Goal: Task Accomplishment & Management: Complete application form

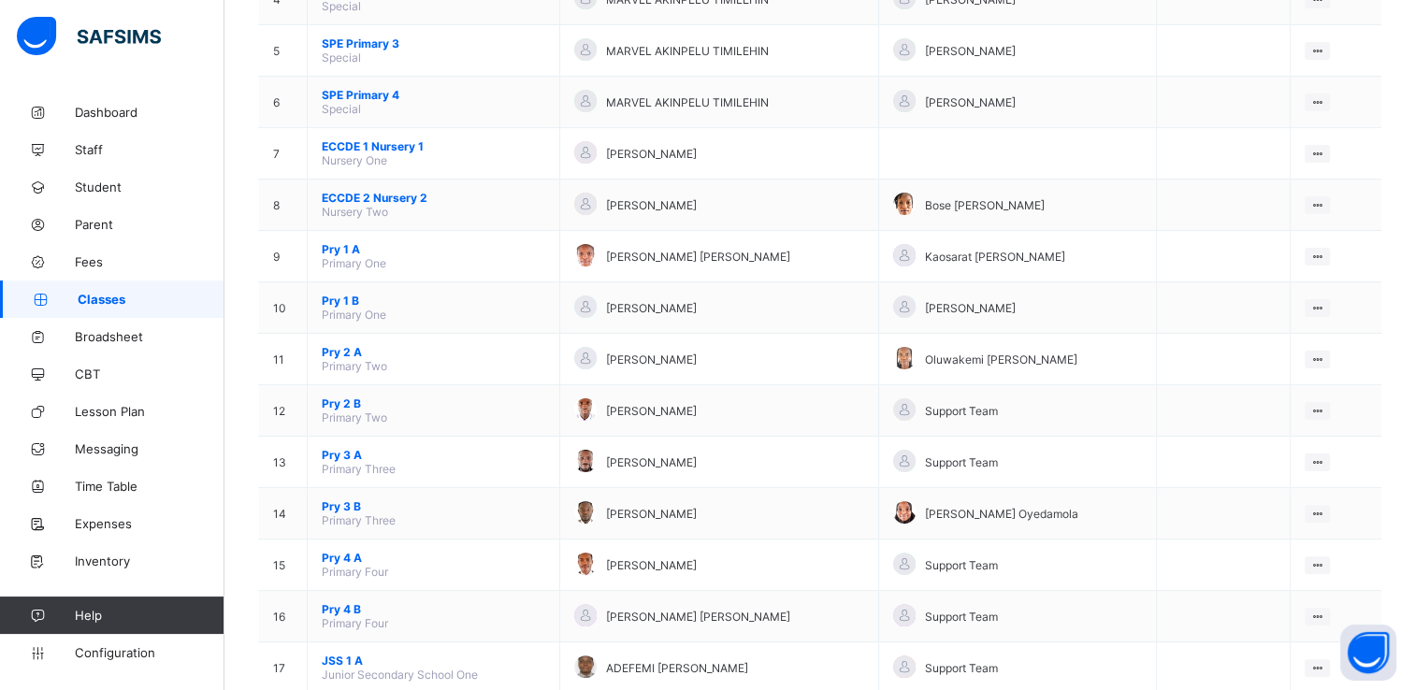
scroll to position [409, 0]
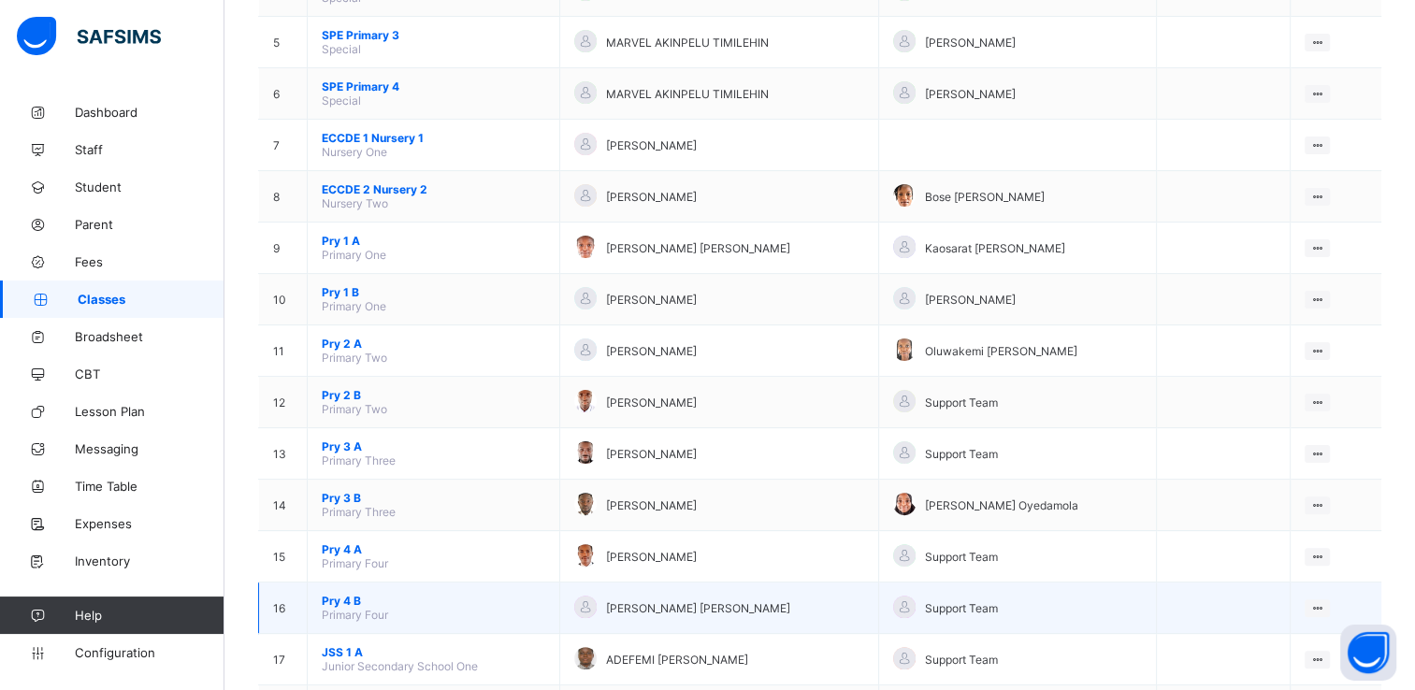
click at [343, 606] on span "Pry 4 B" at bounding box center [434, 601] width 224 height 14
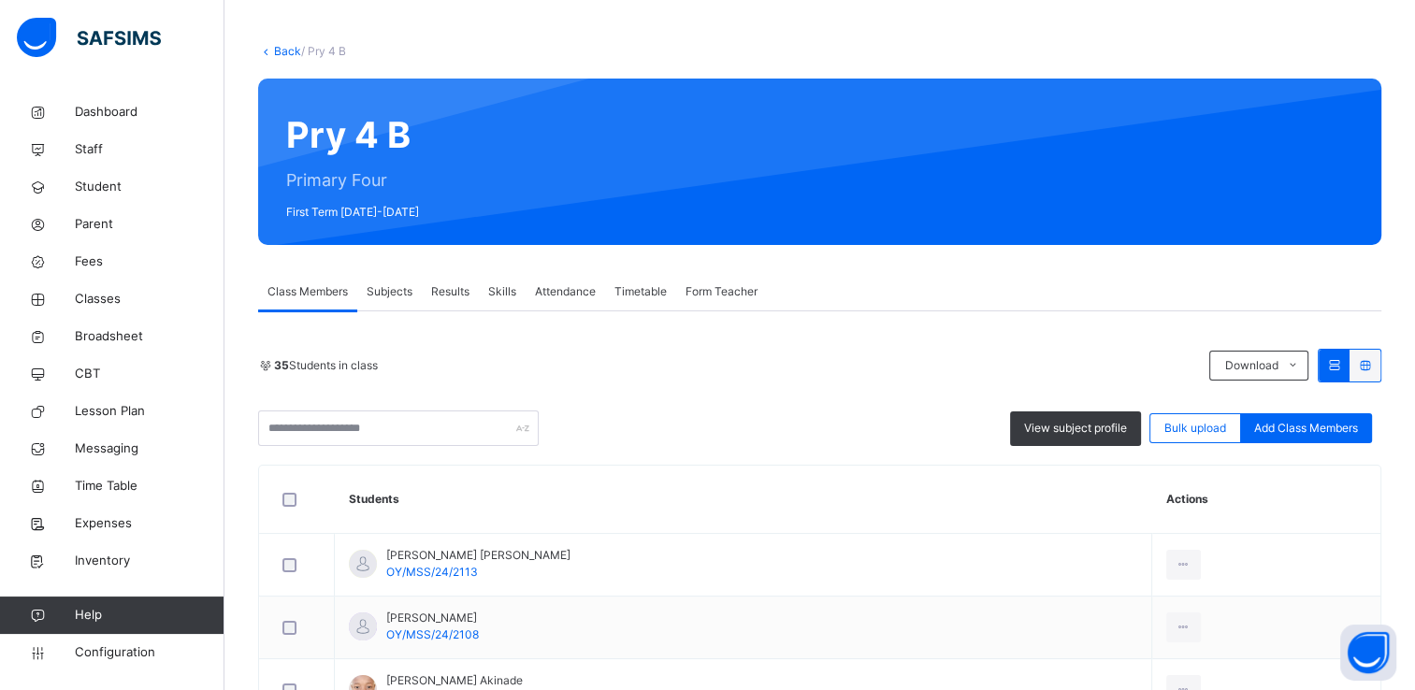
scroll to position [75, 0]
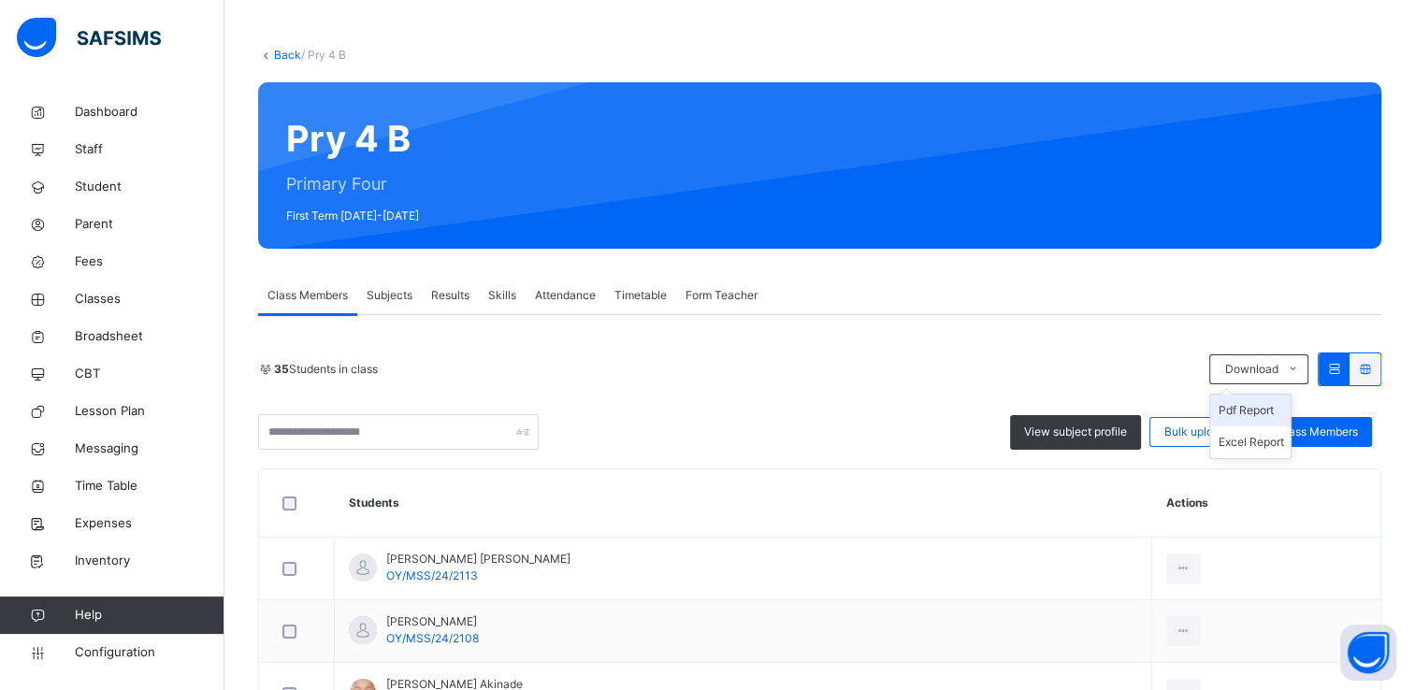
click at [1268, 410] on li "Pdf Report" at bounding box center [1250, 411] width 80 height 32
click at [1265, 406] on li "Pdf Report" at bounding box center [1250, 411] width 80 height 32
click at [1265, 401] on ul "Pdf Report Excel Report" at bounding box center [1250, 426] width 82 height 65
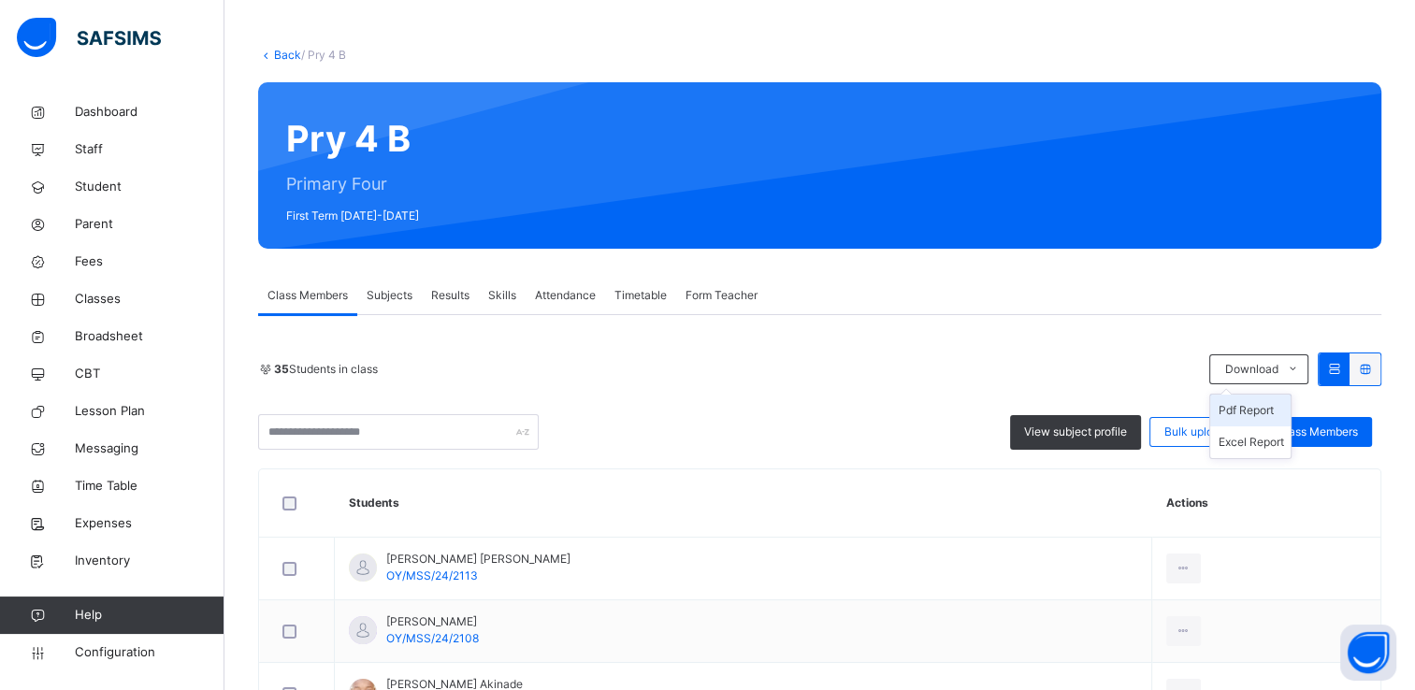
click at [1267, 414] on li "Pdf Report" at bounding box center [1250, 411] width 80 height 32
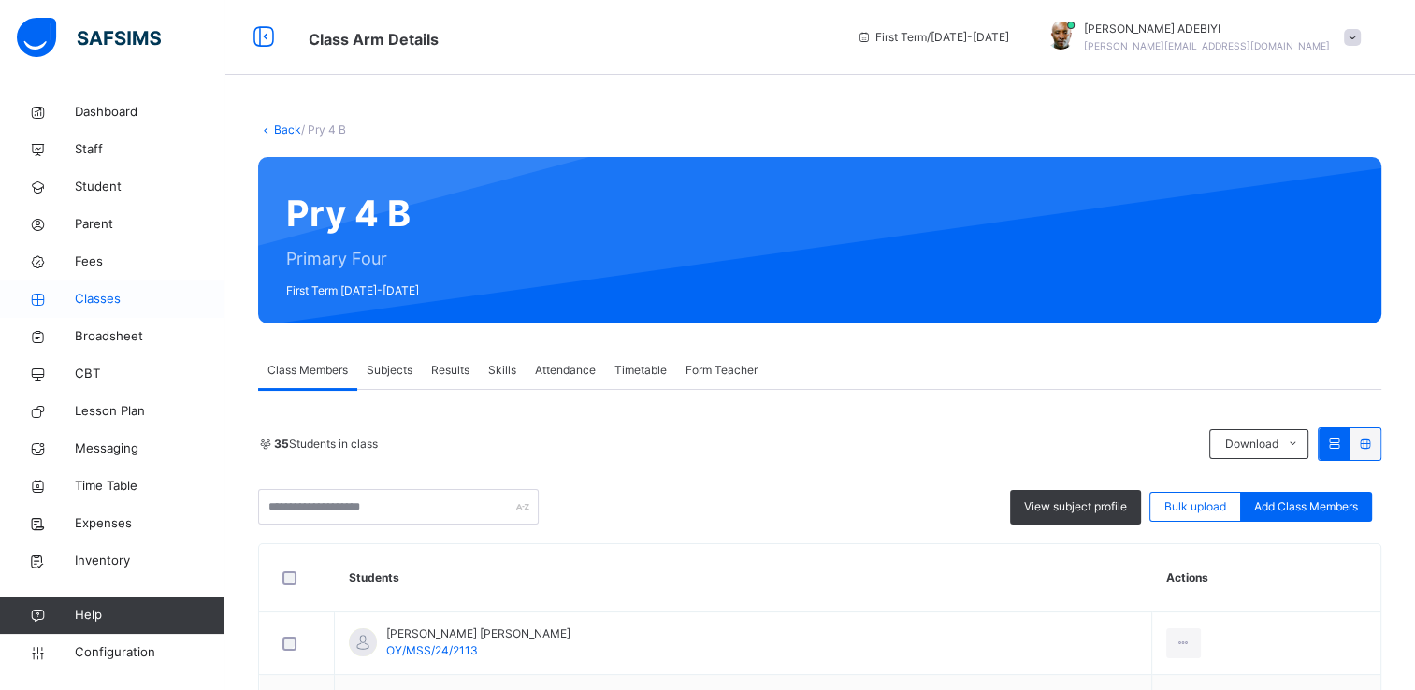
click at [84, 302] on span "Classes" at bounding box center [150, 299] width 150 height 19
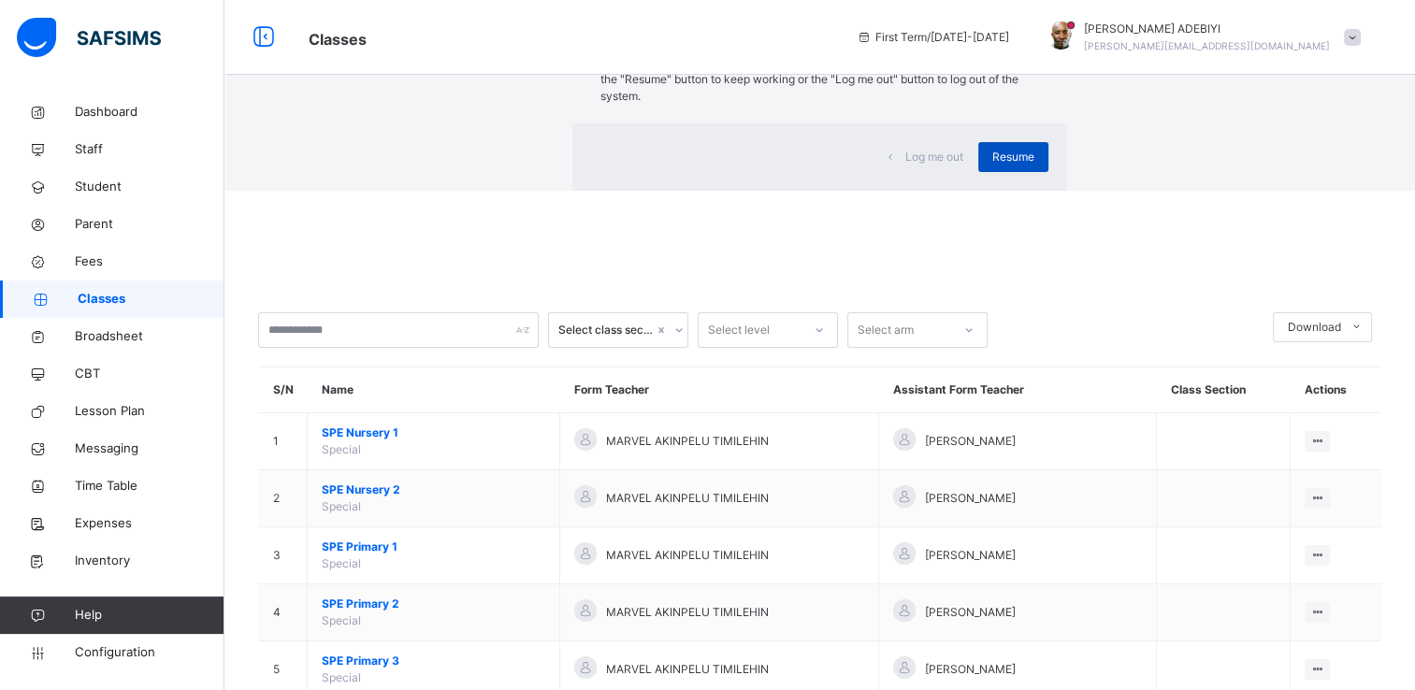
click at [992, 166] on span "Resume" at bounding box center [1013, 157] width 42 height 17
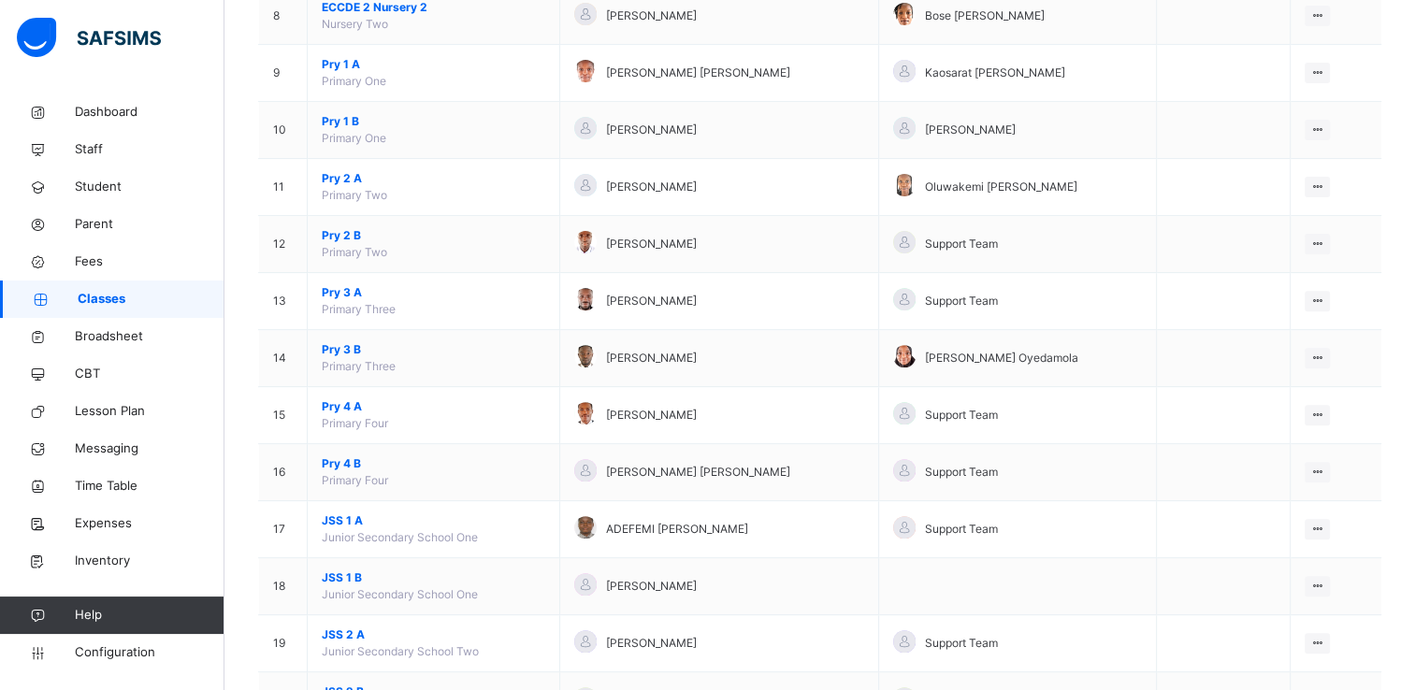
scroll to position [642, 0]
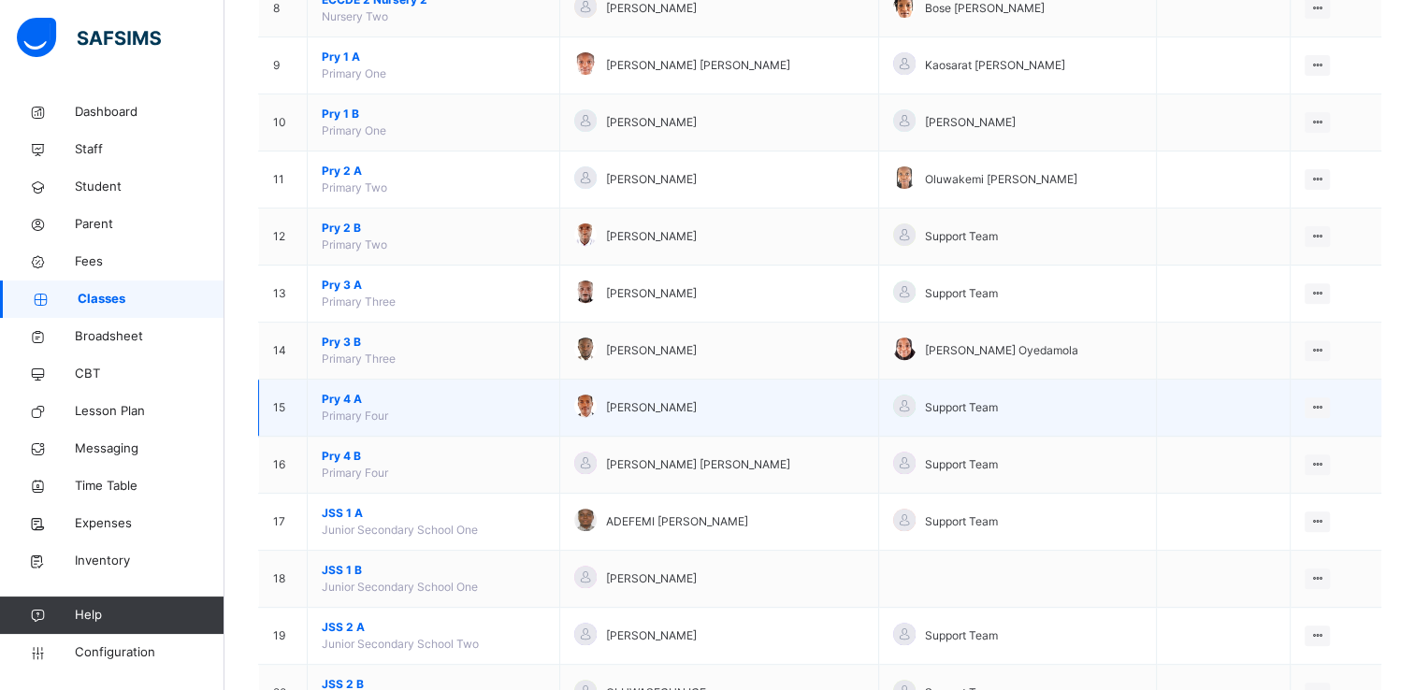
click at [337, 398] on span "Pry 4 A" at bounding box center [434, 399] width 224 height 17
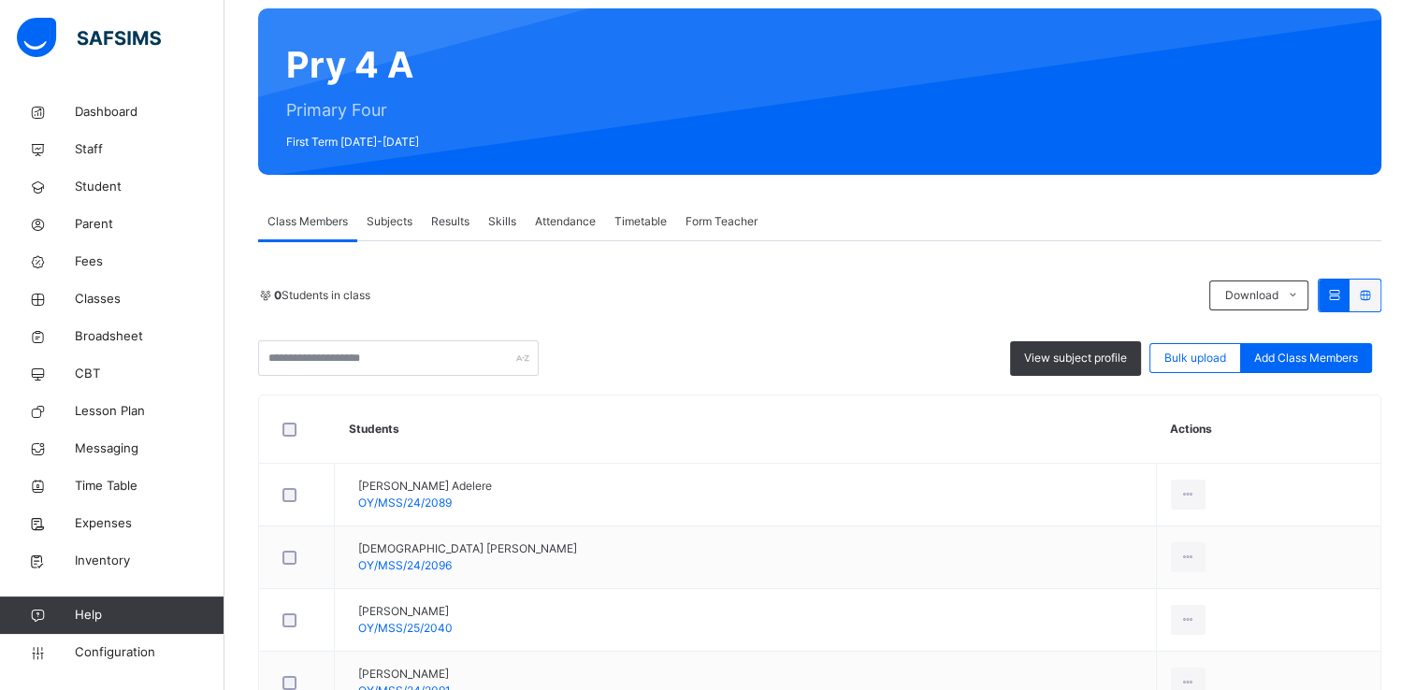
scroll to position [155, 0]
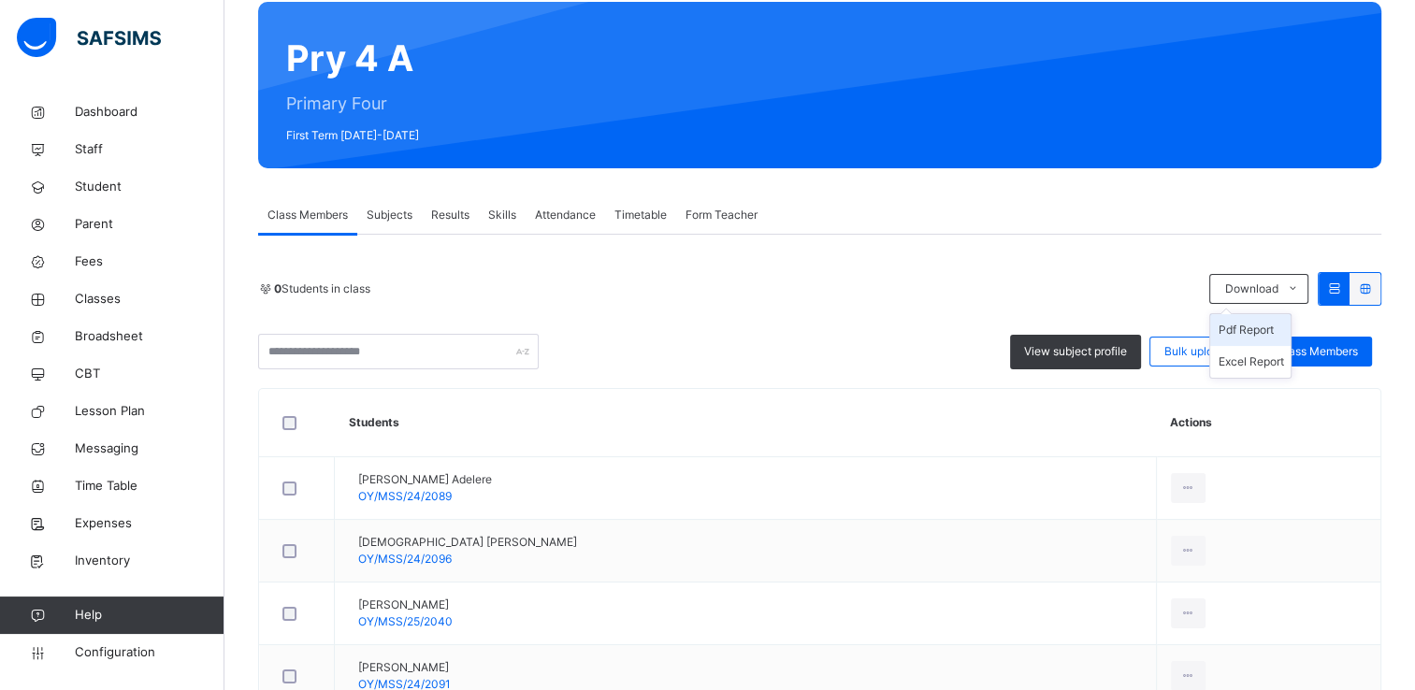
click at [1278, 327] on li "Pdf Report" at bounding box center [1250, 330] width 80 height 32
click at [1271, 327] on li "Pdf Report" at bounding box center [1250, 330] width 80 height 32
click at [1265, 323] on li "Pdf Report" at bounding box center [1250, 330] width 80 height 32
click at [1263, 330] on li "Pdf Report" at bounding box center [1250, 330] width 80 height 32
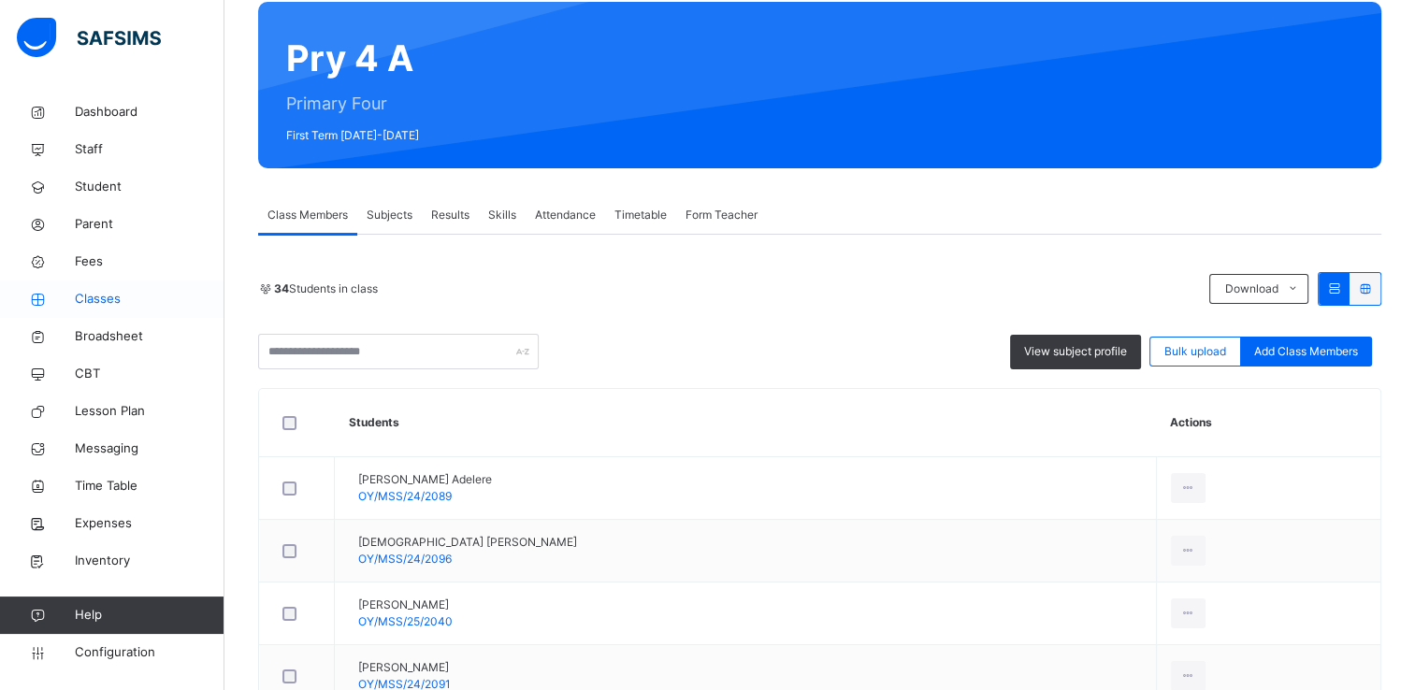
click at [85, 294] on span "Classes" at bounding box center [150, 299] width 150 height 19
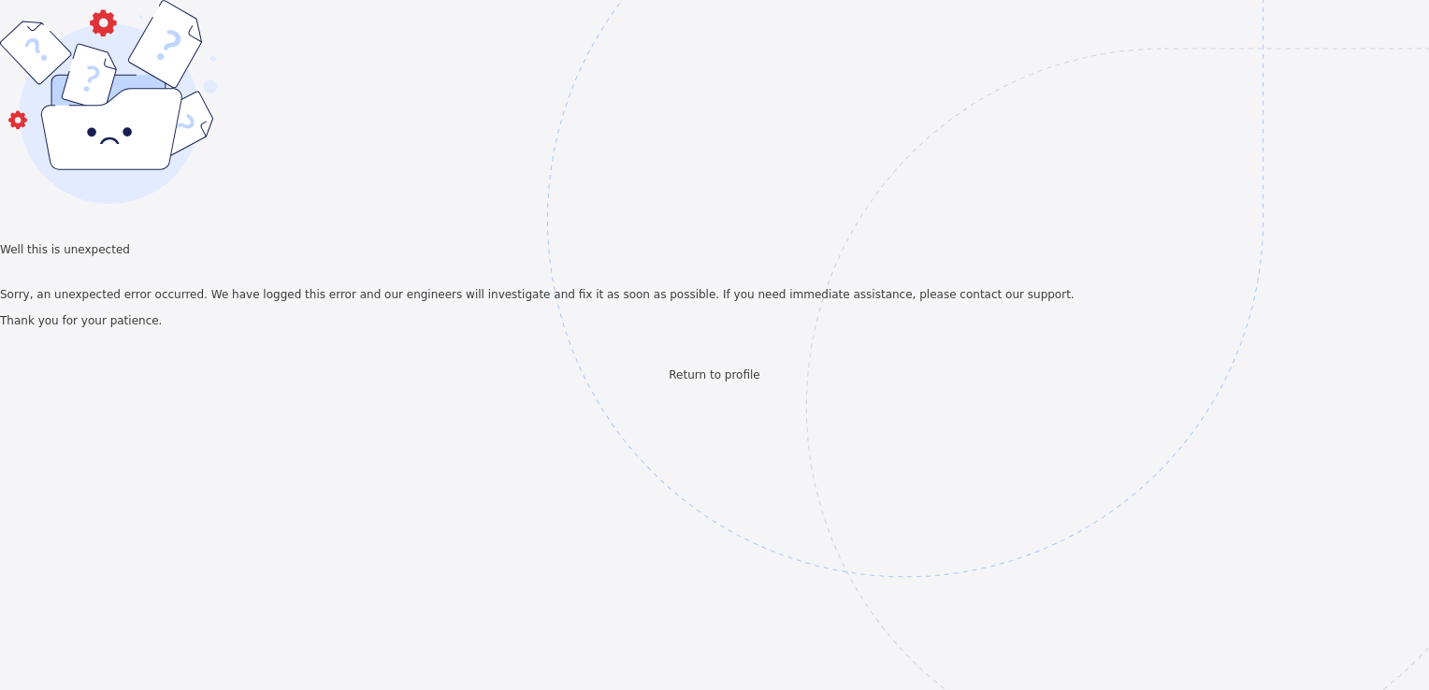
click at [711, 382] on span "Return to profile" at bounding box center [714, 375] width 91 height 13
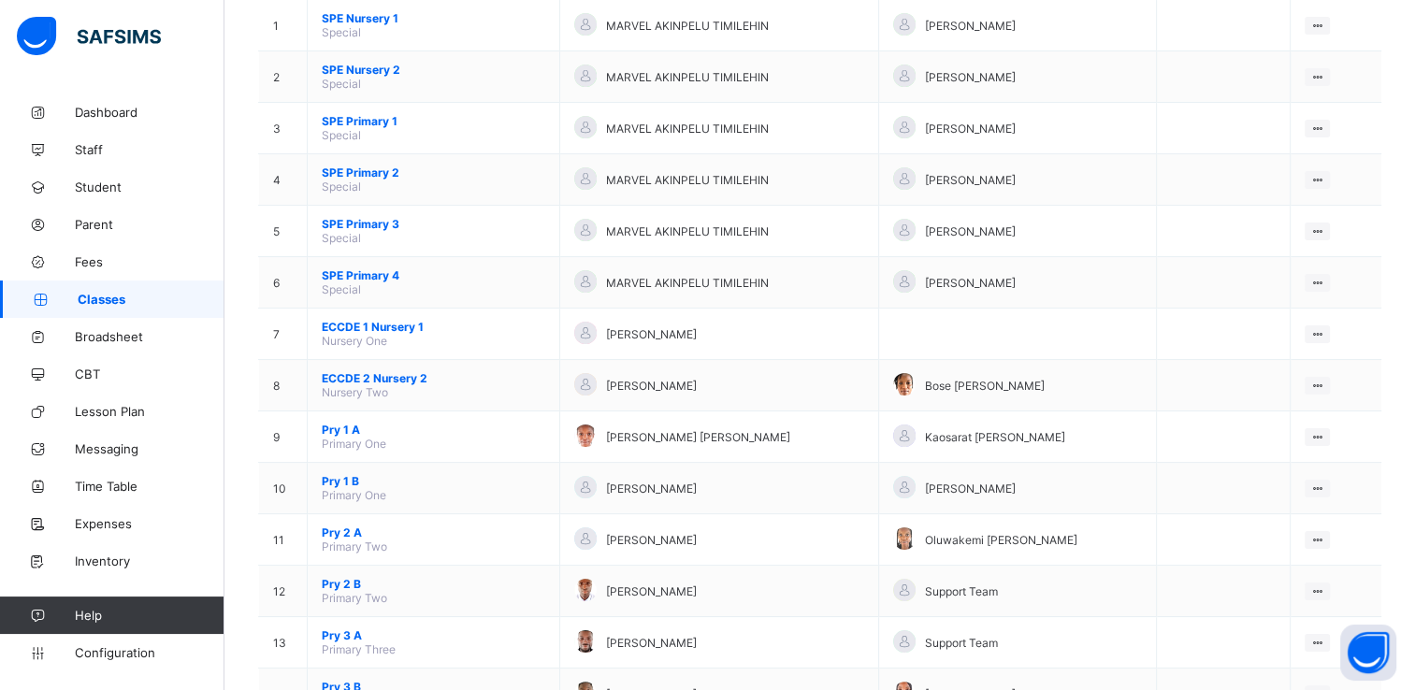
scroll to position [230, 0]
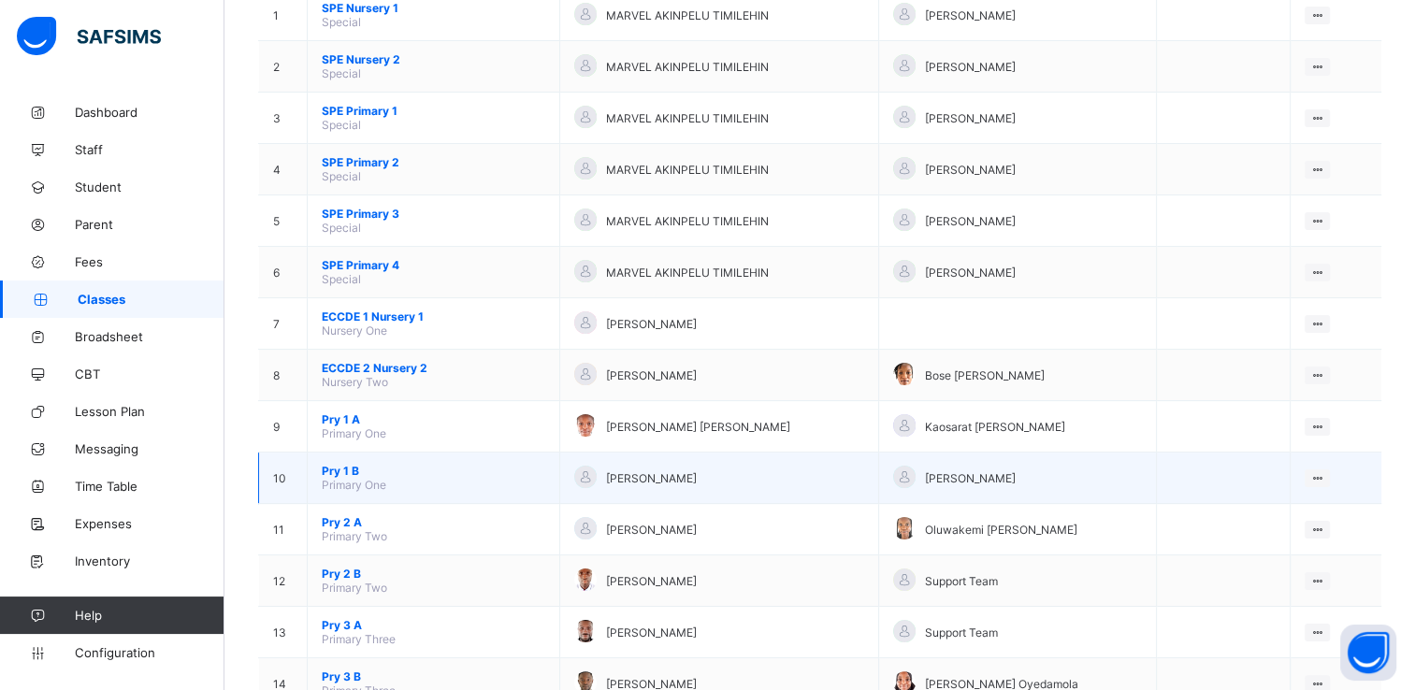
click at [348, 471] on span "Pry 1 B" at bounding box center [434, 471] width 224 height 14
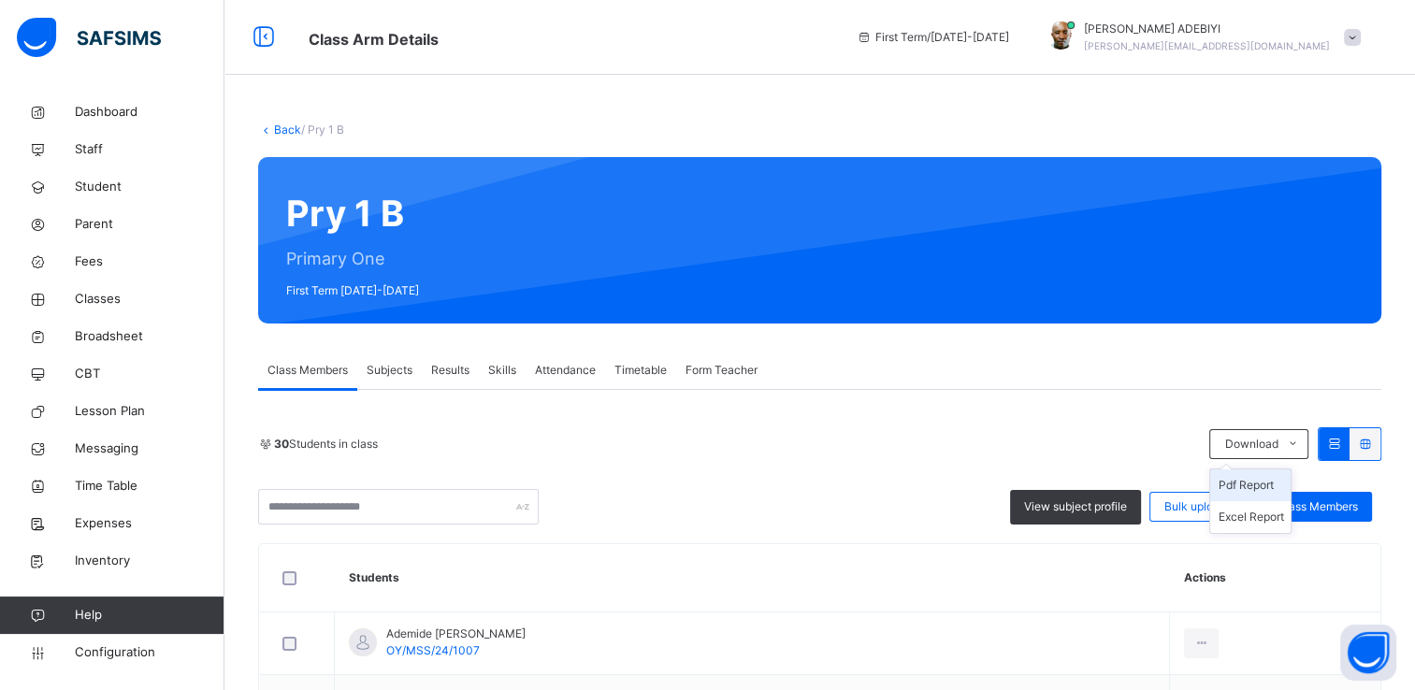
click at [1255, 481] on li "Pdf Report" at bounding box center [1250, 486] width 80 height 32
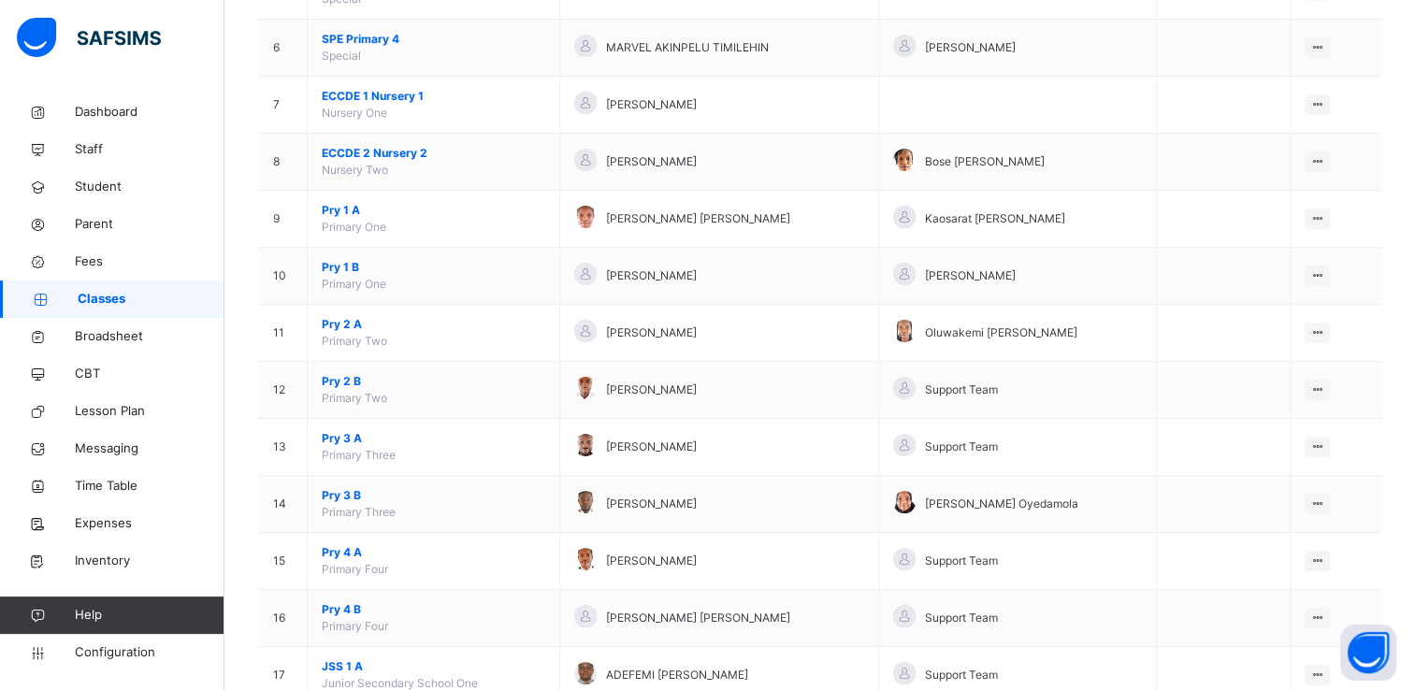
scroll to position [492, 0]
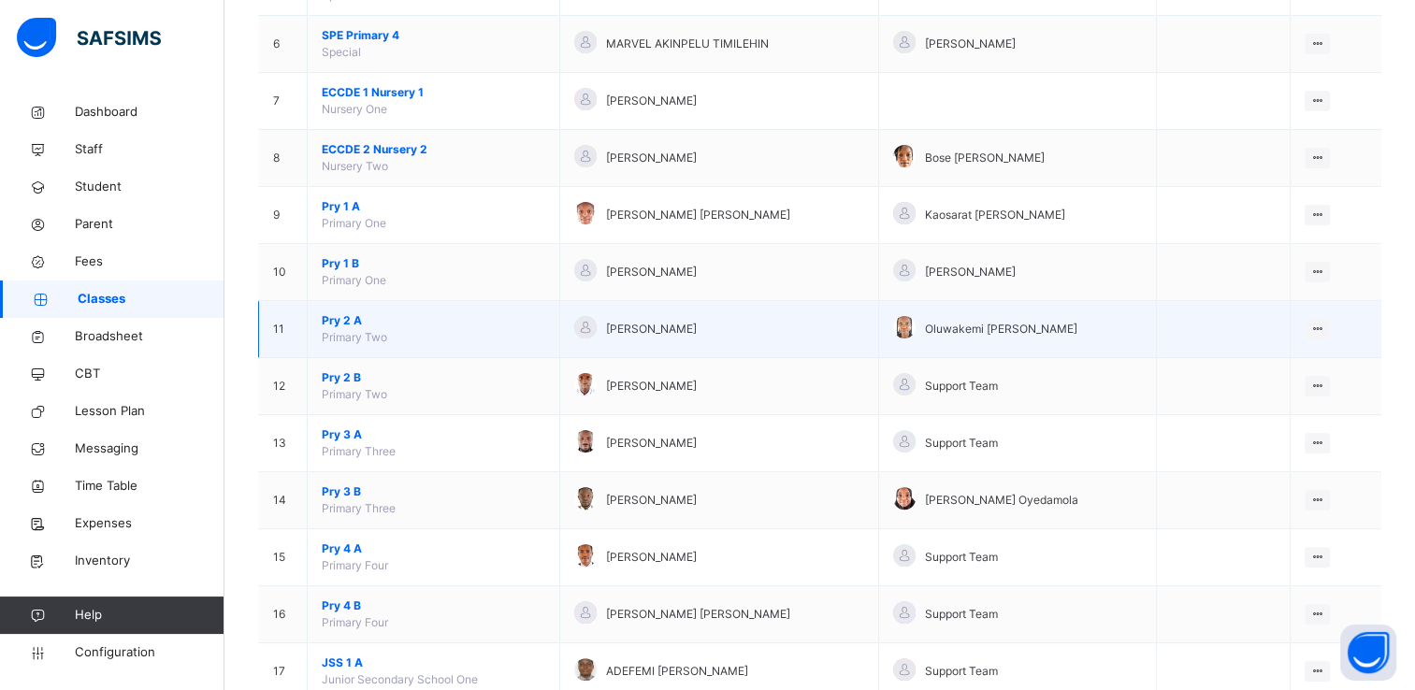
click at [338, 317] on span "Pry 2 A" at bounding box center [434, 320] width 224 height 17
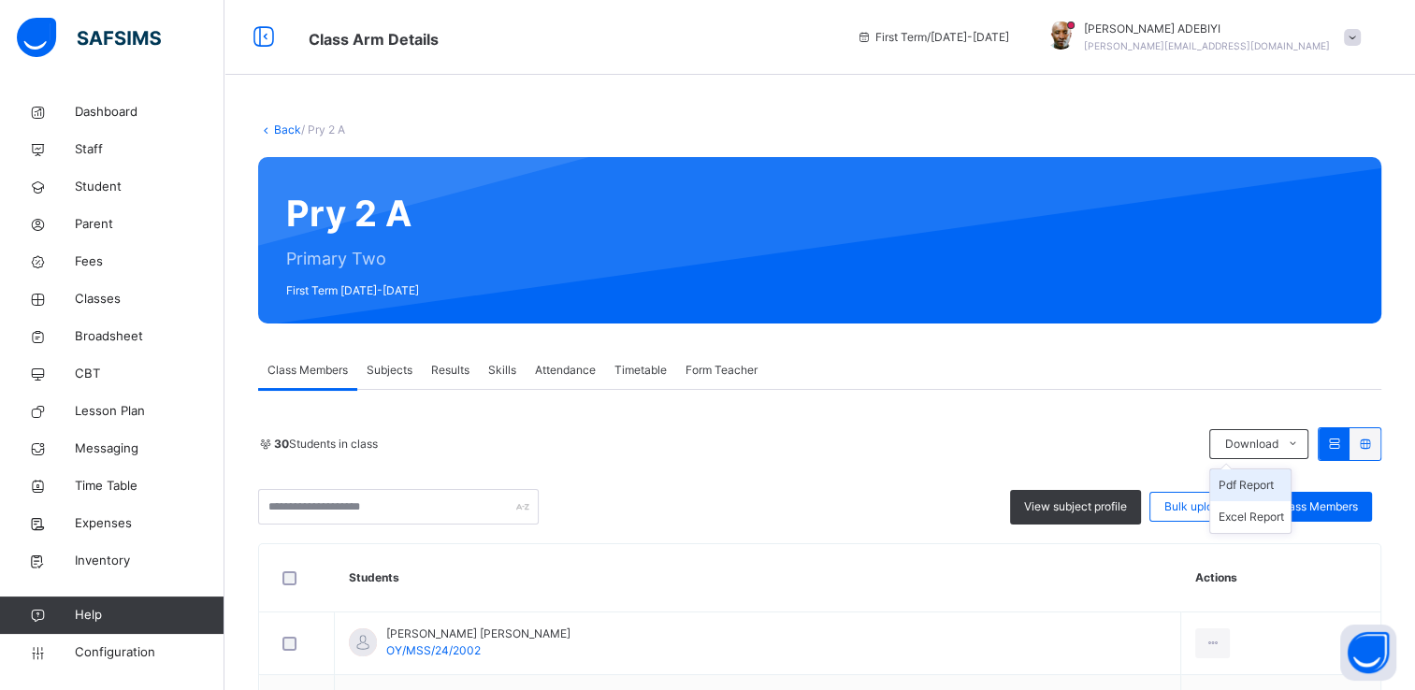
click at [1265, 479] on li "Pdf Report" at bounding box center [1250, 486] width 80 height 32
click at [94, 297] on span "Classes" at bounding box center [150, 299] width 150 height 19
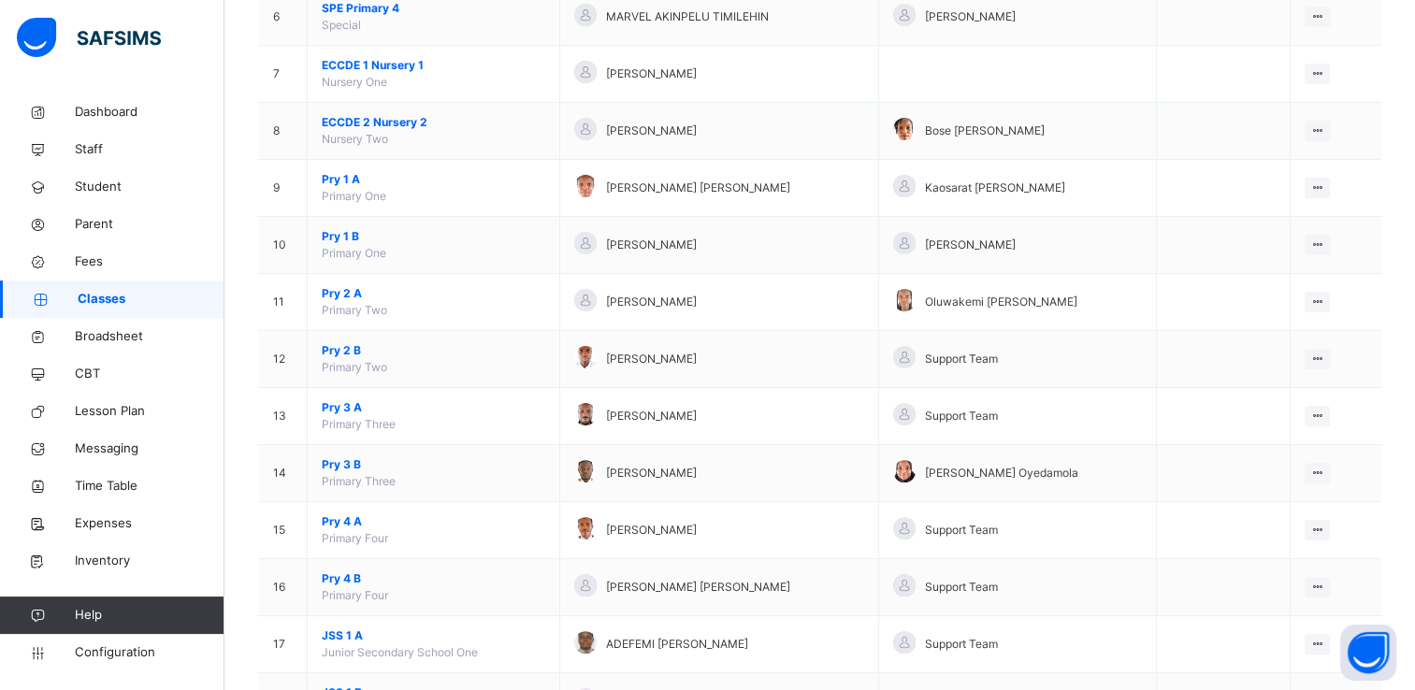
scroll to position [531, 0]
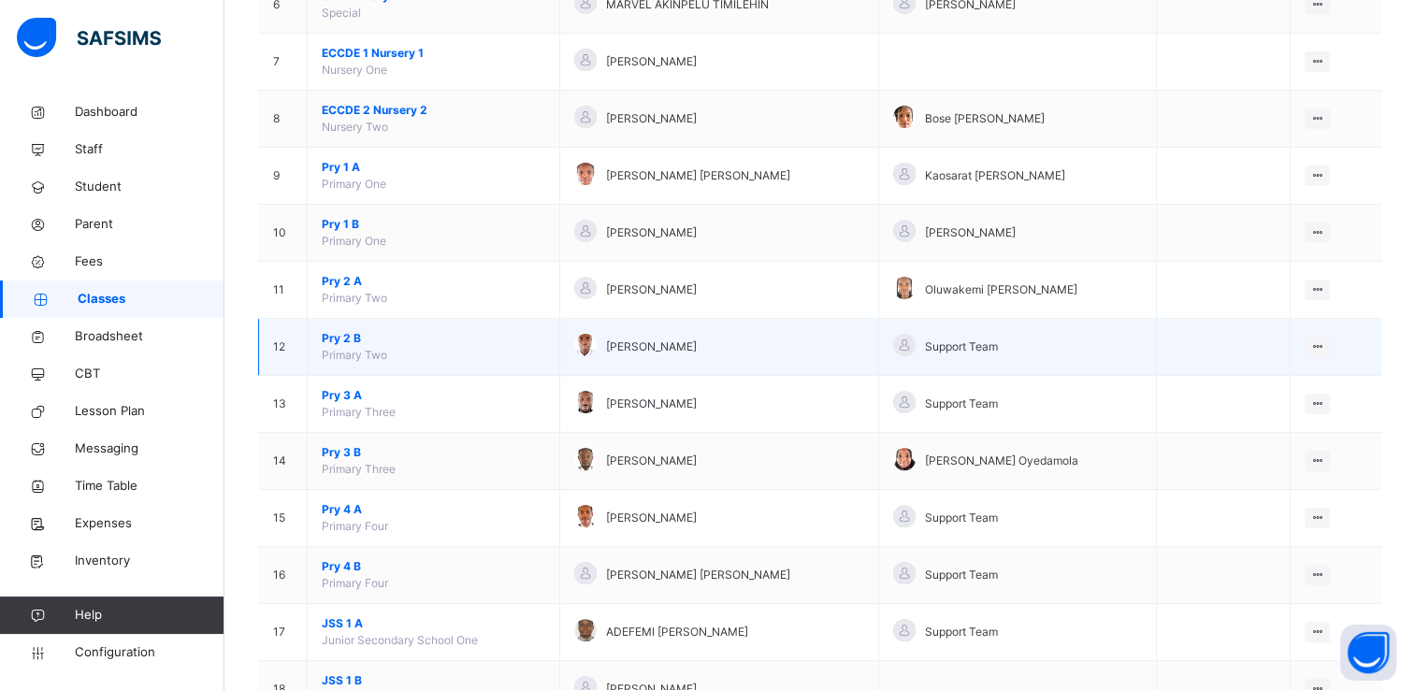
click at [334, 333] on span "Pry 2 B" at bounding box center [434, 338] width 224 height 17
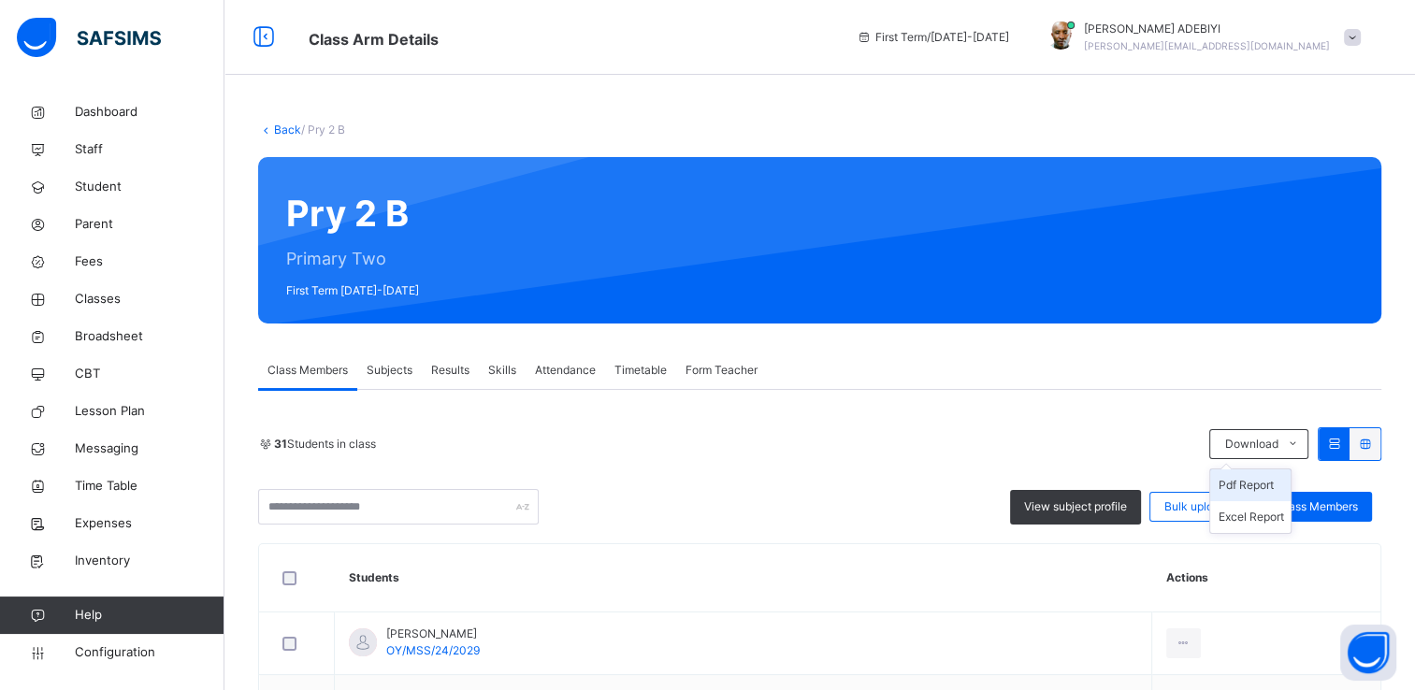
click at [1269, 480] on li "Pdf Report" at bounding box center [1250, 486] width 80 height 32
click at [113, 301] on span "Classes" at bounding box center [150, 299] width 150 height 19
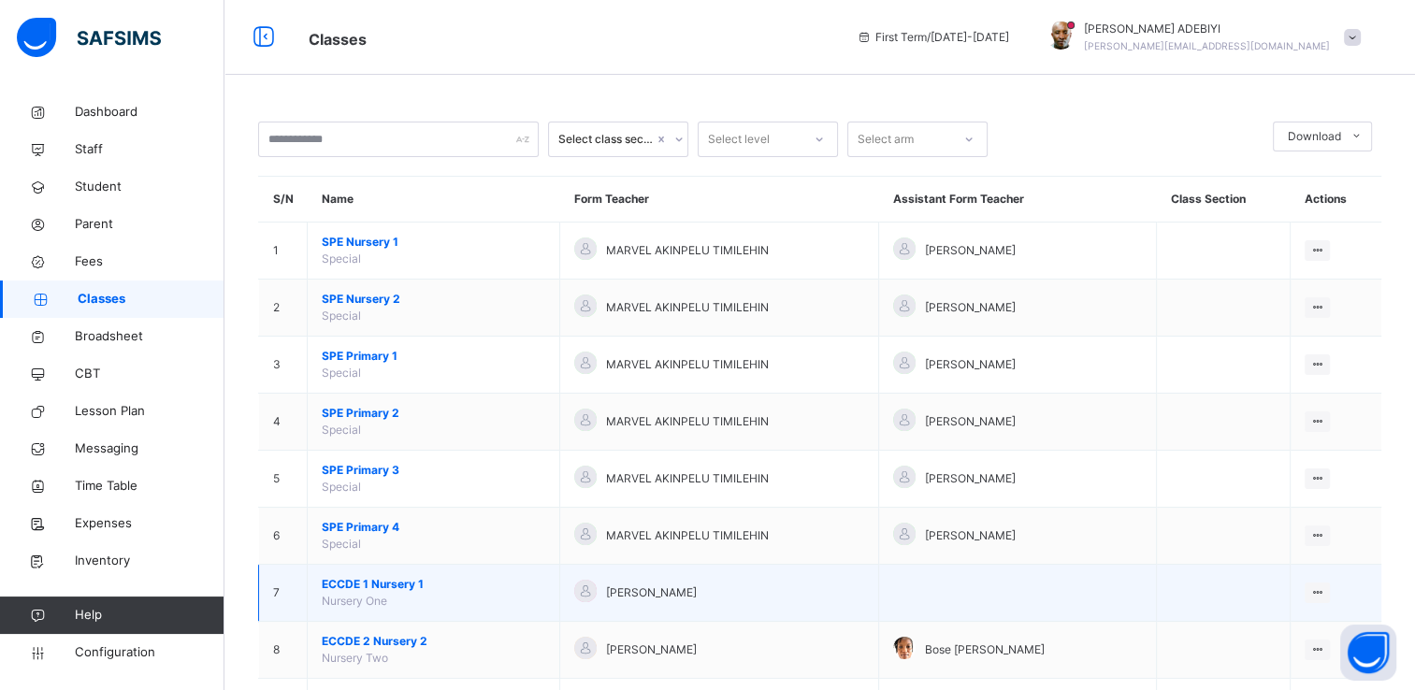
click at [373, 581] on span "ECCDE 1 Nursery 1" at bounding box center [434, 584] width 224 height 17
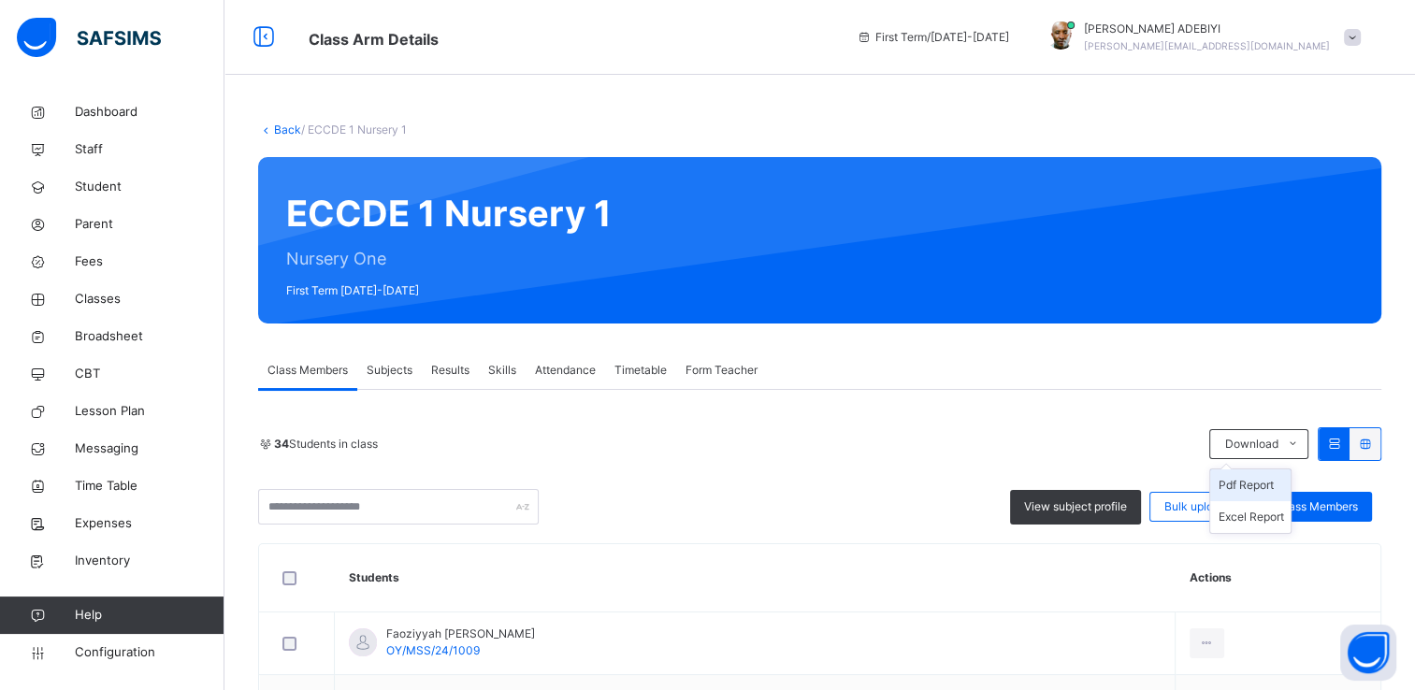
click at [1272, 483] on li "Pdf Report" at bounding box center [1250, 486] width 80 height 32
click at [83, 295] on span "Classes" at bounding box center [150, 299] width 150 height 19
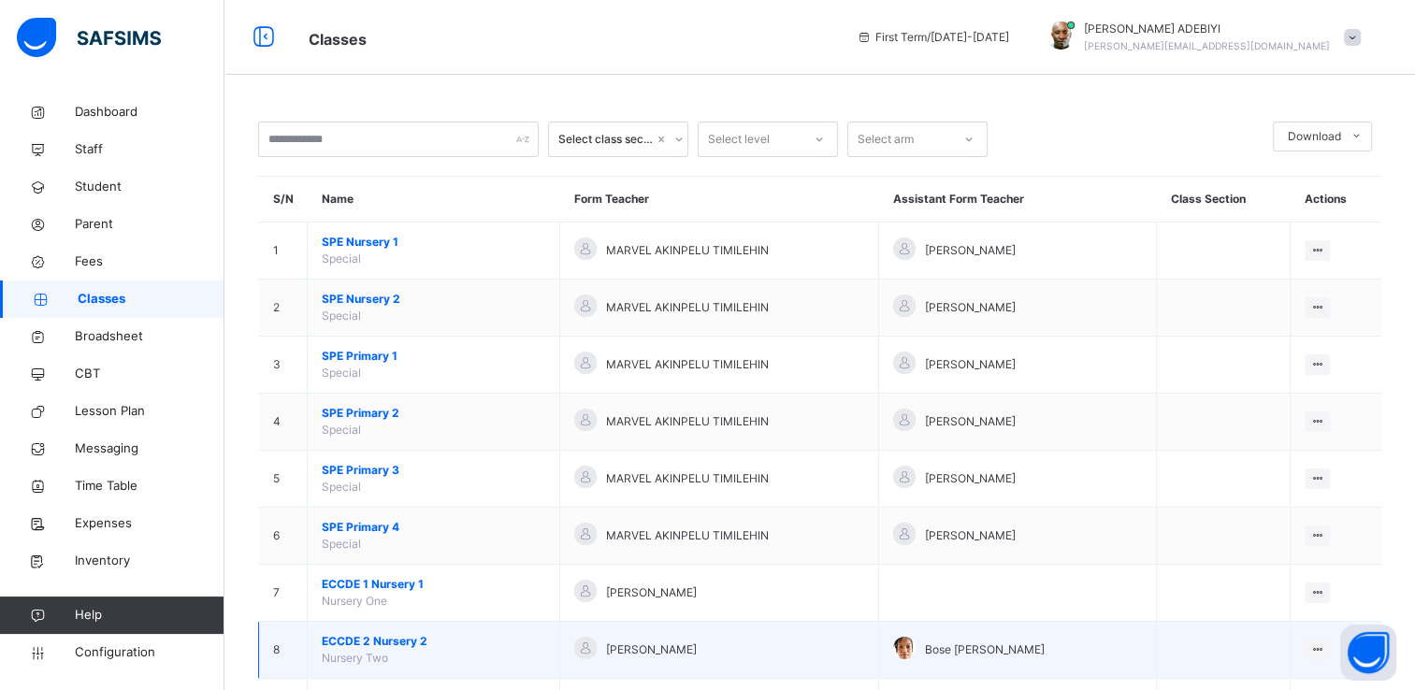
click at [387, 638] on span "ECCDE 2 Nursery 2" at bounding box center [434, 641] width 224 height 17
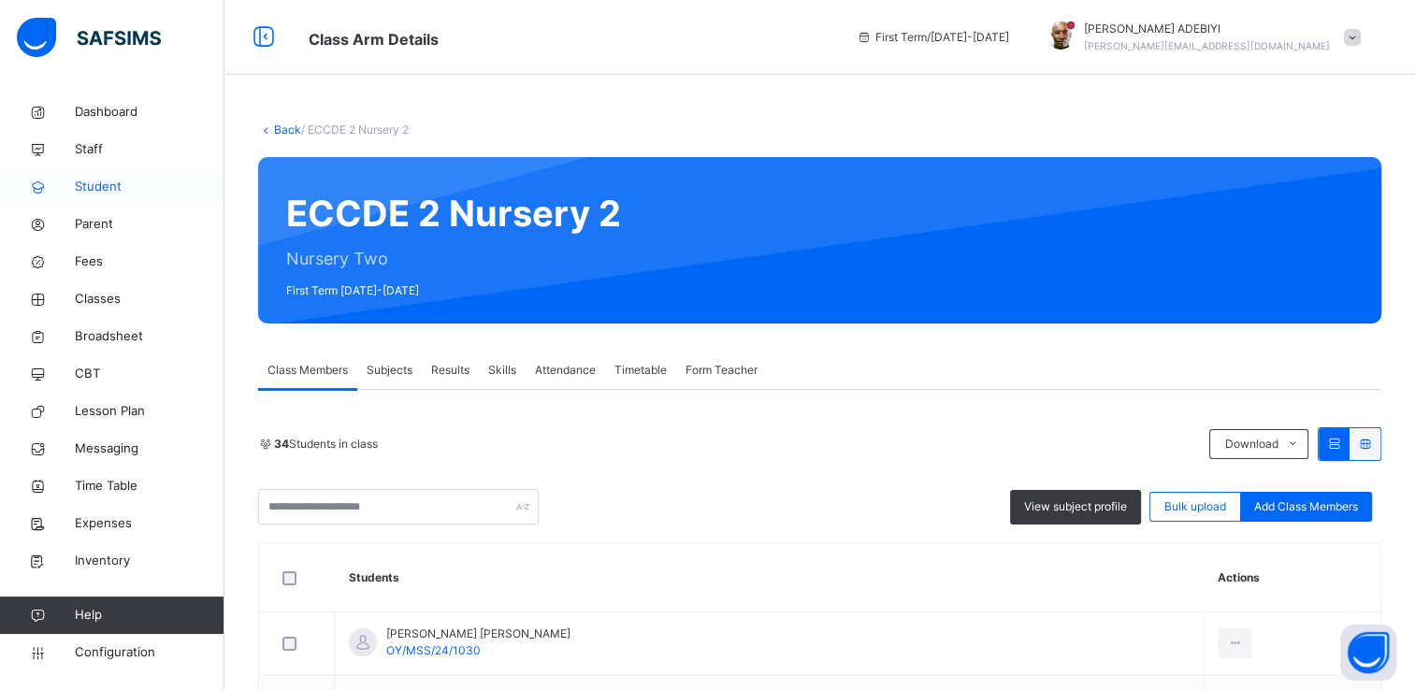
click at [93, 190] on span "Student" at bounding box center [150, 187] width 150 height 19
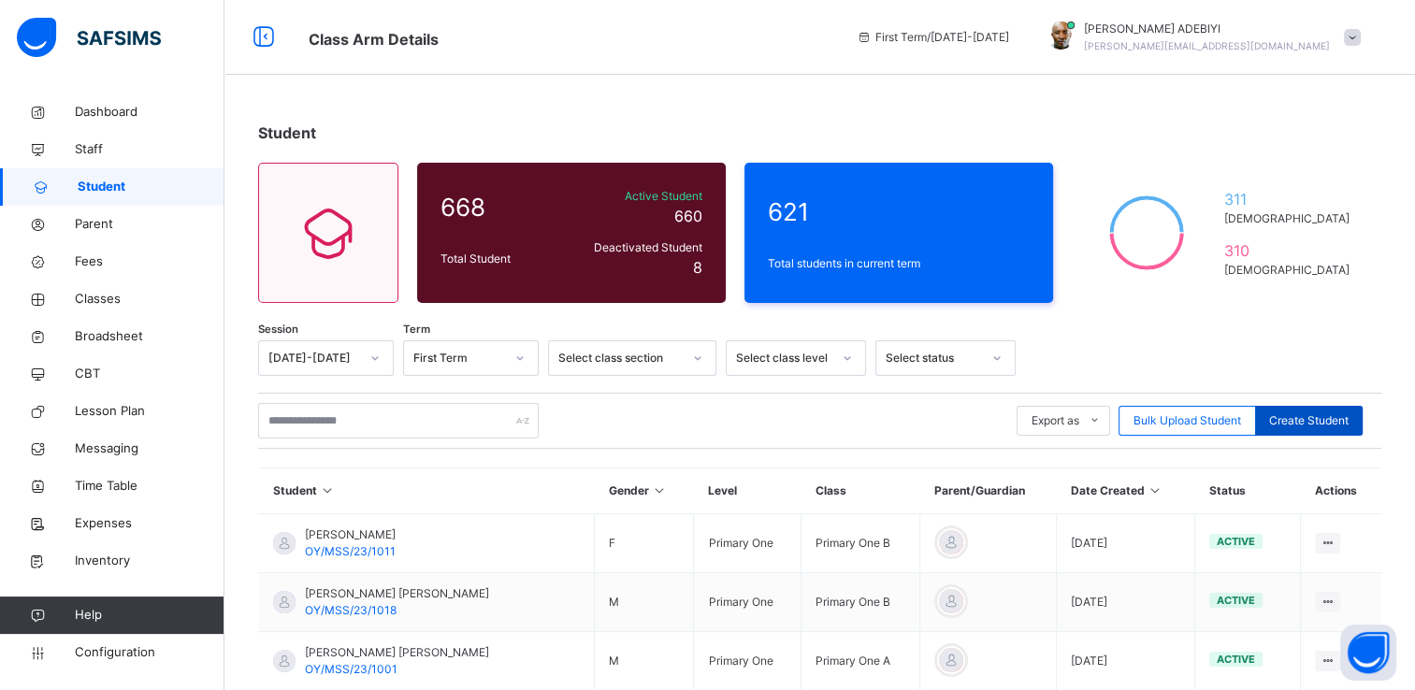
click at [1285, 417] on span "Create Student" at bounding box center [1309, 421] width 80 height 17
select select "**"
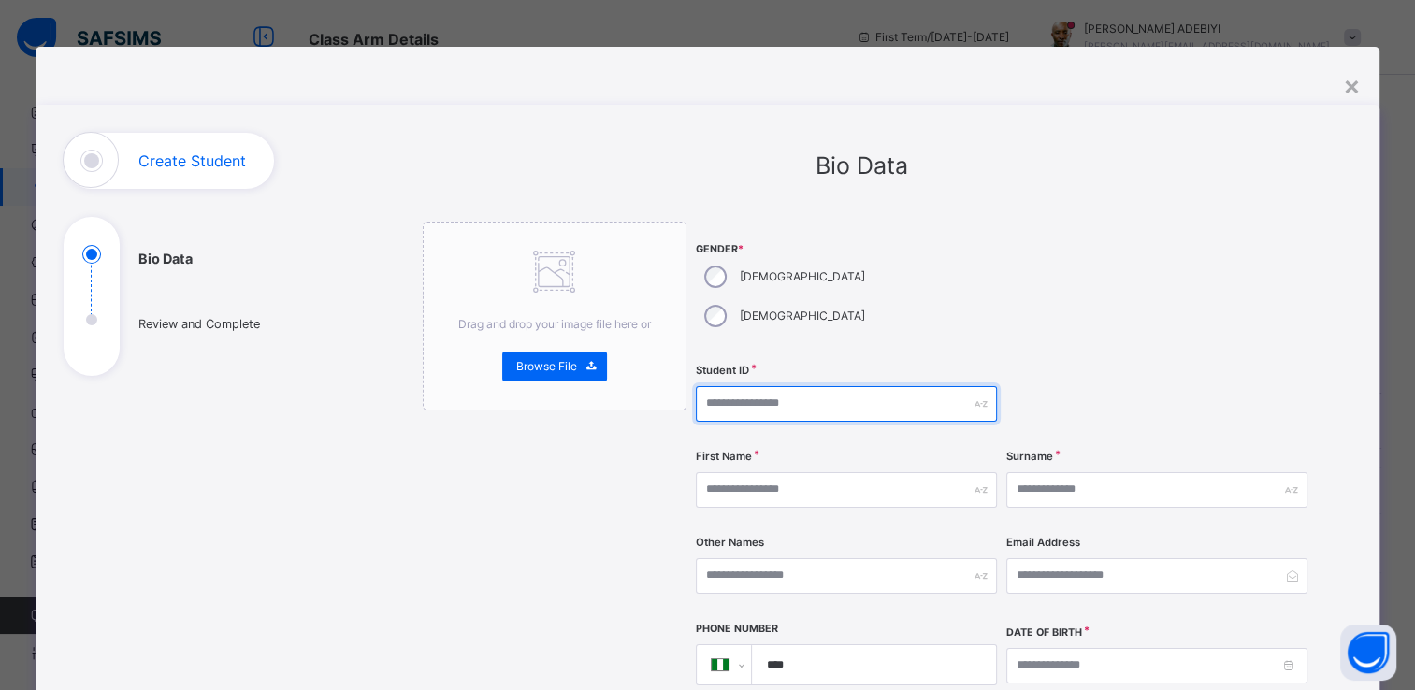
click at [752, 386] on input "text" at bounding box center [846, 404] width 301 height 36
paste input "**********"
click at [752, 386] on input "**********" at bounding box center [846, 404] width 301 height 36
type input "**********"
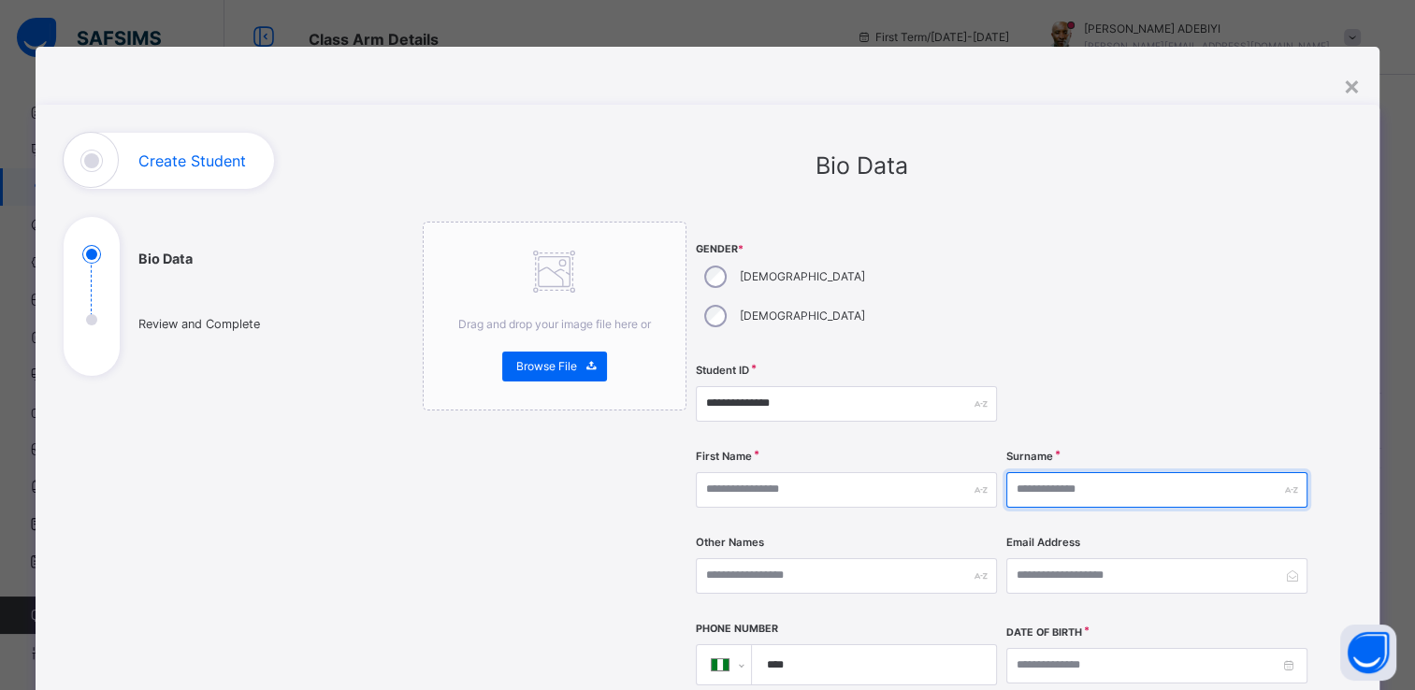
click at [1081, 472] on input "text" at bounding box center [1157, 490] width 301 height 36
type input "********"
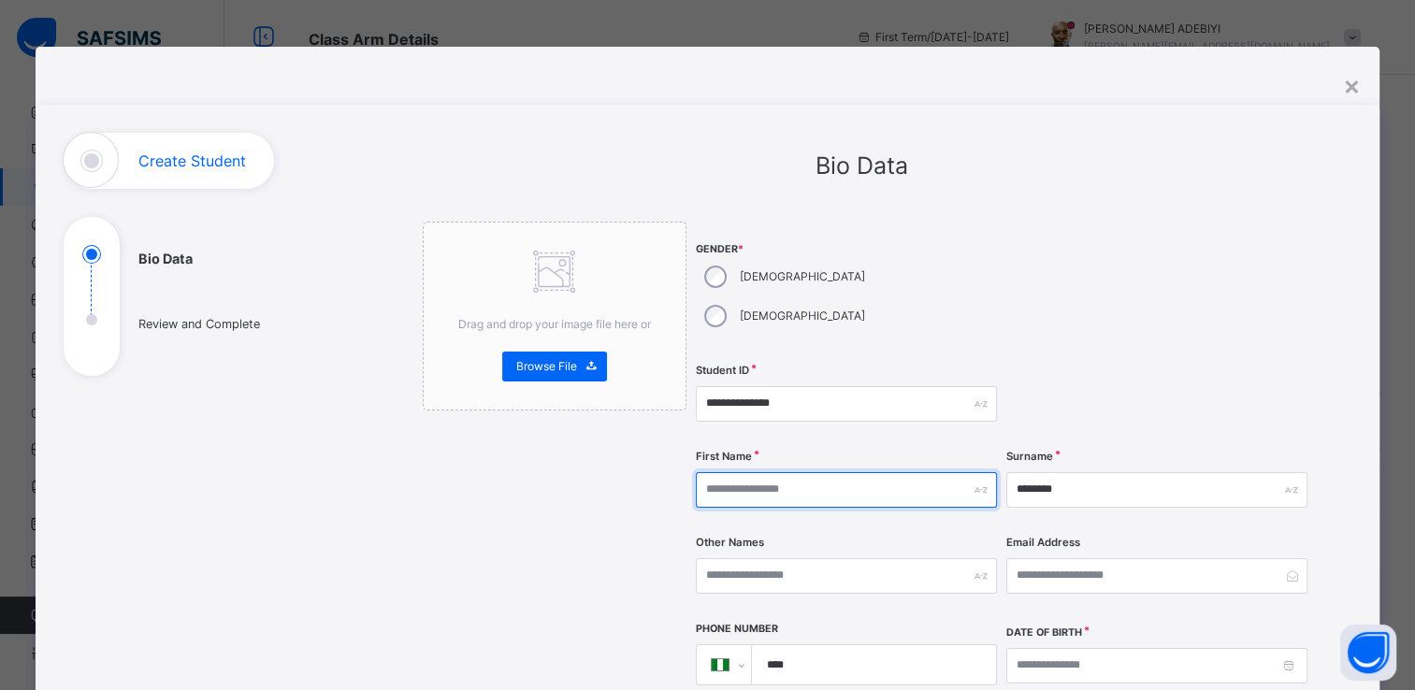
click at [745, 472] on input "text" at bounding box center [846, 490] width 301 height 36
type input "*******"
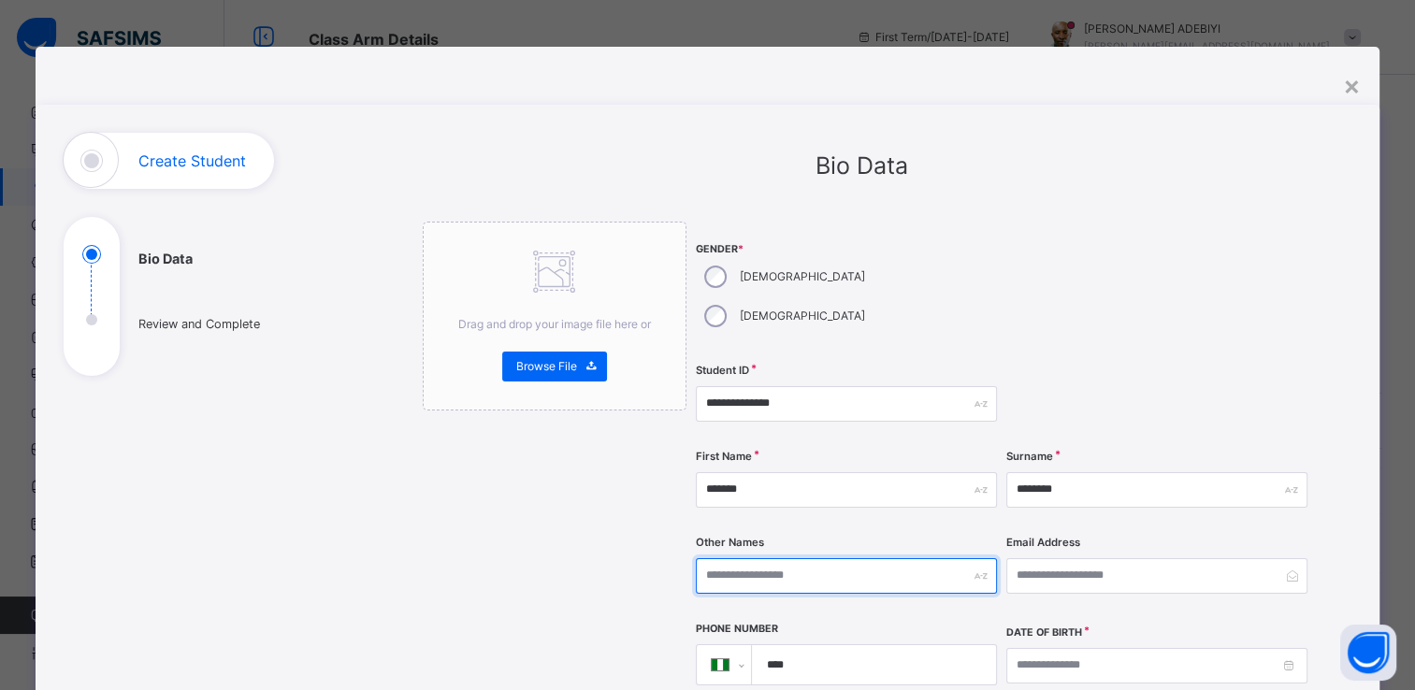
click at [734, 558] on input "text" at bounding box center [846, 576] width 301 height 36
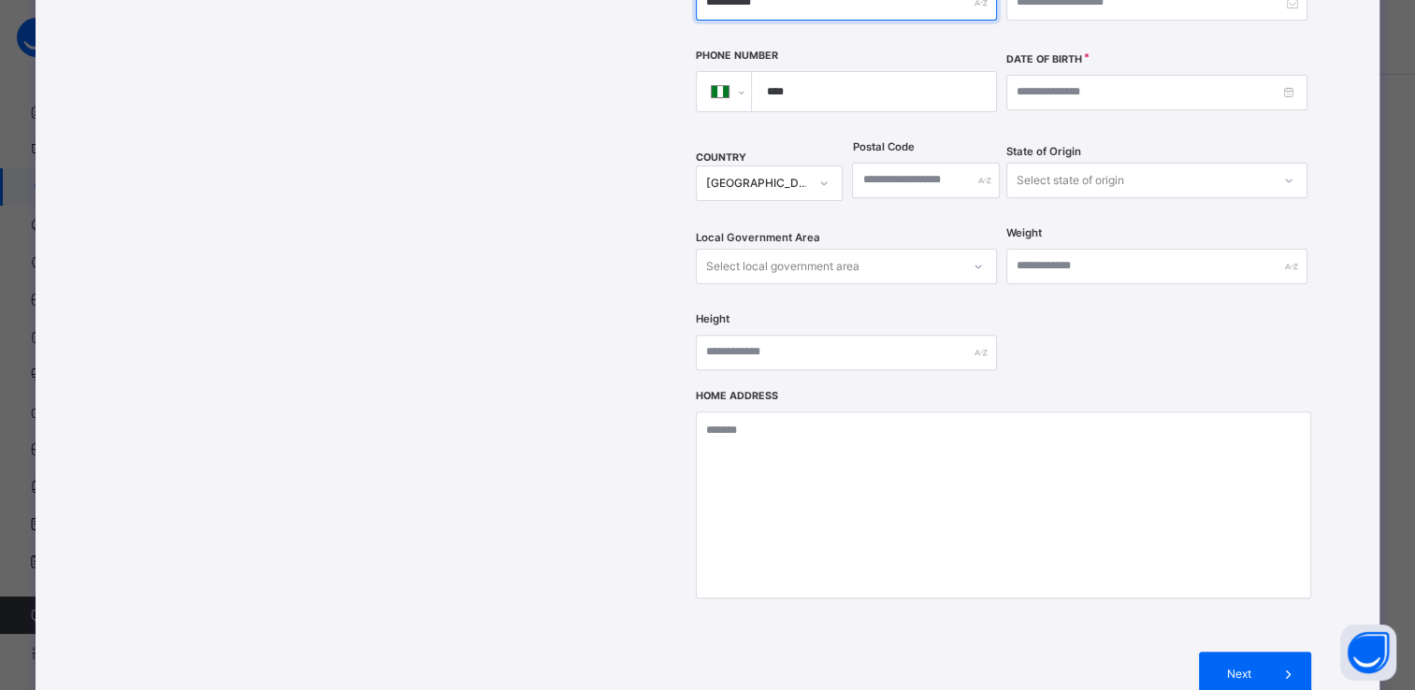
scroll to position [588, 0]
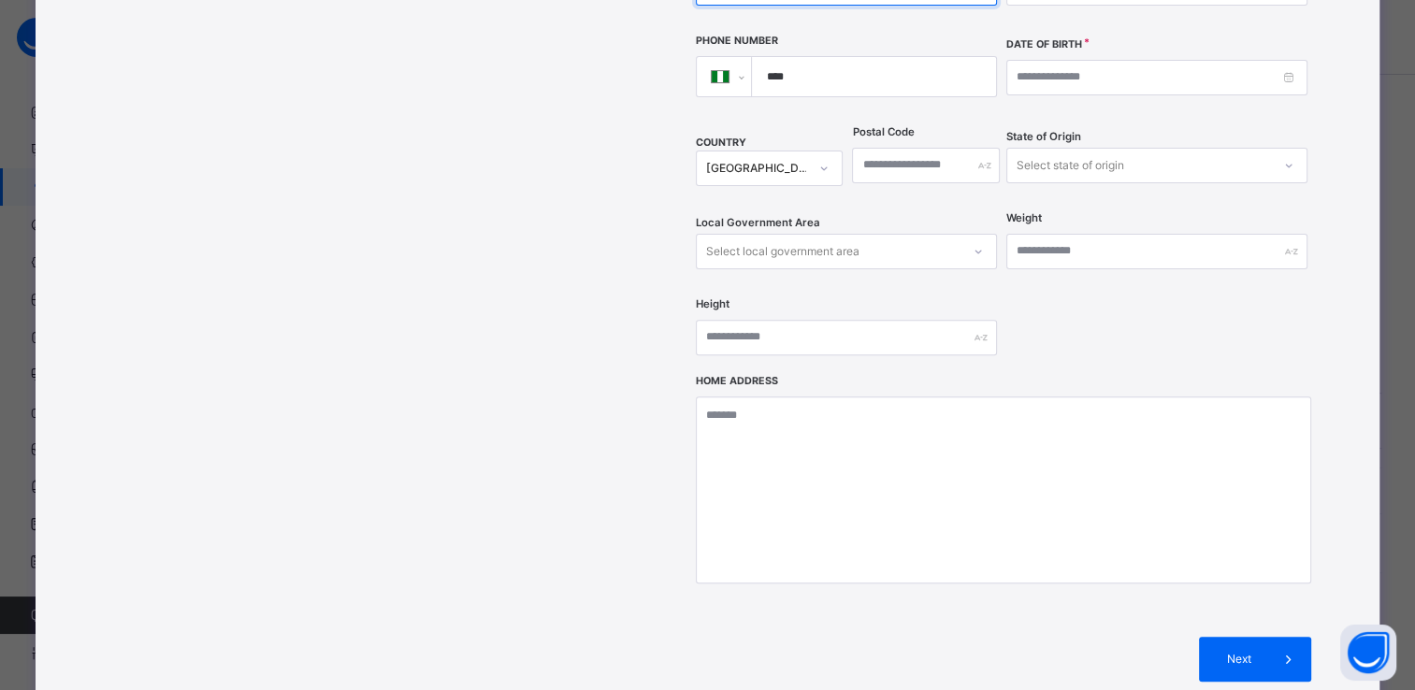
type input "**********"
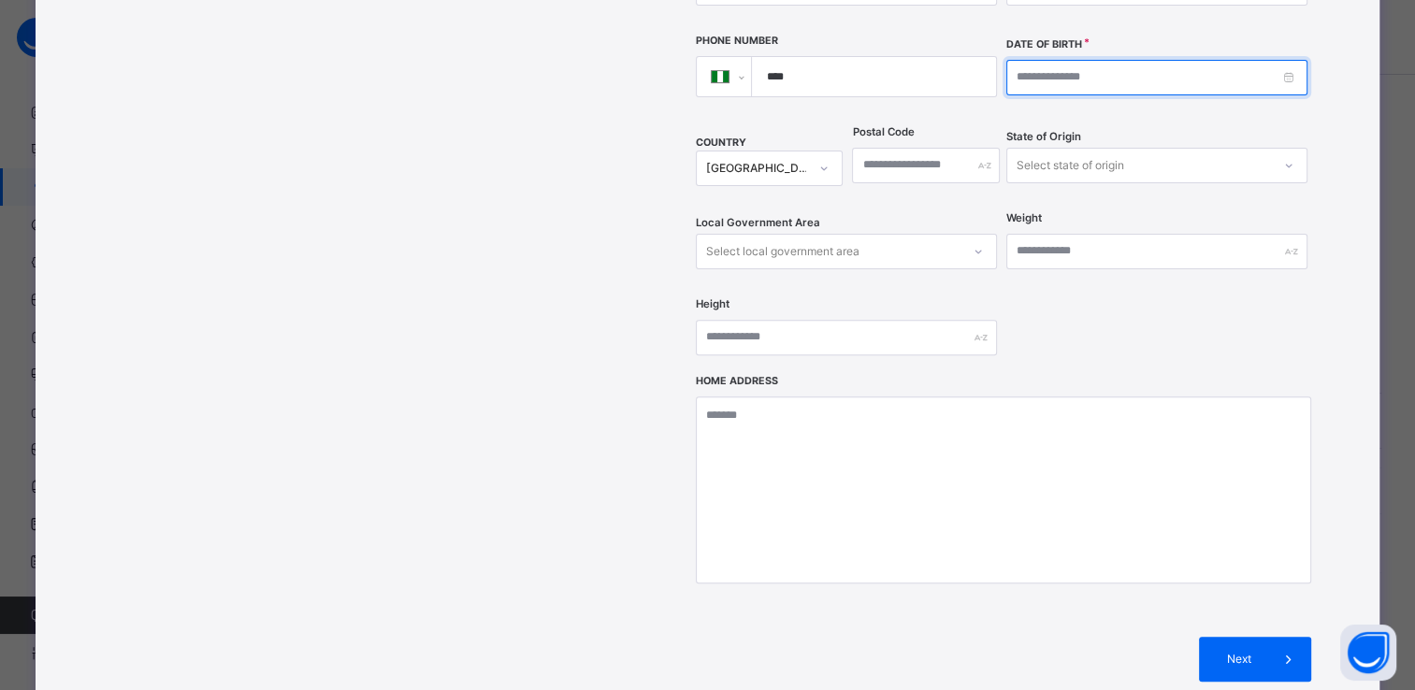
click at [1038, 60] on input at bounding box center [1157, 78] width 301 height 36
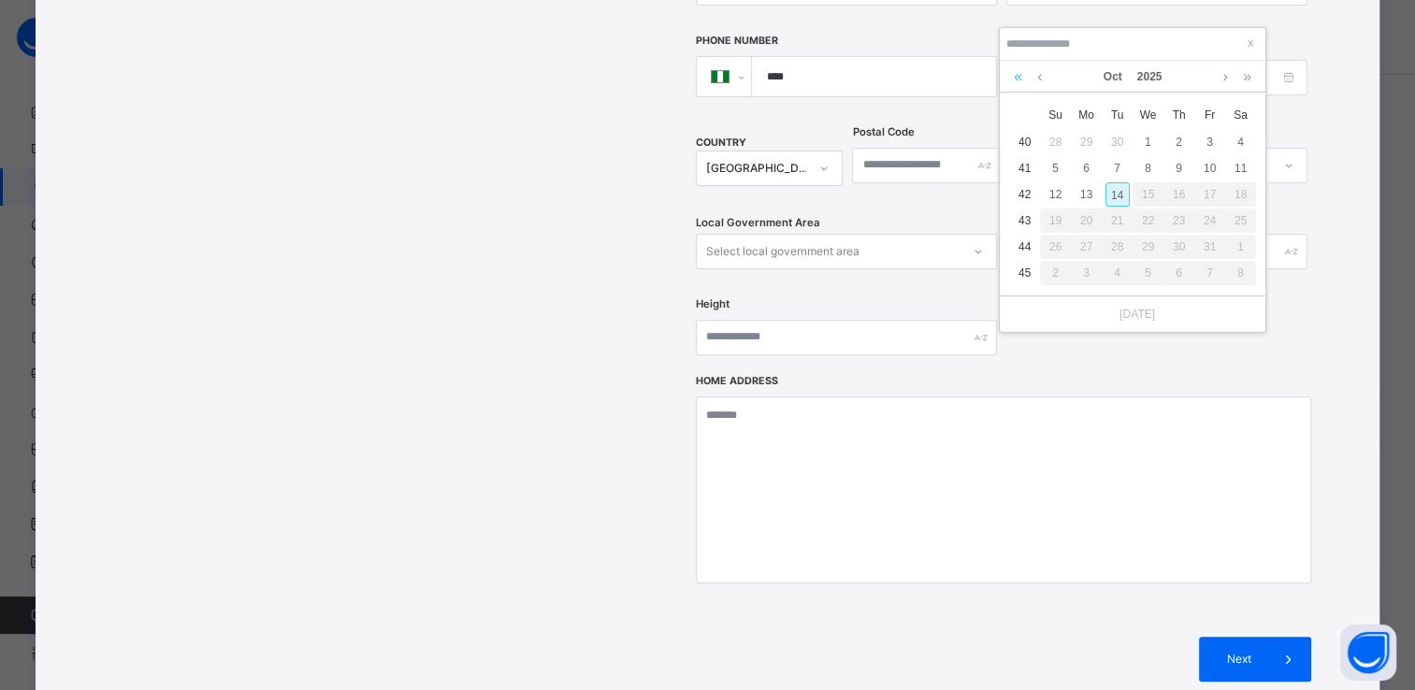
click at [1017, 80] on link at bounding box center [1018, 77] width 18 height 32
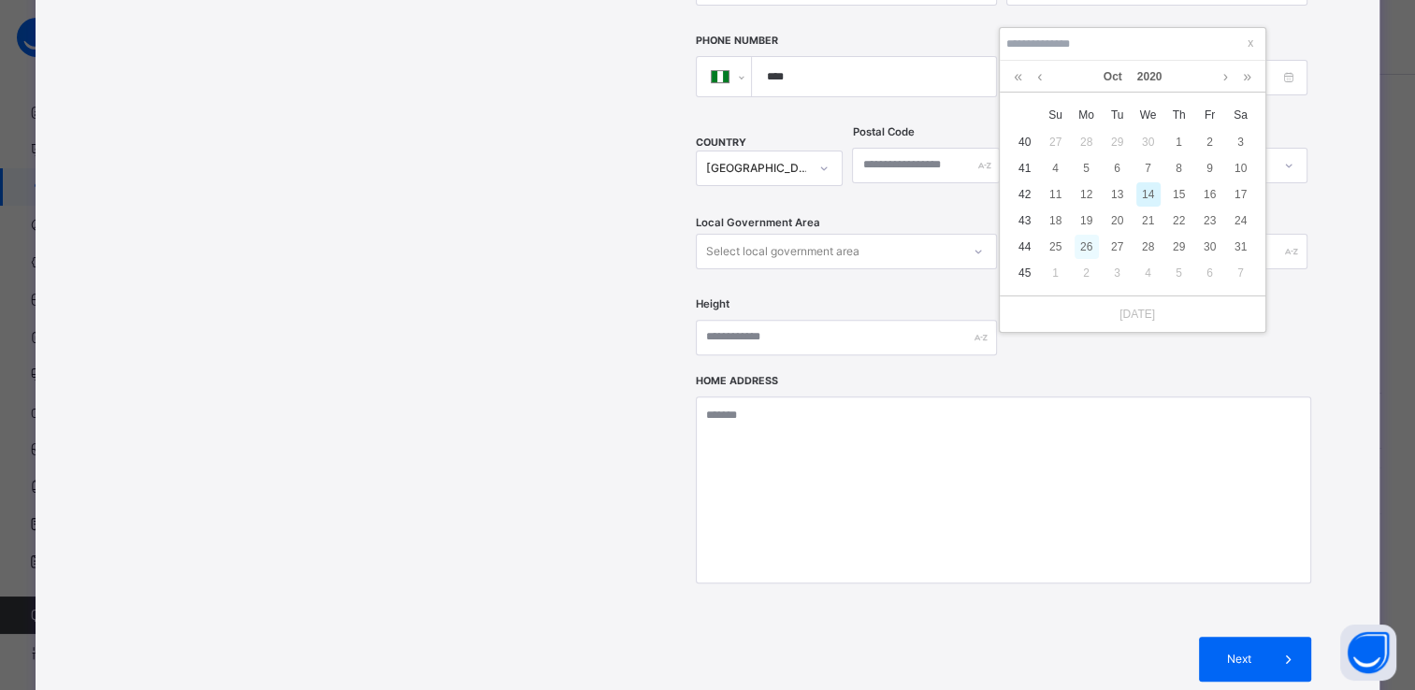
click at [1087, 249] on div "26" at bounding box center [1087, 247] width 24 height 24
type input "**********"
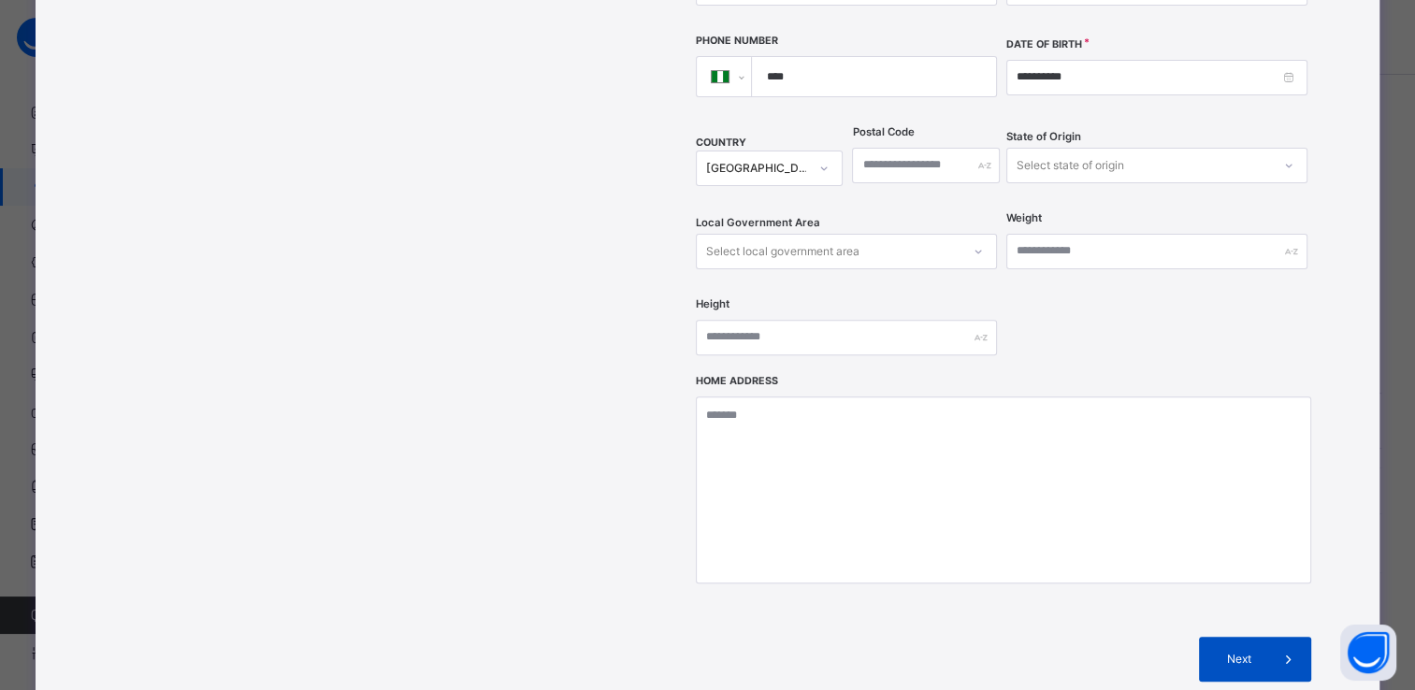
click at [1278, 648] on icon at bounding box center [1288, 659] width 21 height 22
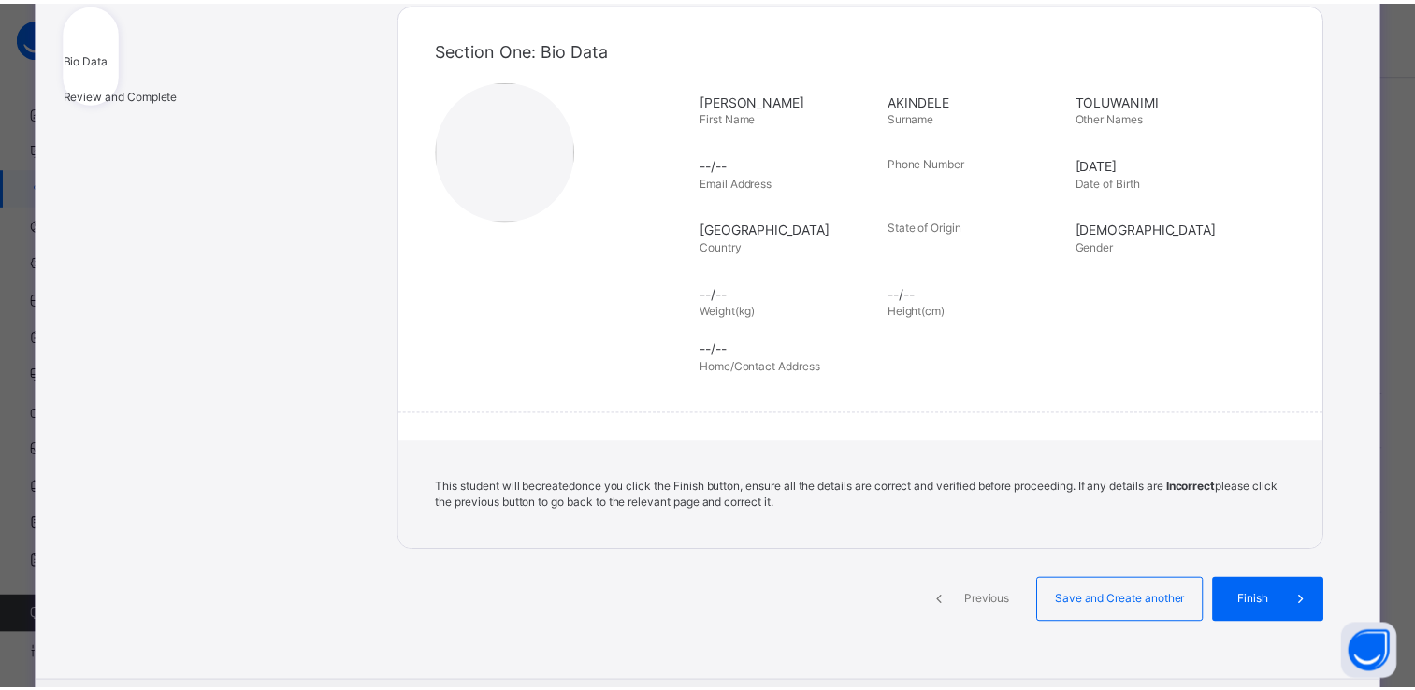
scroll to position [337, 0]
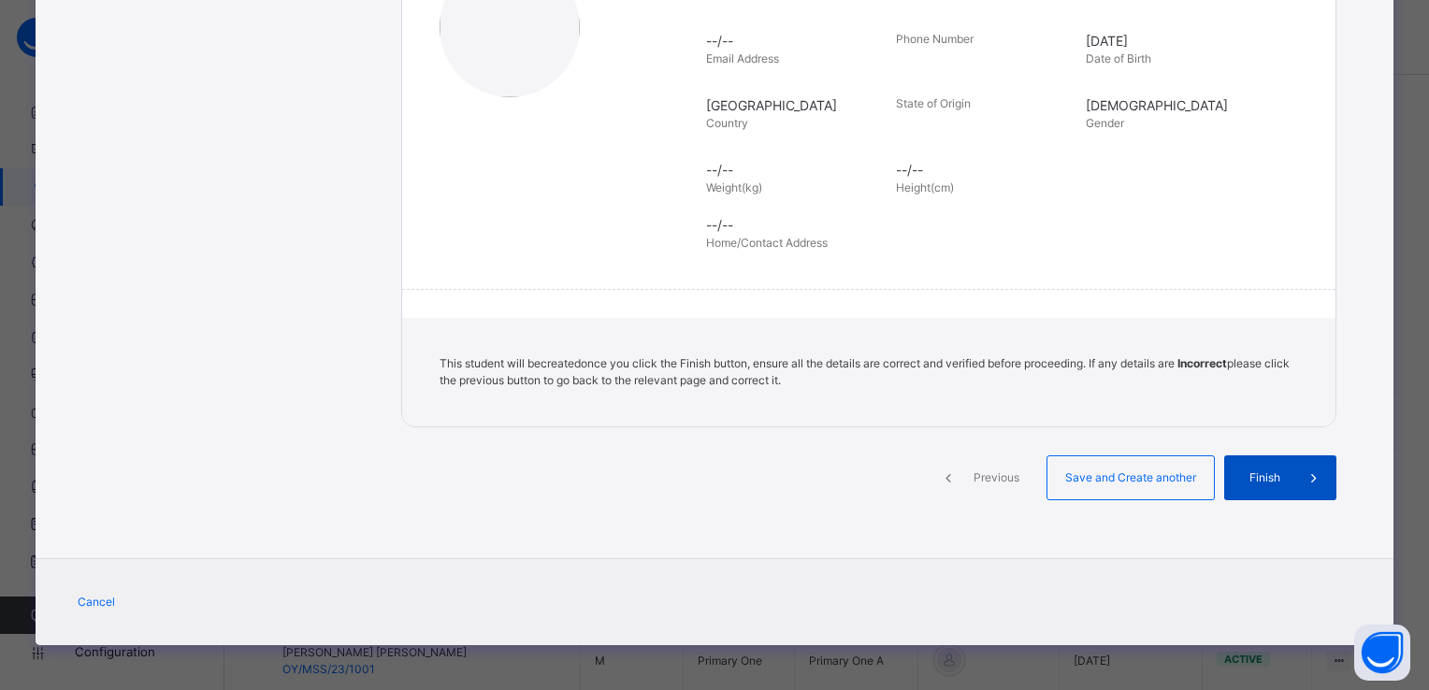
click at [1305, 473] on icon at bounding box center [1314, 478] width 21 height 22
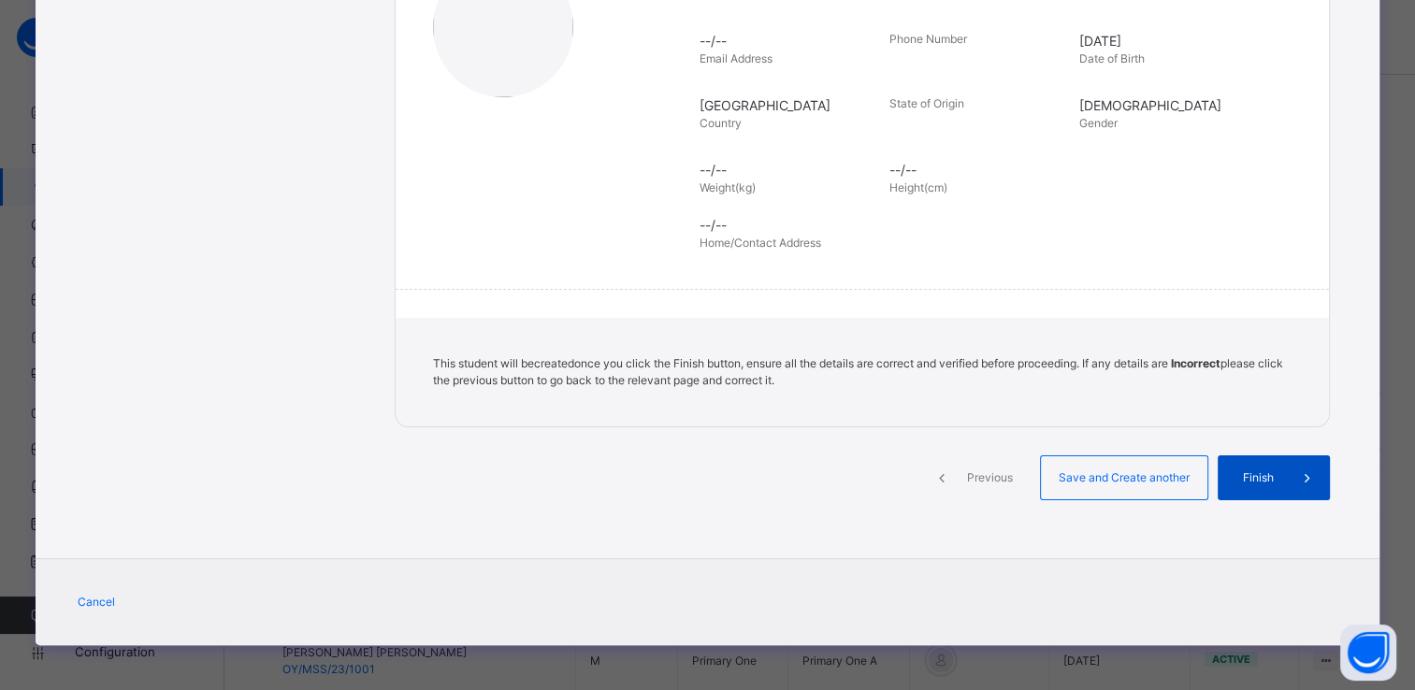
click at [1305, 473] on icon at bounding box center [1306, 478] width 21 height 22
click at [1301, 470] on icon at bounding box center [1306, 478] width 21 height 22
click at [1294, 456] on span at bounding box center [1307, 478] width 45 height 45
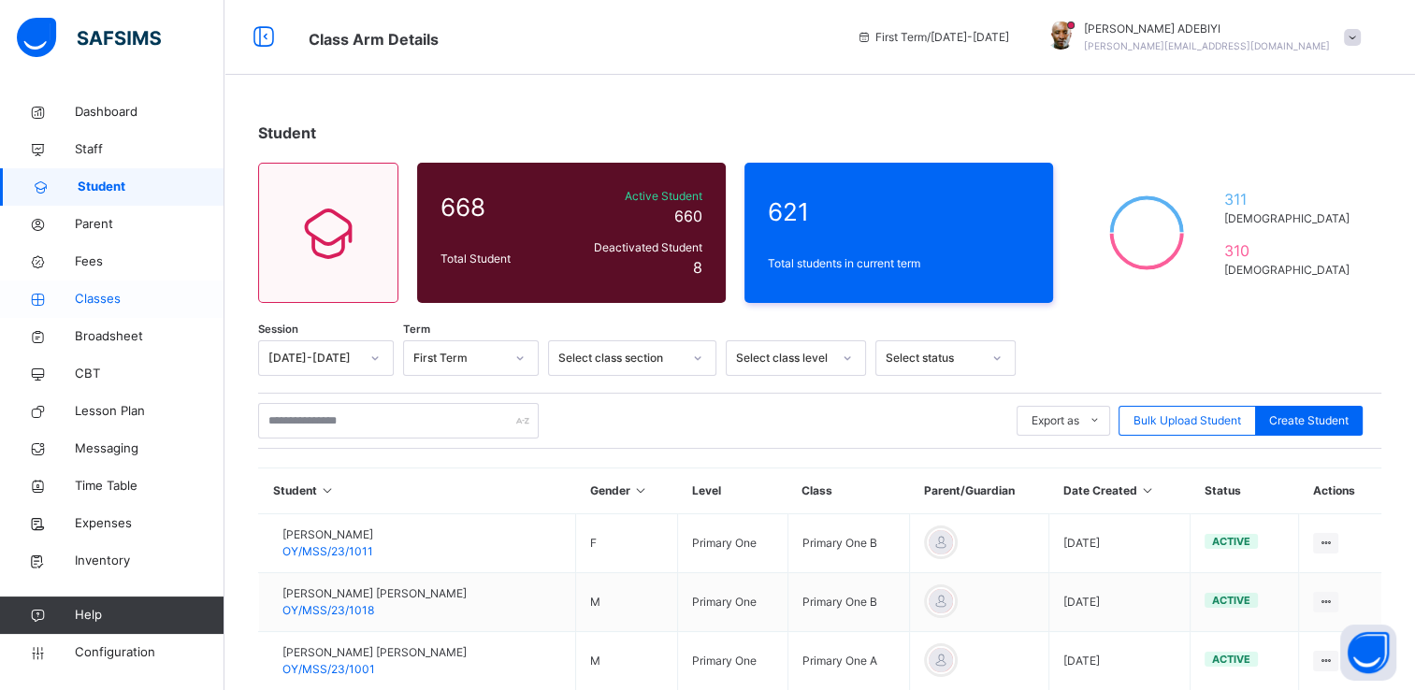
click at [114, 297] on span "Classes" at bounding box center [150, 299] width 150 height 19
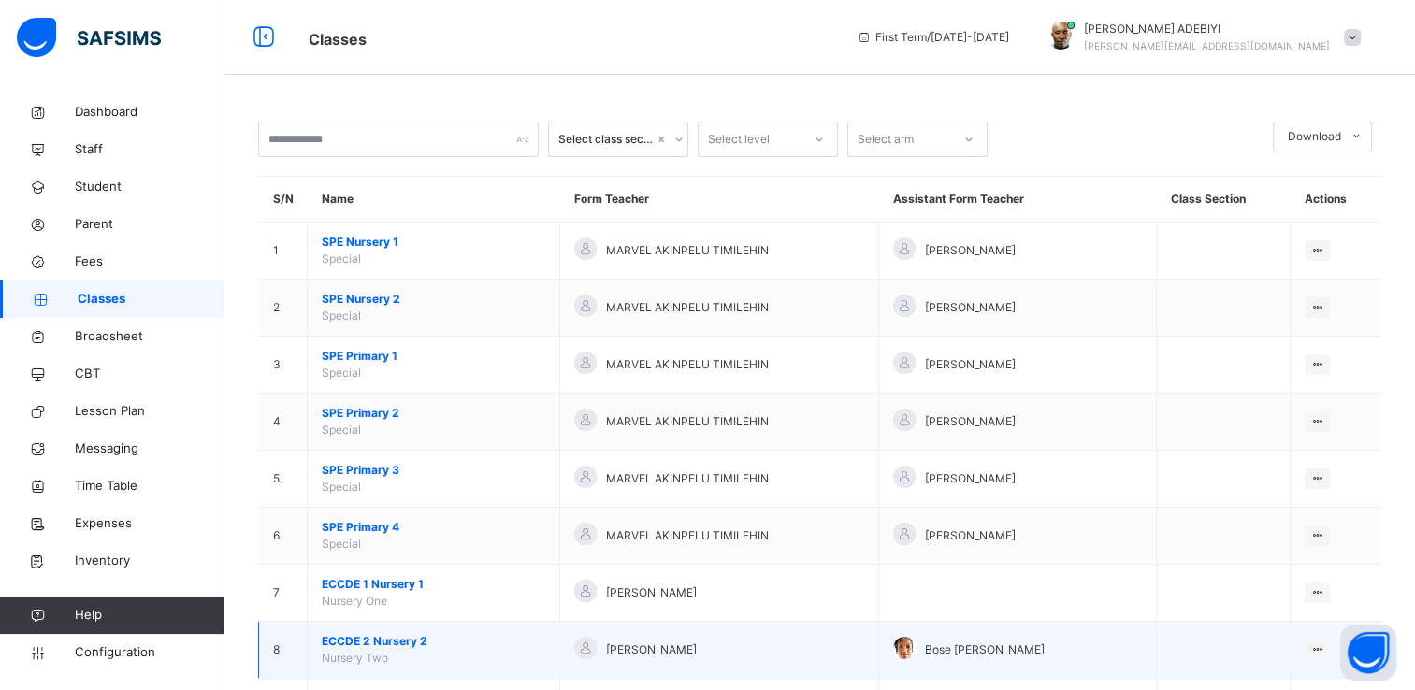
click at [387, 647] on span "ECCDE 2 Nursery 2" at bounding box center [434, 641] width 224 height 17
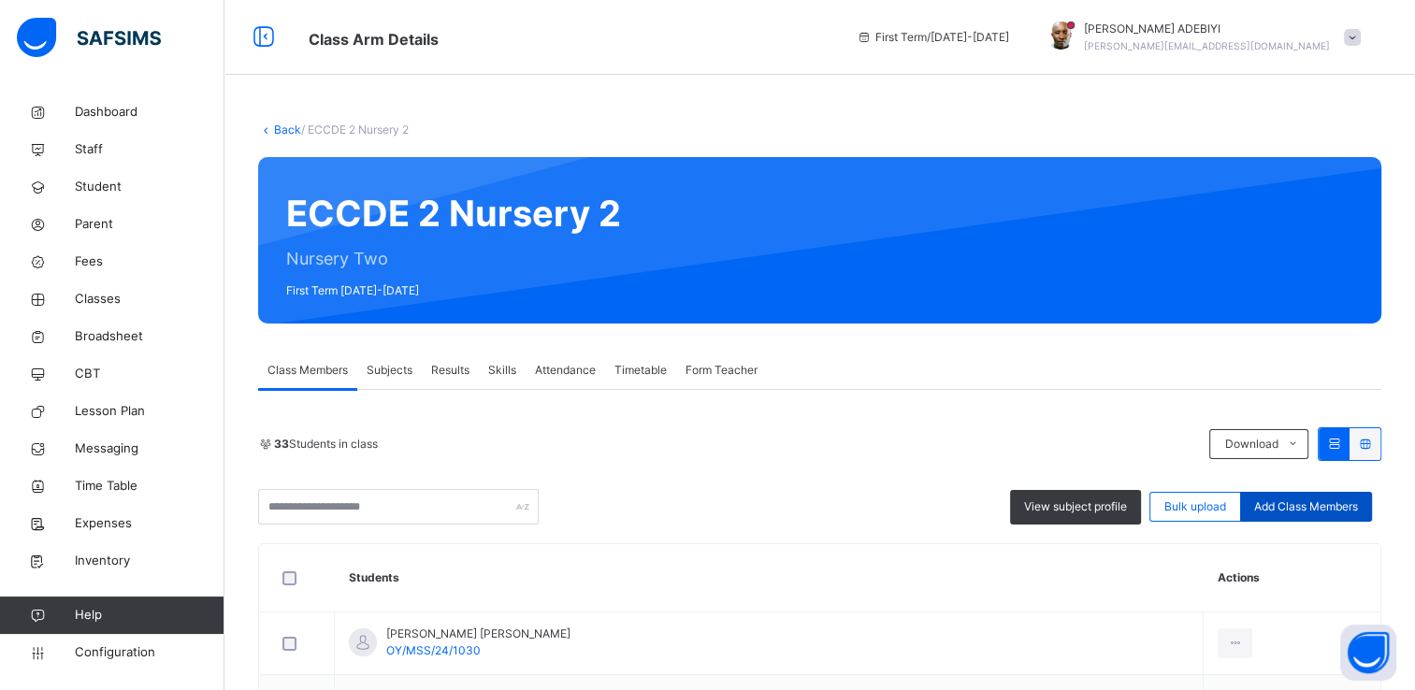
click at [1307, 495] on div "Add Class Members" at bounding box center [1306, 507] width 132 height 30
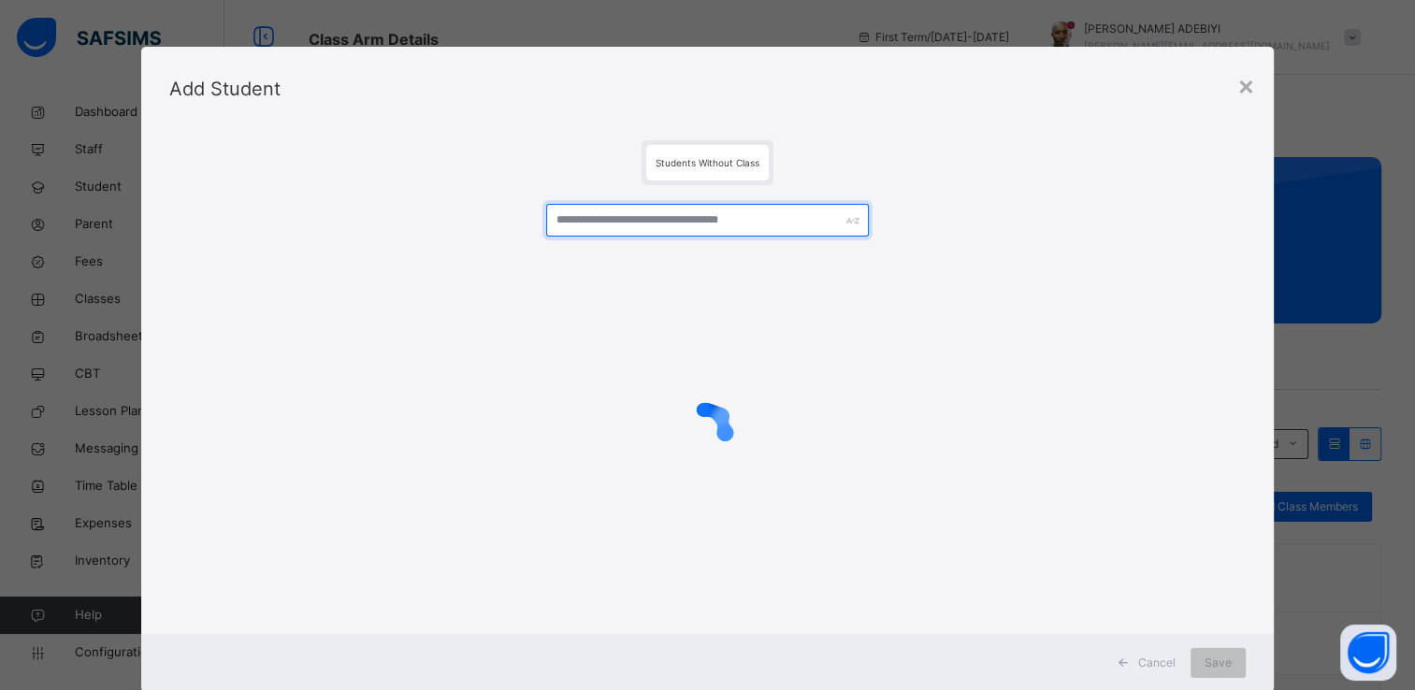
click at [688, 225] on input "text" at bounding box center [707, 220] width 323 height 33
type input "*******"
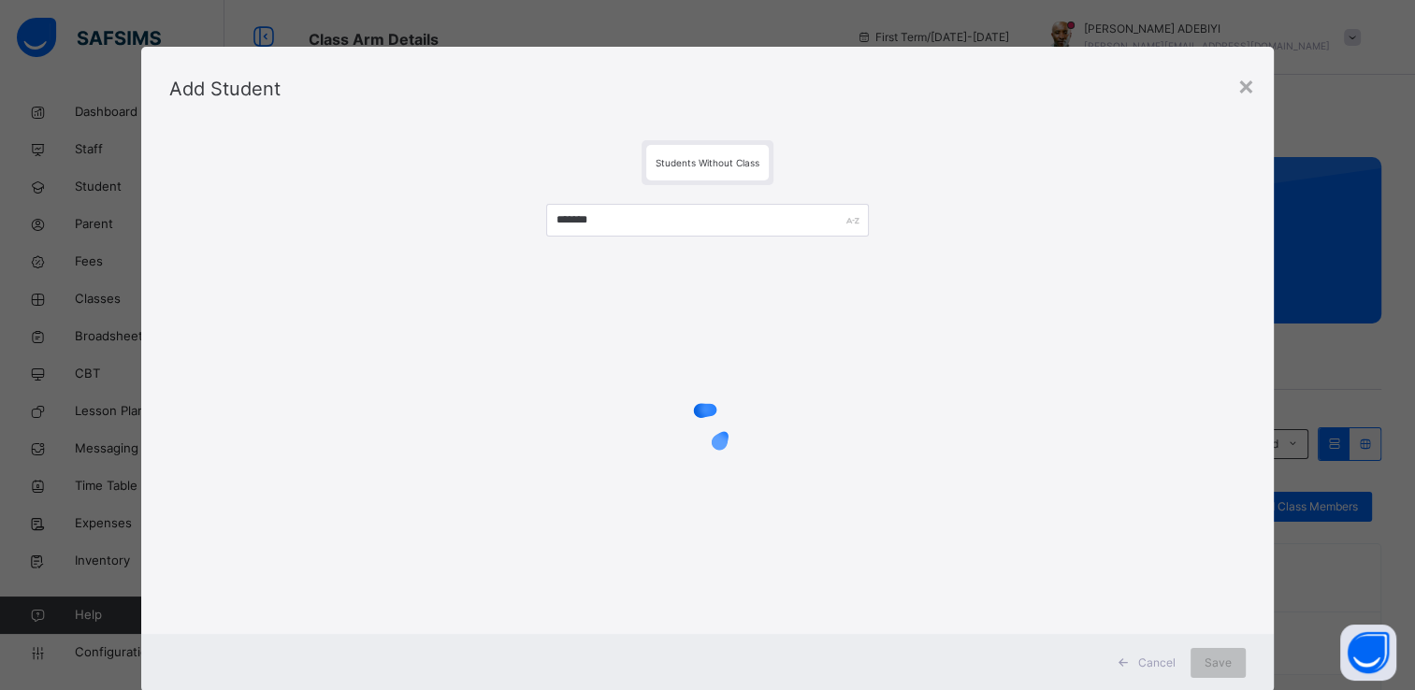
click at [412, 197] on div "*******" at bounding box center [707, 405] width 1076 height 440
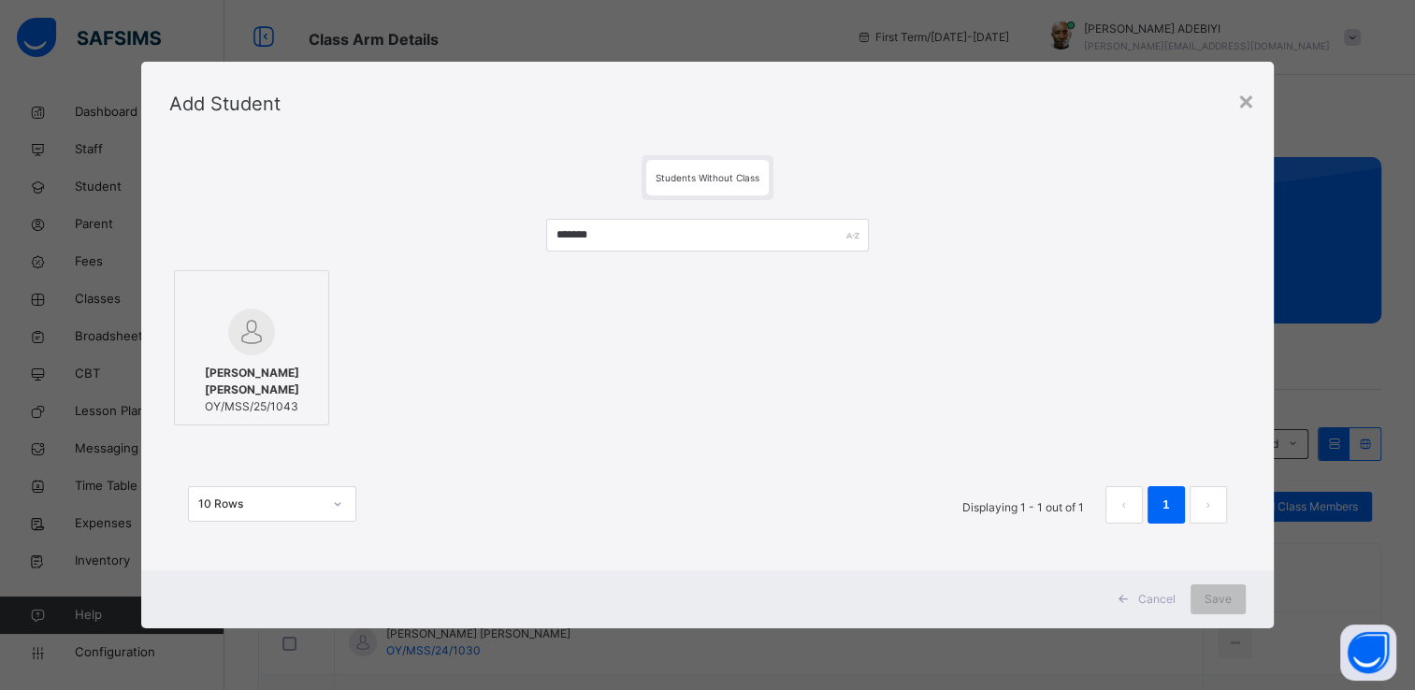
click at [258, 321] on img at bounding box center [251, 332] width 47 height 47
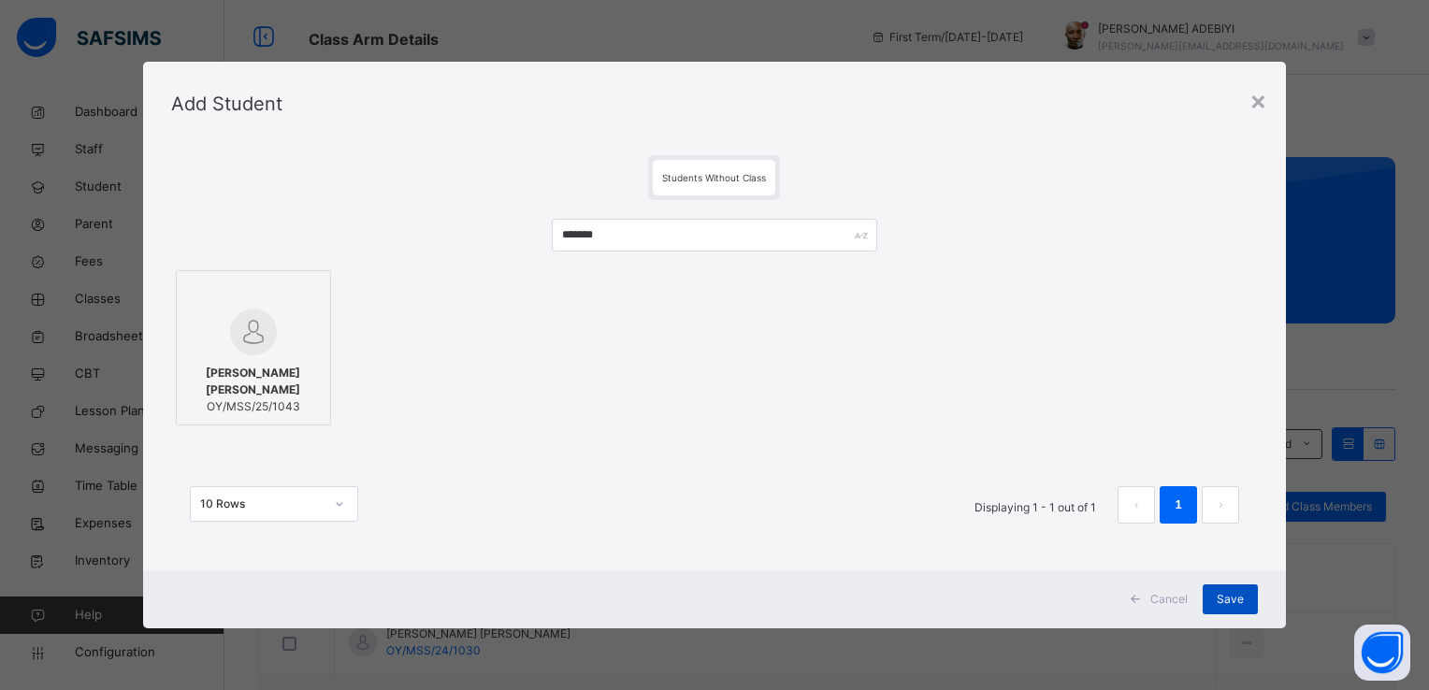
click at [1238, 597] on span "Save" at bounding box center [1230, 599] width 27 height 17
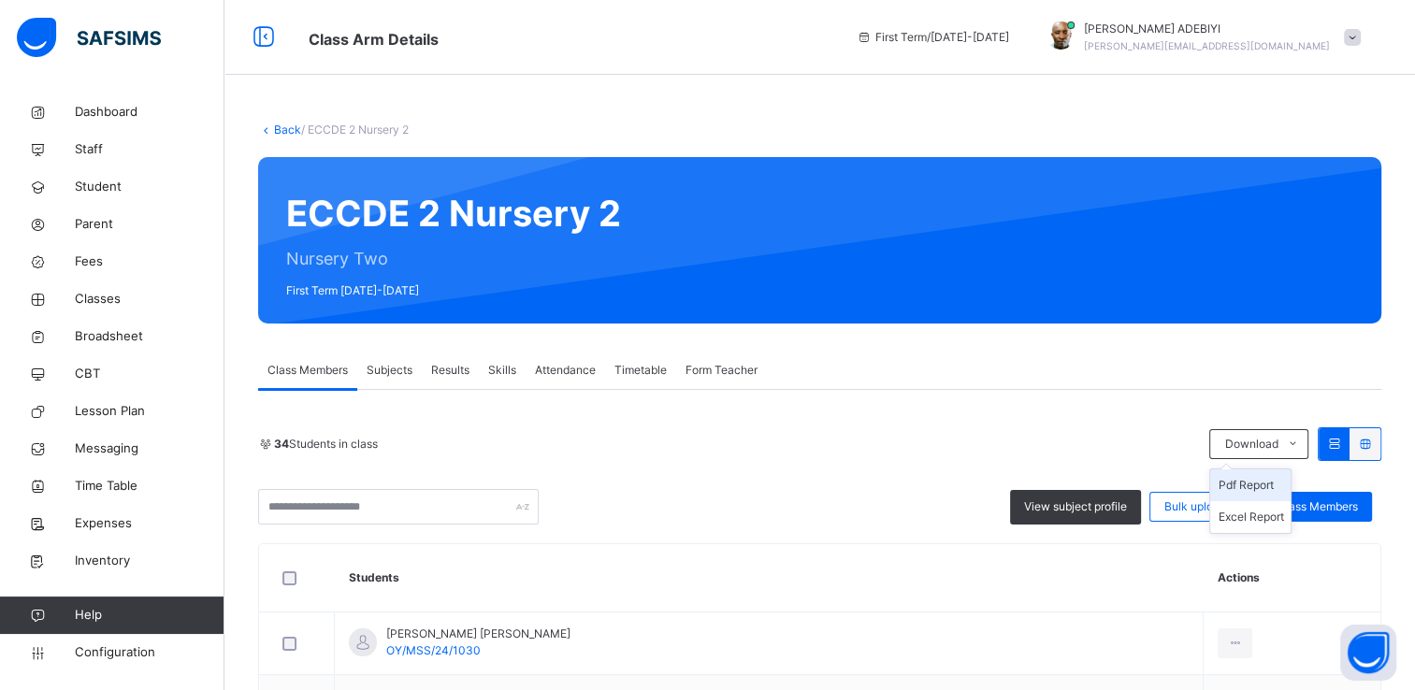
click at [1284, 483] on li "Pdf Report" at bounding box center [1250, 486] width 80 height 32
click at [93, 191] on span "Student" at bounding box center [150, 187] width 150 height 19
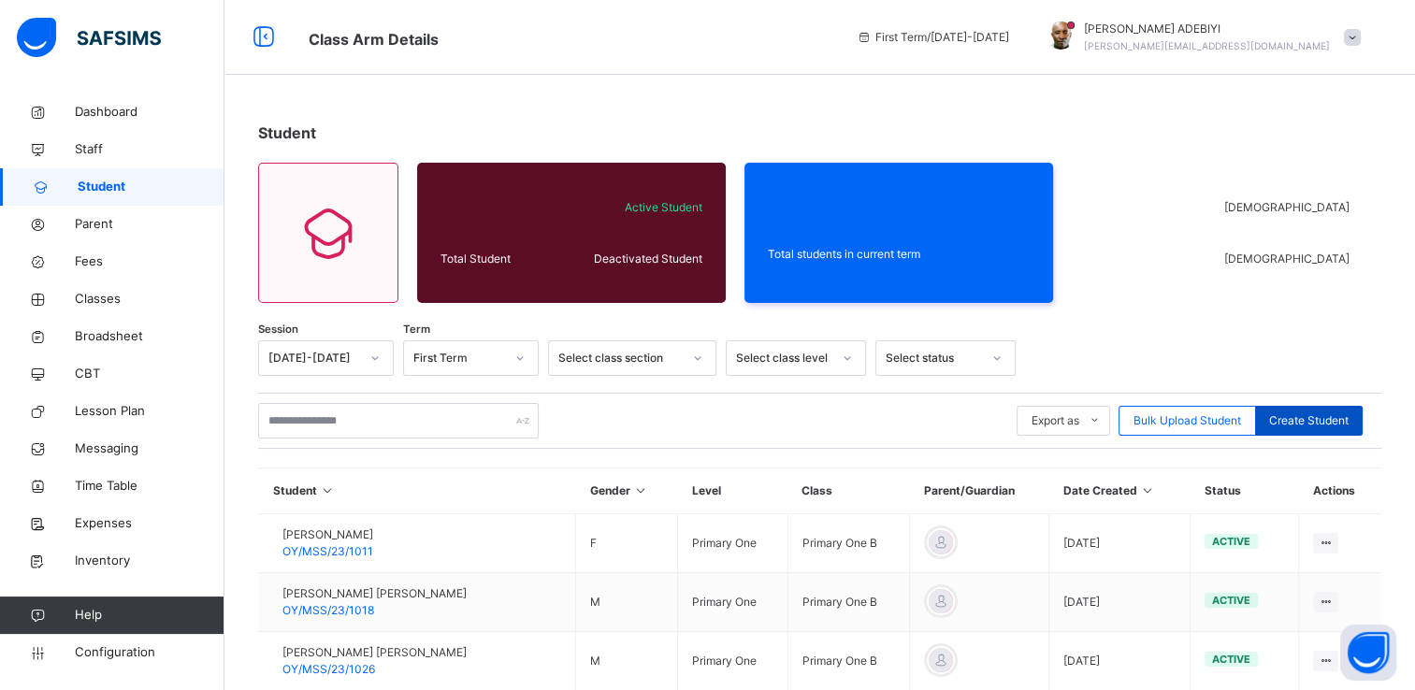
click at [1310, 415] on span "Create Student" at bounding box center [1309, 421] width 80 height 17
select select "**"
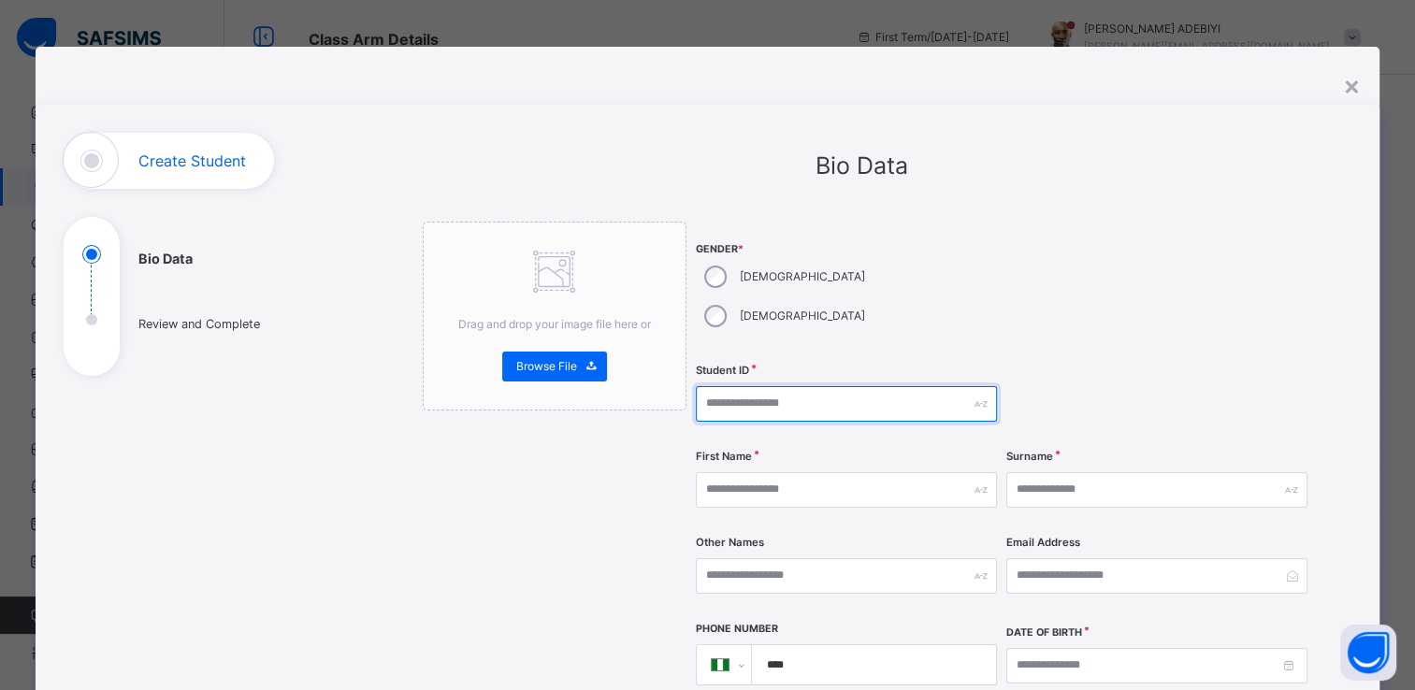
click at [793, 386] on input "text" at bounding box center [846, 404] width 301 height 36
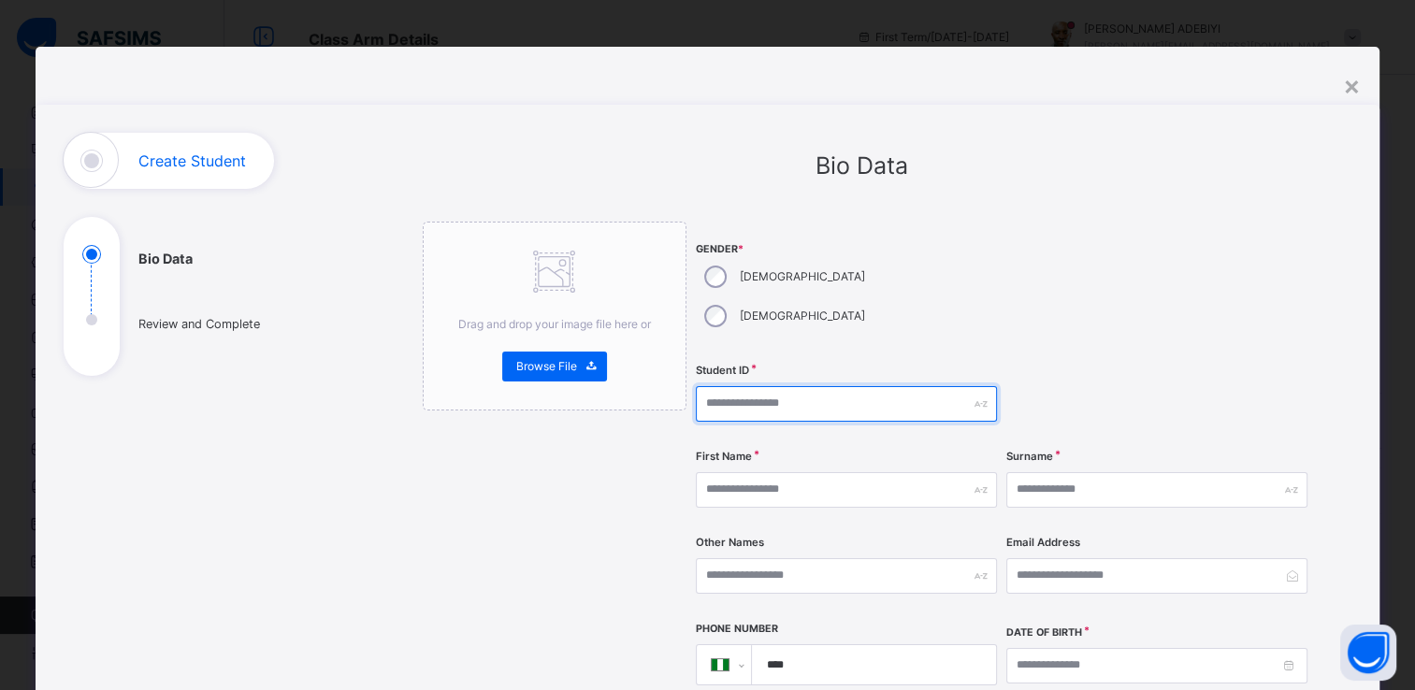
click at [732, 386] on input "text" at bounding box center [846, 404] width 301 height 36
paste input "**********"
type input "**********"
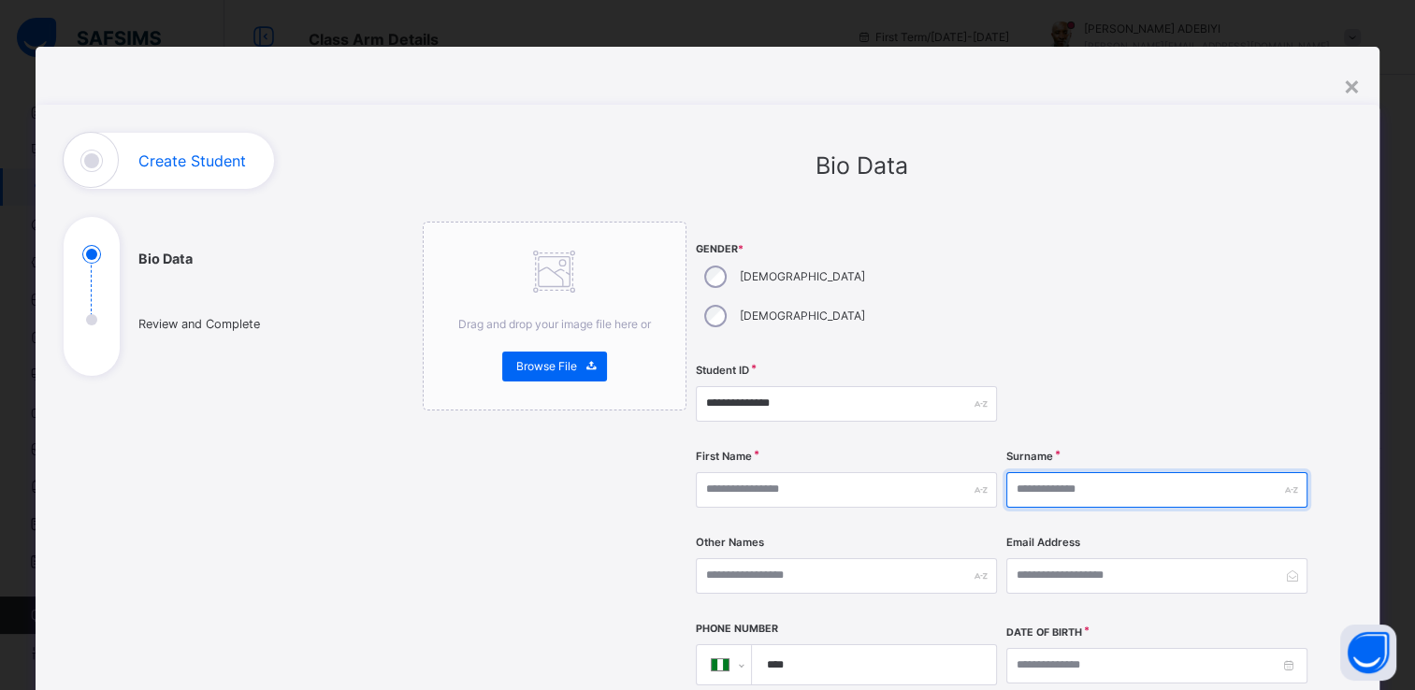
click at [1073, 472] on input "text" at bounding box center [1157, 490] width 301 height 36
type input "******"
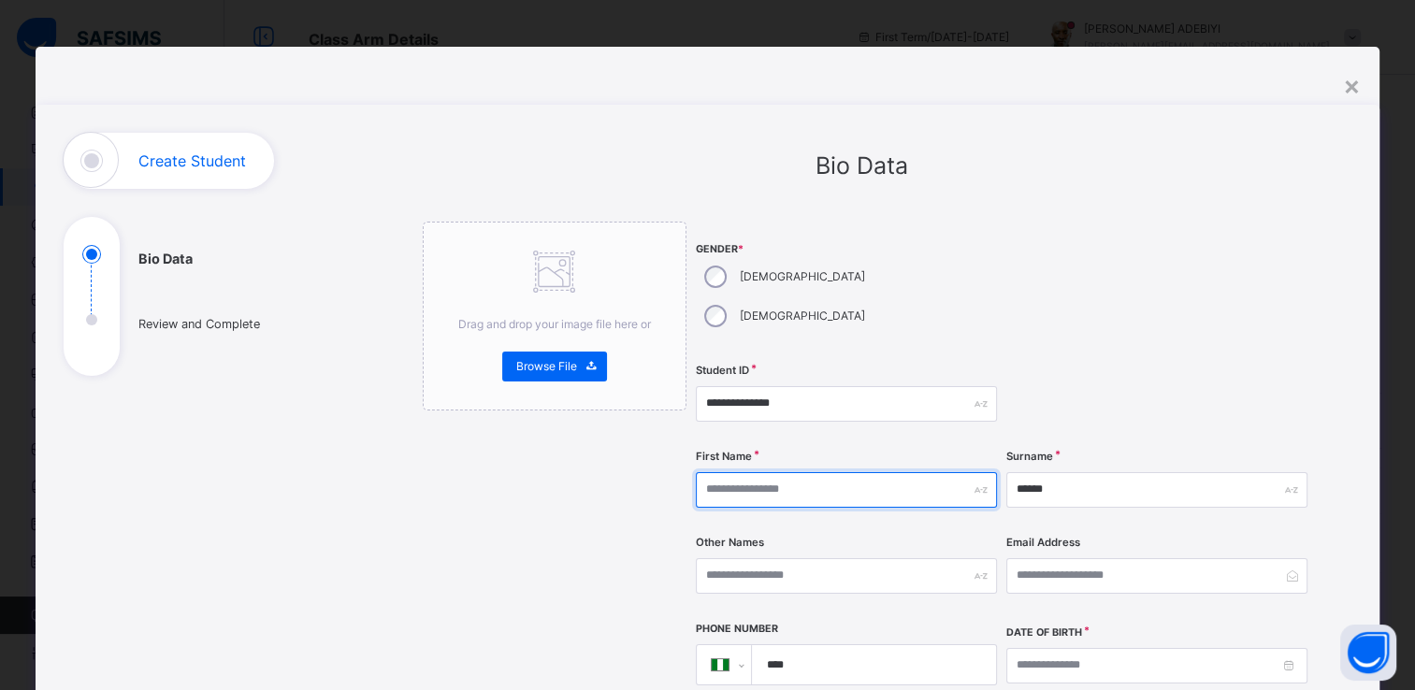
click at [781, 472] on input "text" at bounding box center [846, 490] width 301 height 36
type input "**********"
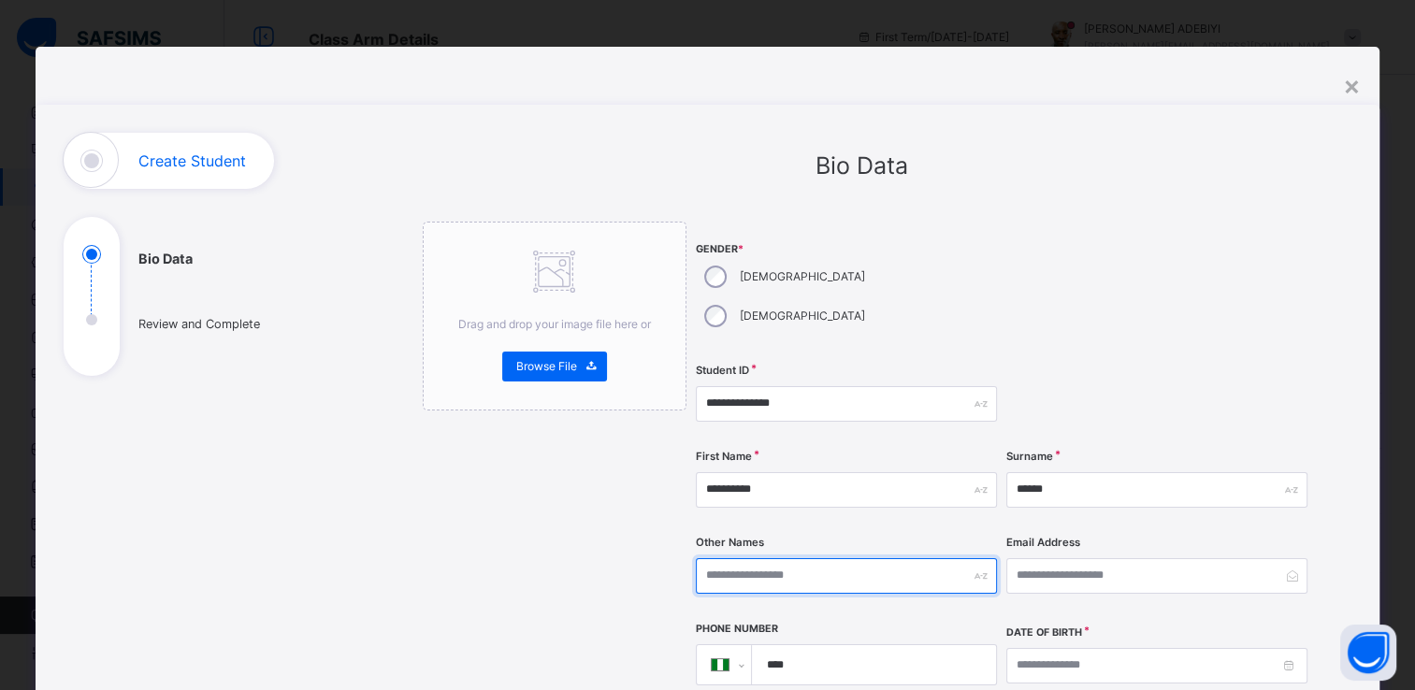
click at [712, 558] on input "text" at bounding box center [846, 576] width 301 height 36
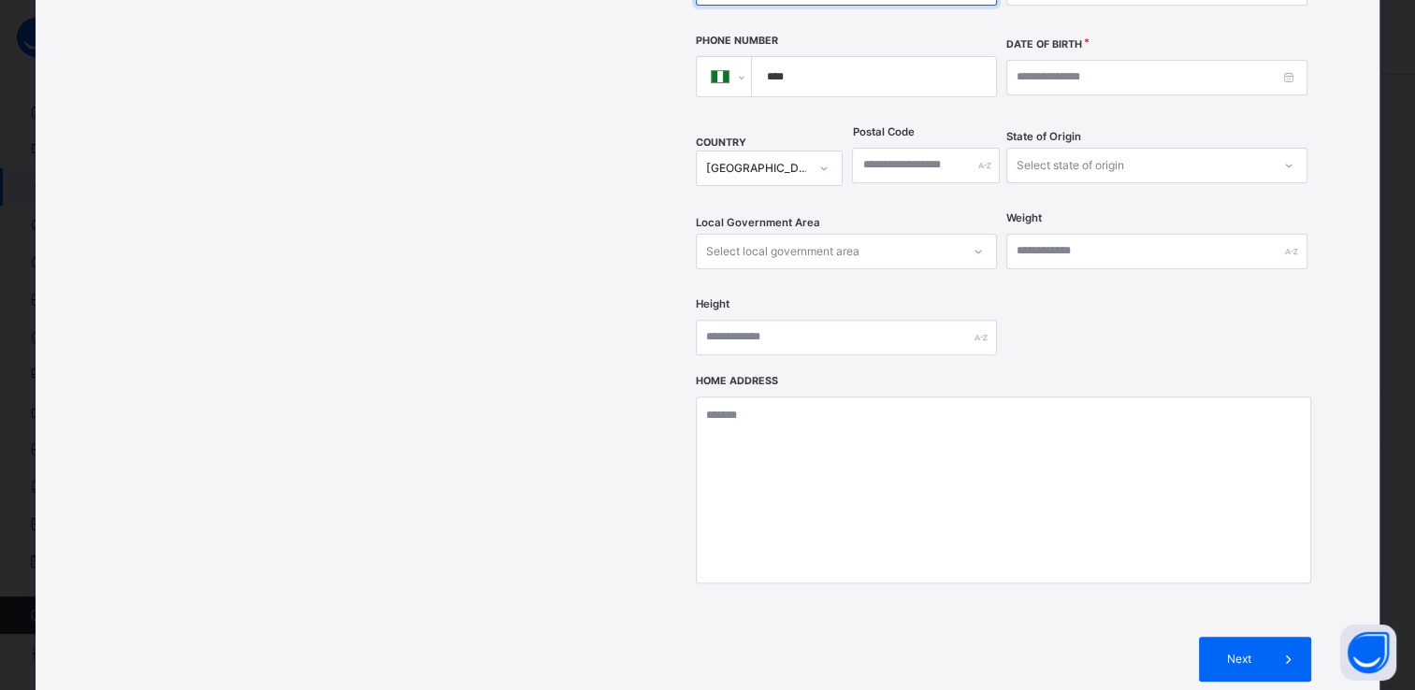
scroll to position [585, 0]
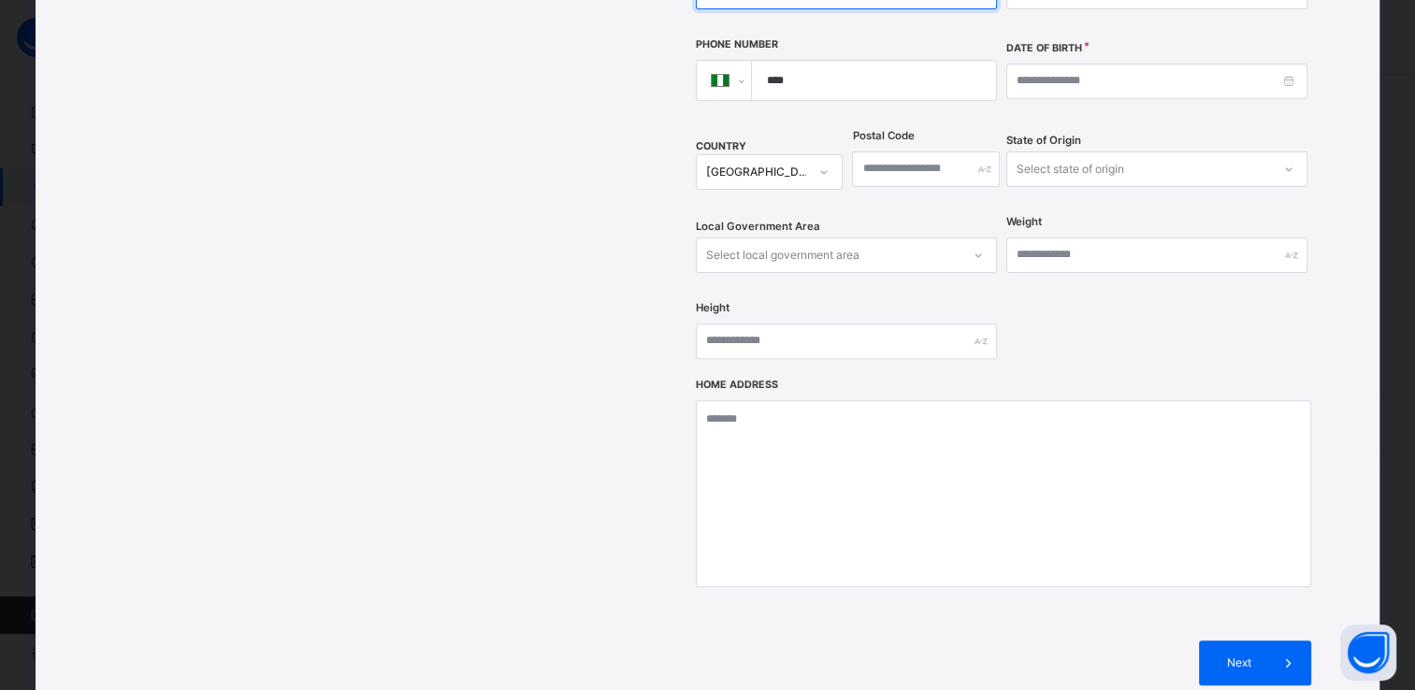
type input "*******"
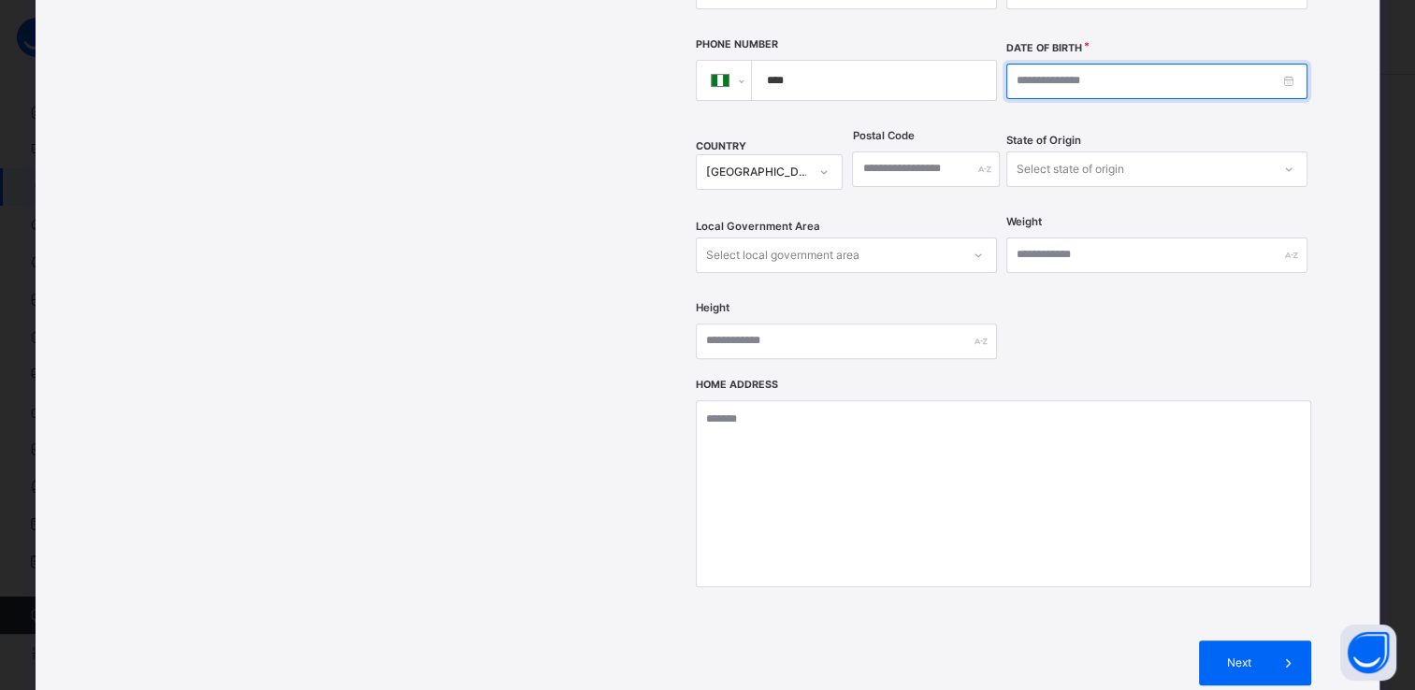
click at [1052, 64] on input at bounding box center [1157, 82] width 301 height 36
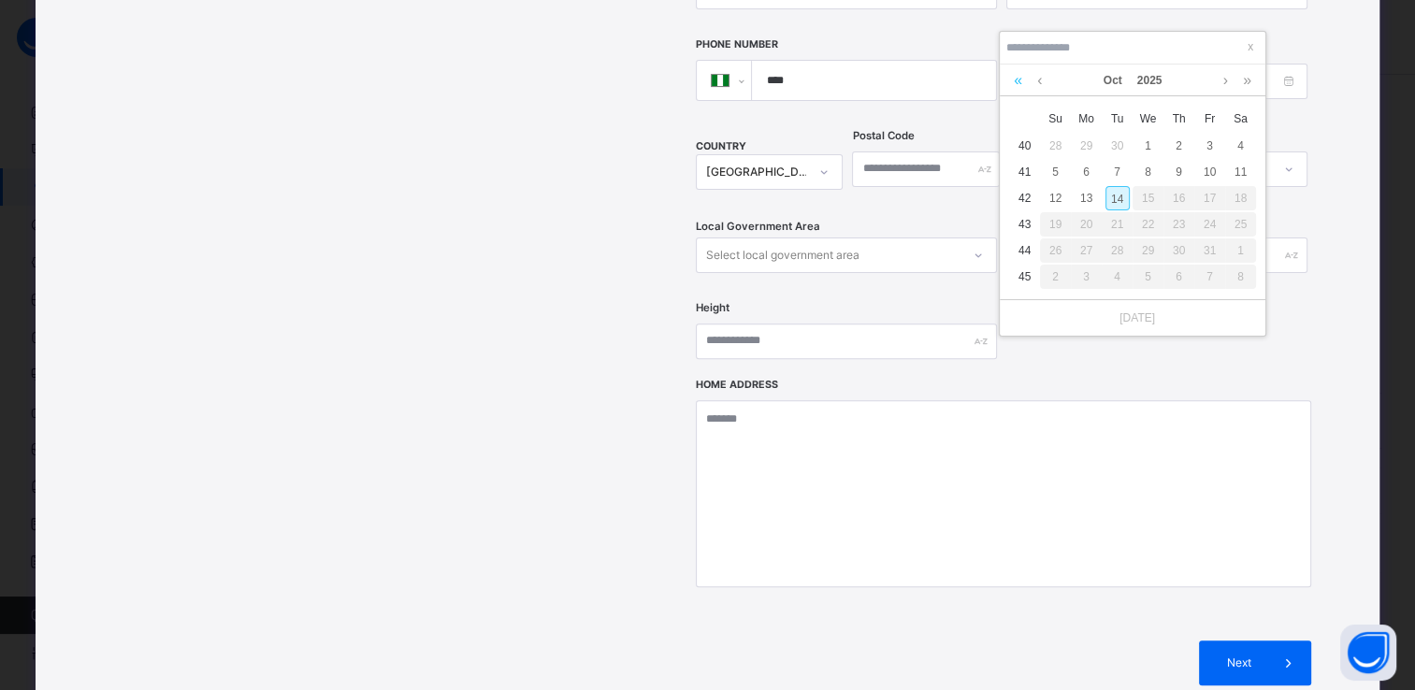
click at [1018, 80] on link at bounding box center [1018, 81] width 18 height 32
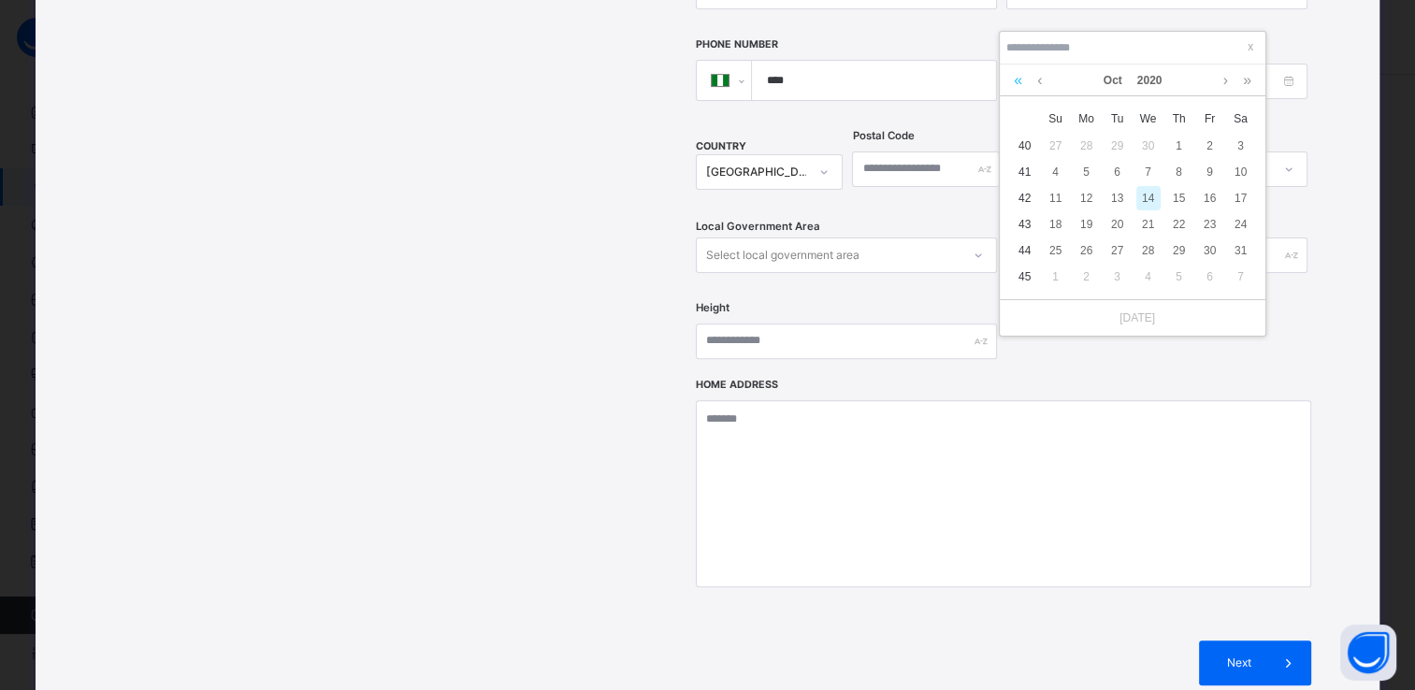
click at [1018, 80] on link at bounding box center [1018, 81] width 18 height 32
click at [1121, 222] on div "23" at bounding box center [1118, 224] width 24 height 24
type input "**********"
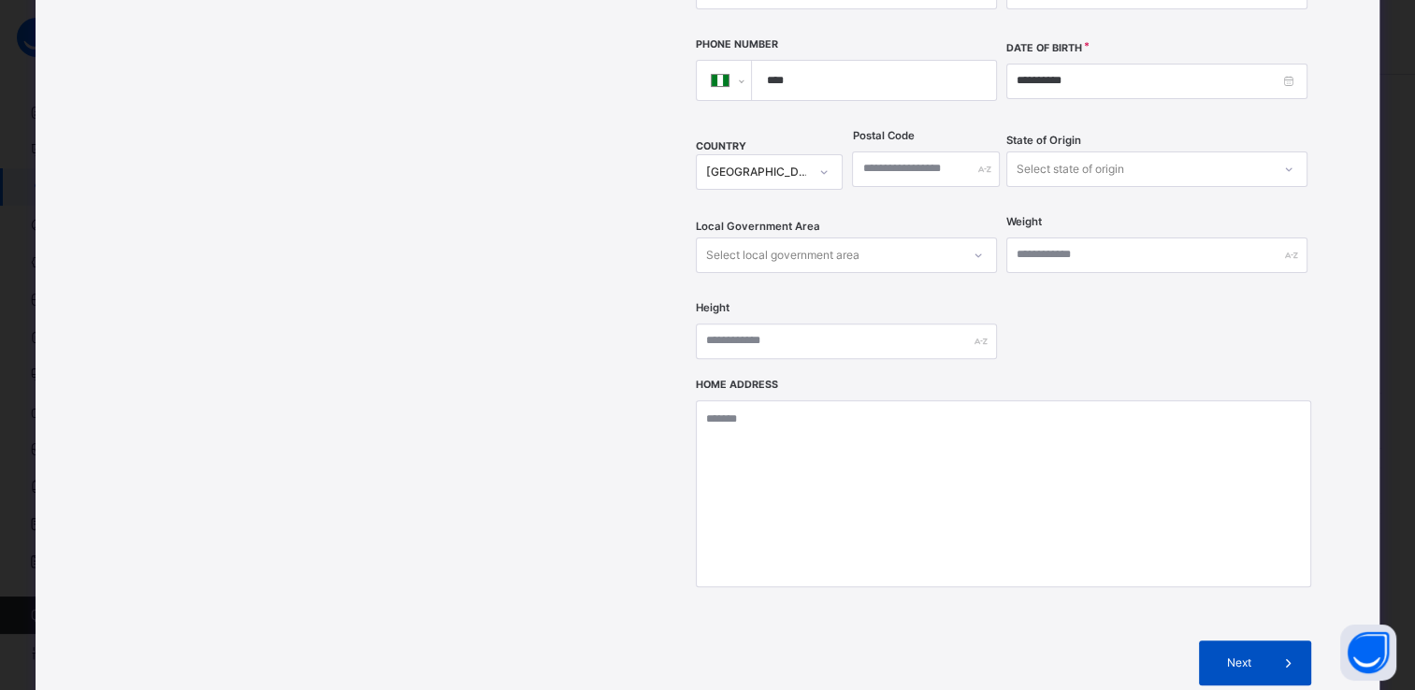
click at [1280, 652] on icon at bounding box center [1288, 663] width 21 height 22
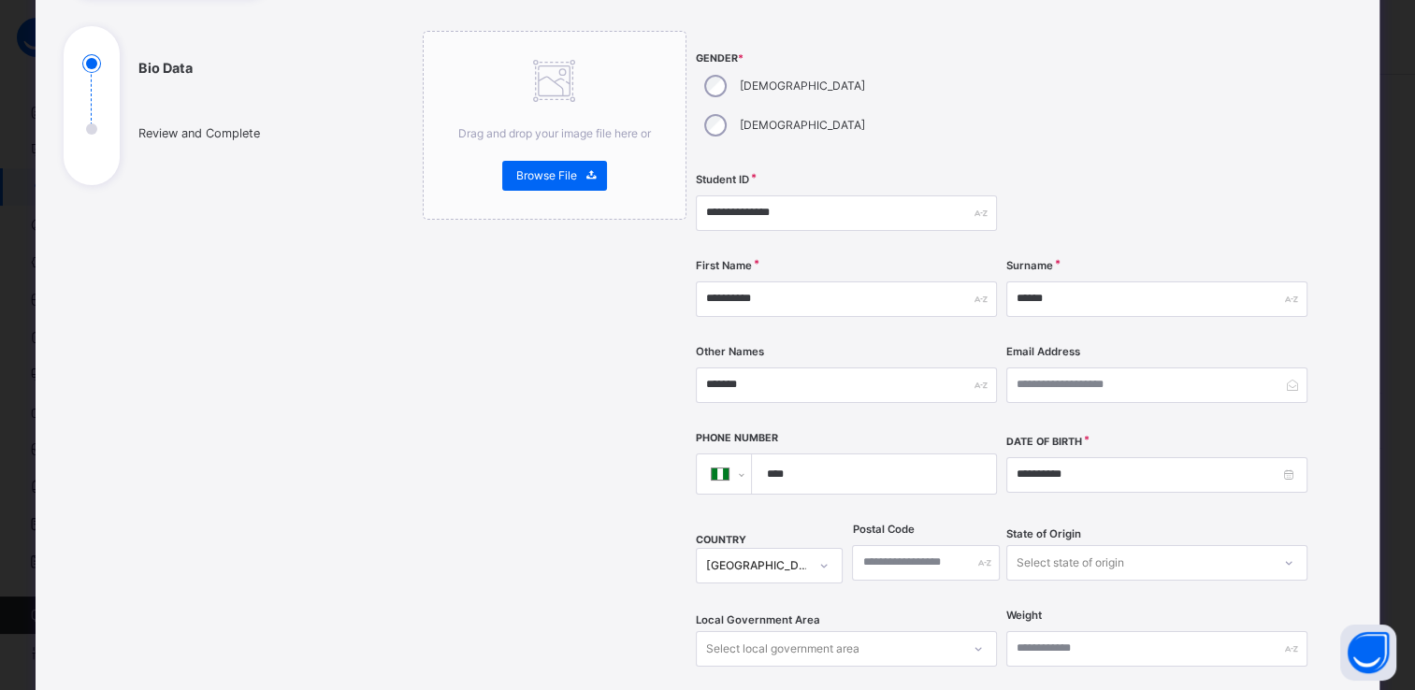
scroll to position [193, 0]
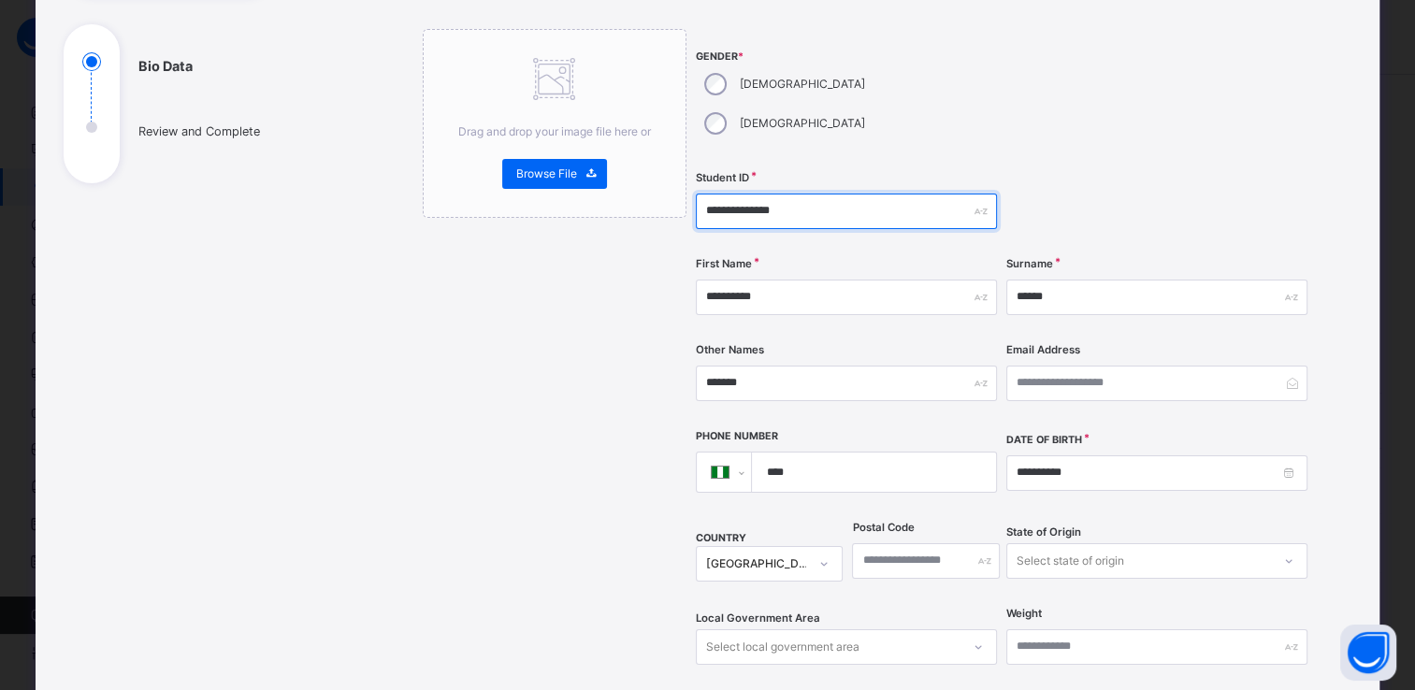
click at [794, 194] on input "**********" at bounding box center [846, 212] width 301 height 36
type input "**********"
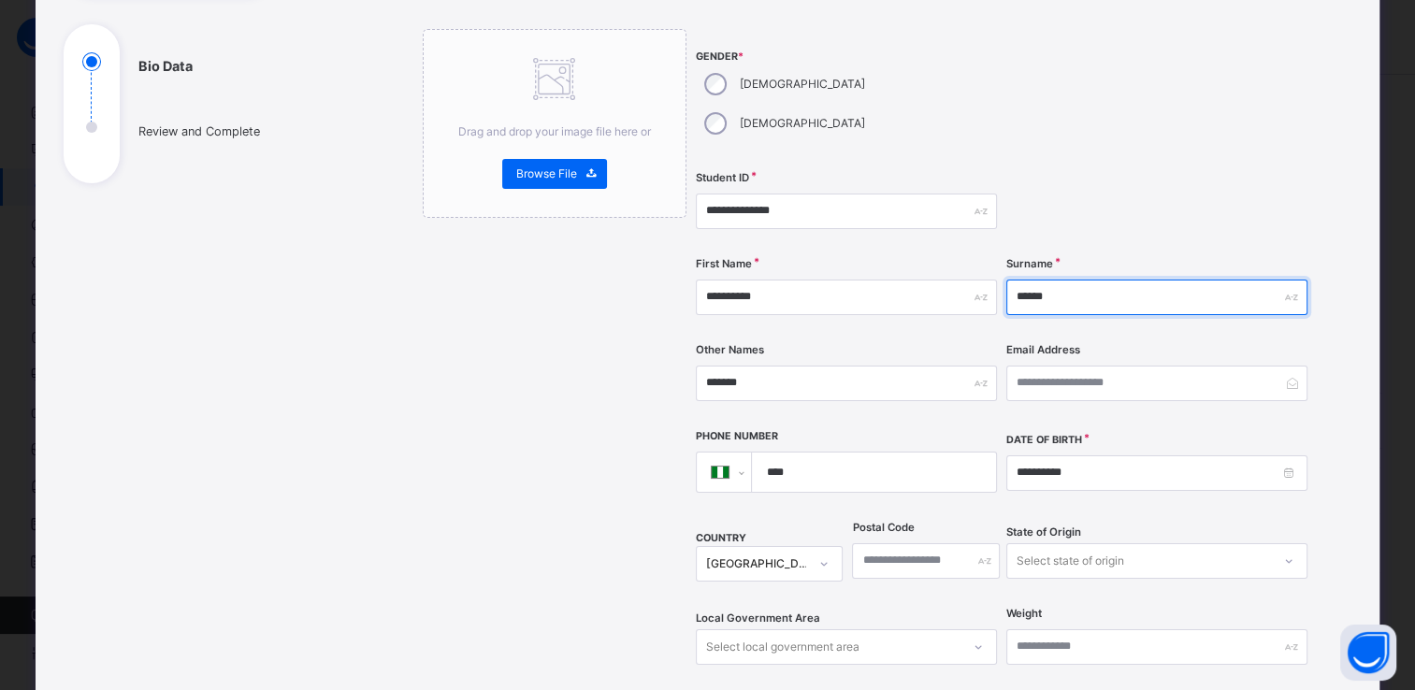
click at [1060, 280] on input "******" at bounding box center [1157, 298] width 301 height 36
type input "*"
type input "**********"
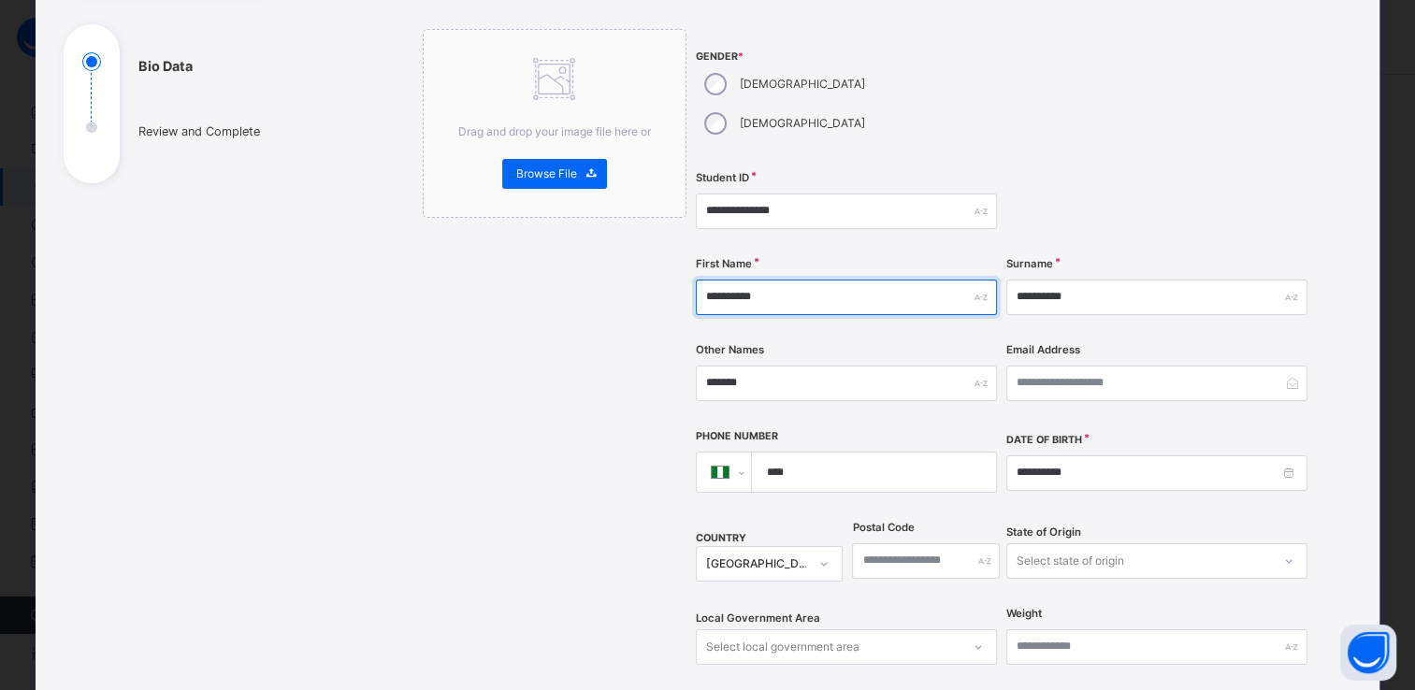
click at [786, 280] on input "**********" at bounding box center [846, 298] width 301 height 36
type input "*"
type input "******"
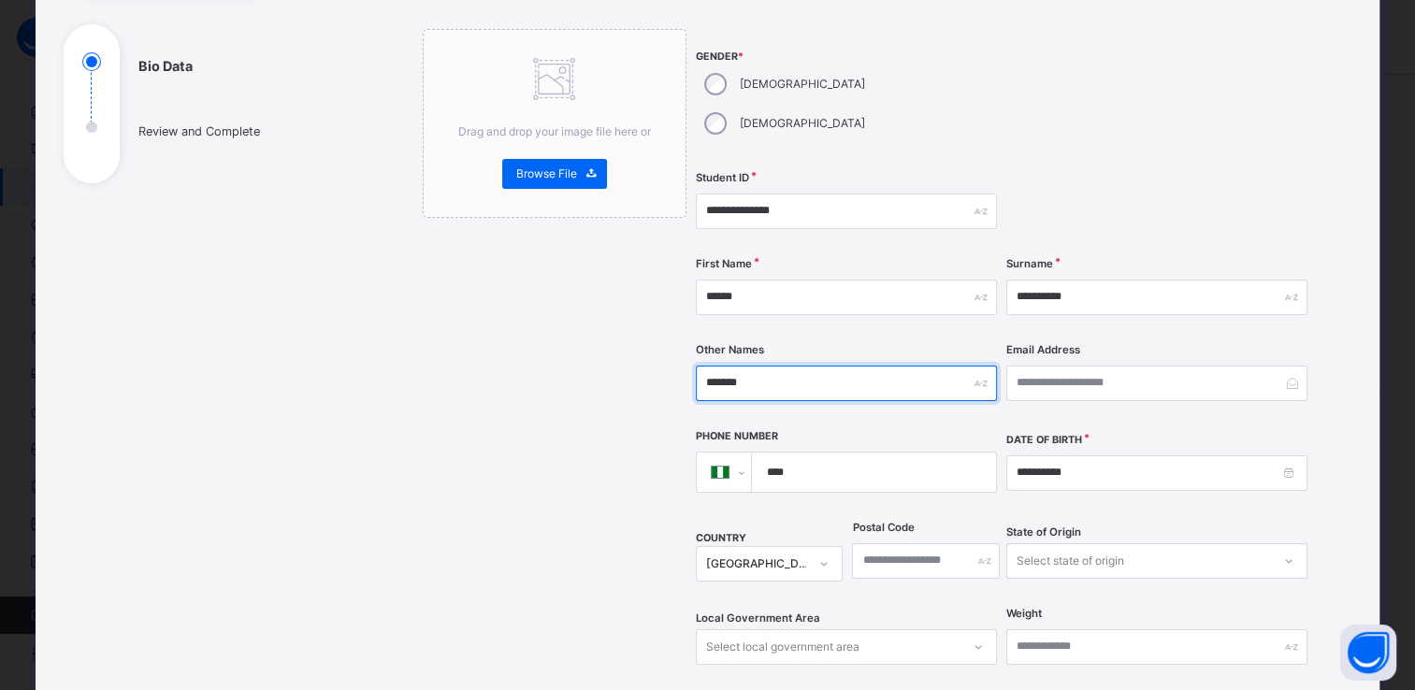
click at [752, 366] on input "*******" at bounding box center [846, 384] width 301 height 36
type input "*"
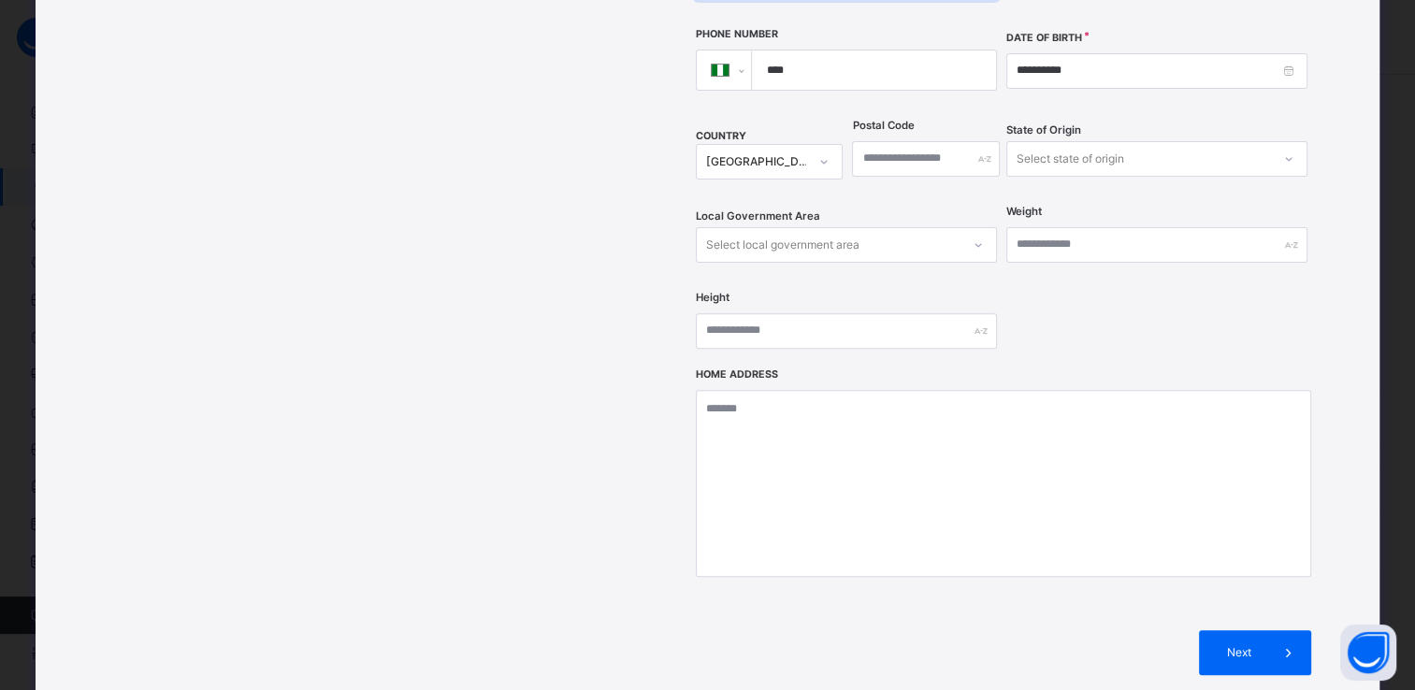
scroll to position [597, 0]
type input "**********"
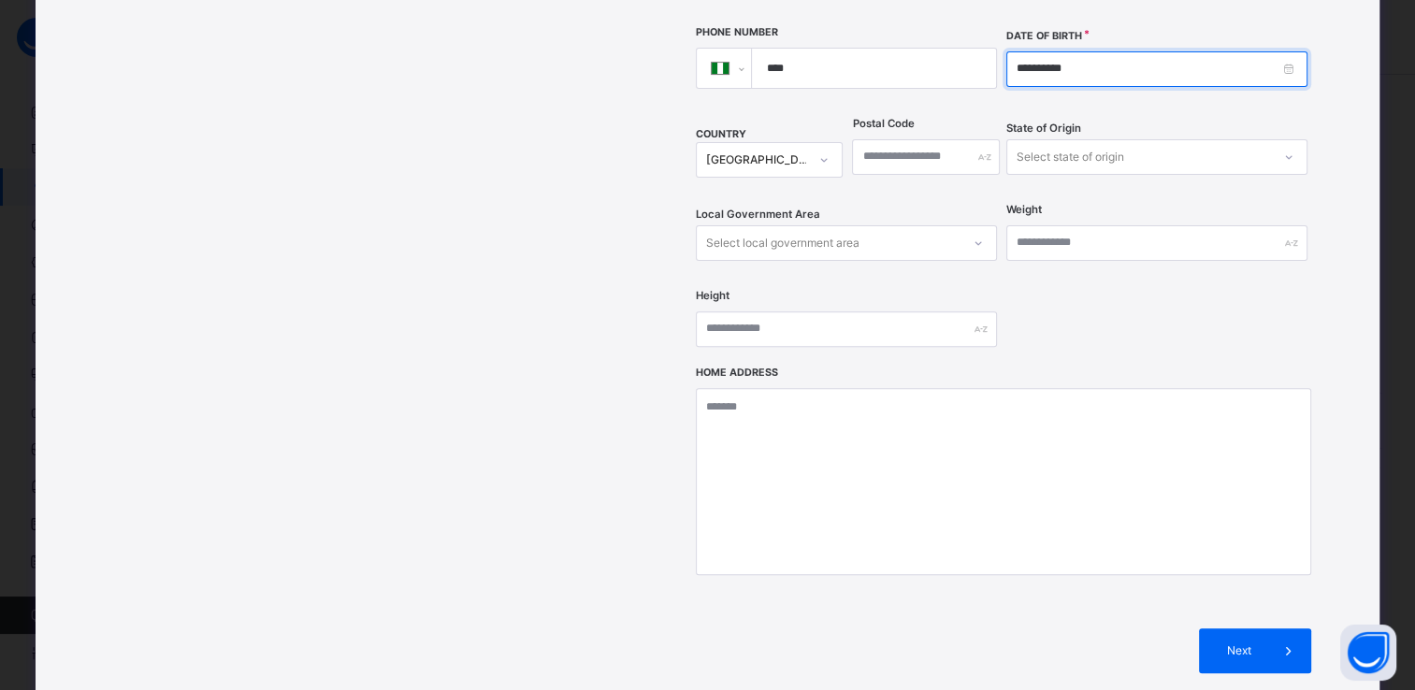
click at [1057, 51] on input "**********" at bounding box center [1157, 69] width 301 height 36
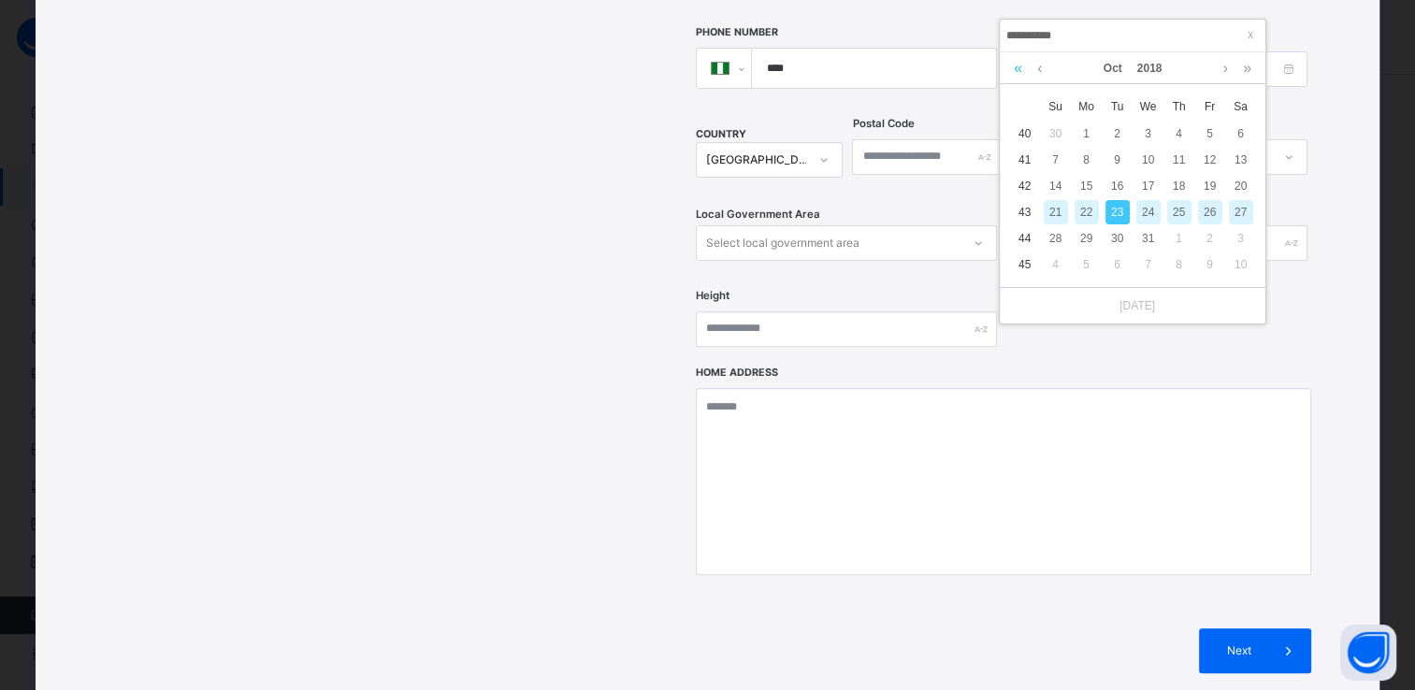
click at [1017, 65] on link at bounding box center [1018, 68] width 18 height 32
click at [1210, 166] on div "13" at bounding box center [1210, 160] width 24 height 24
type input "**********"
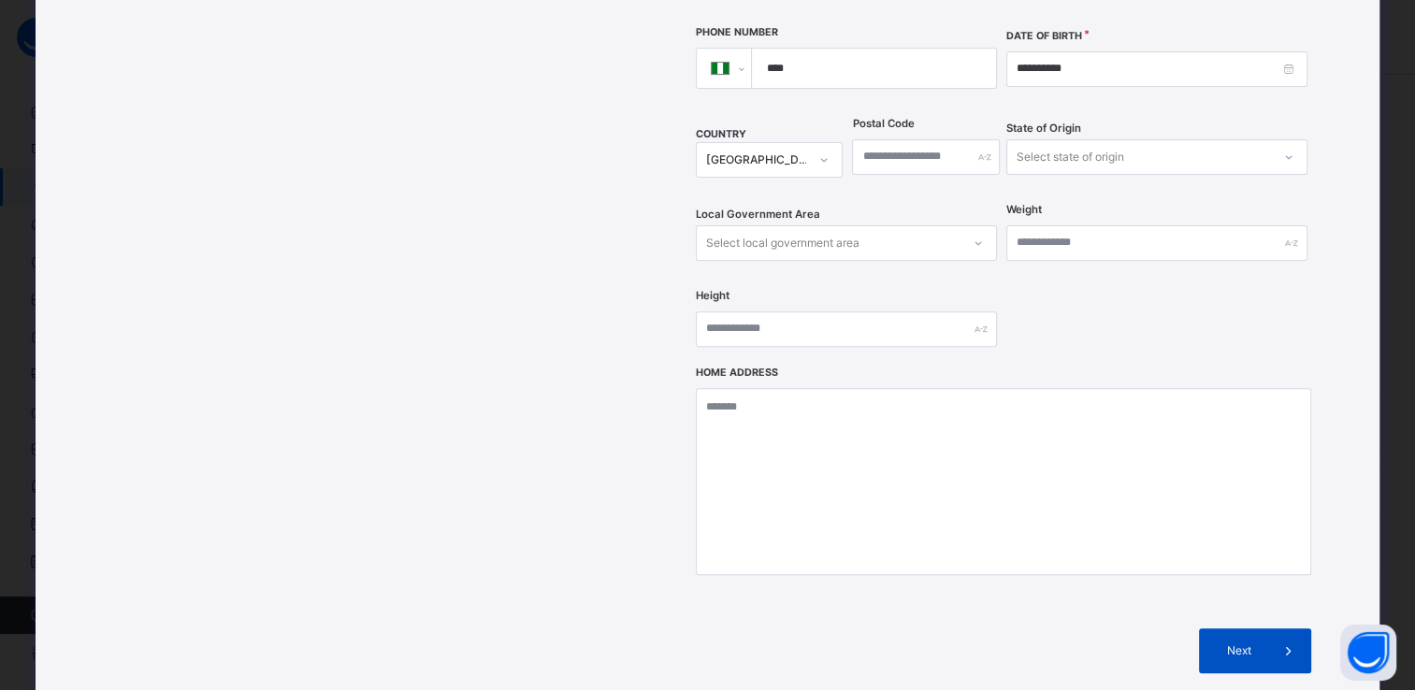
click at [1284, 640] on icon at bounding box center [1288, 651] width 21 height 22
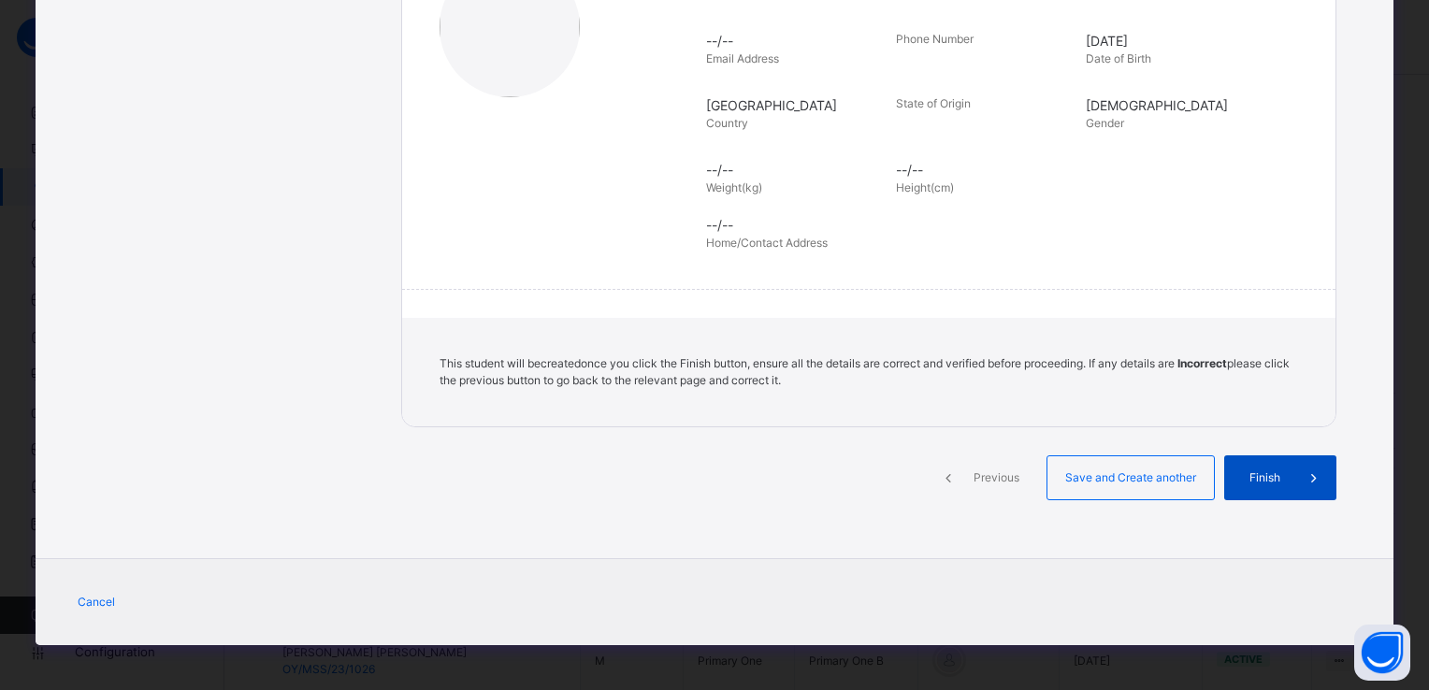
click at [1308, 478] on icon at bounding box center [1314, 478] width 21 height 22
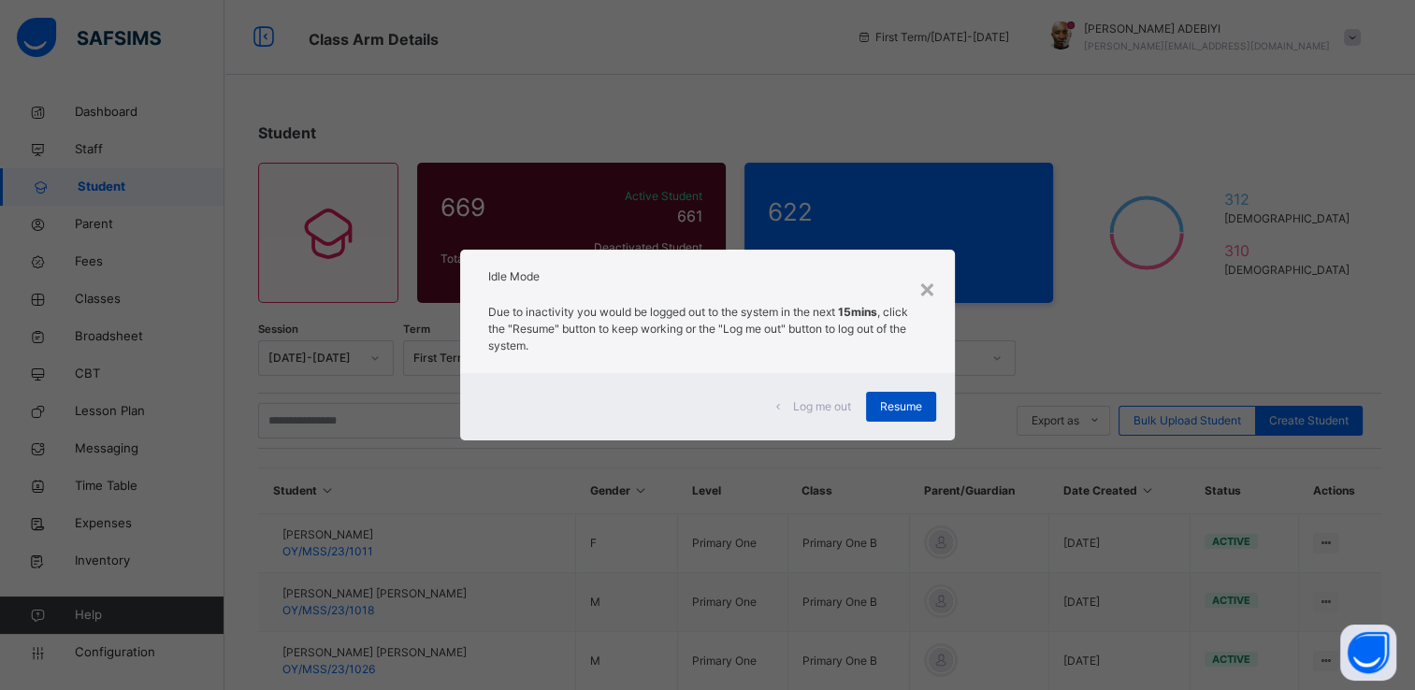
click at [926, 404] on div "Resume" at bounding box center [901, 407] width 70 height 30
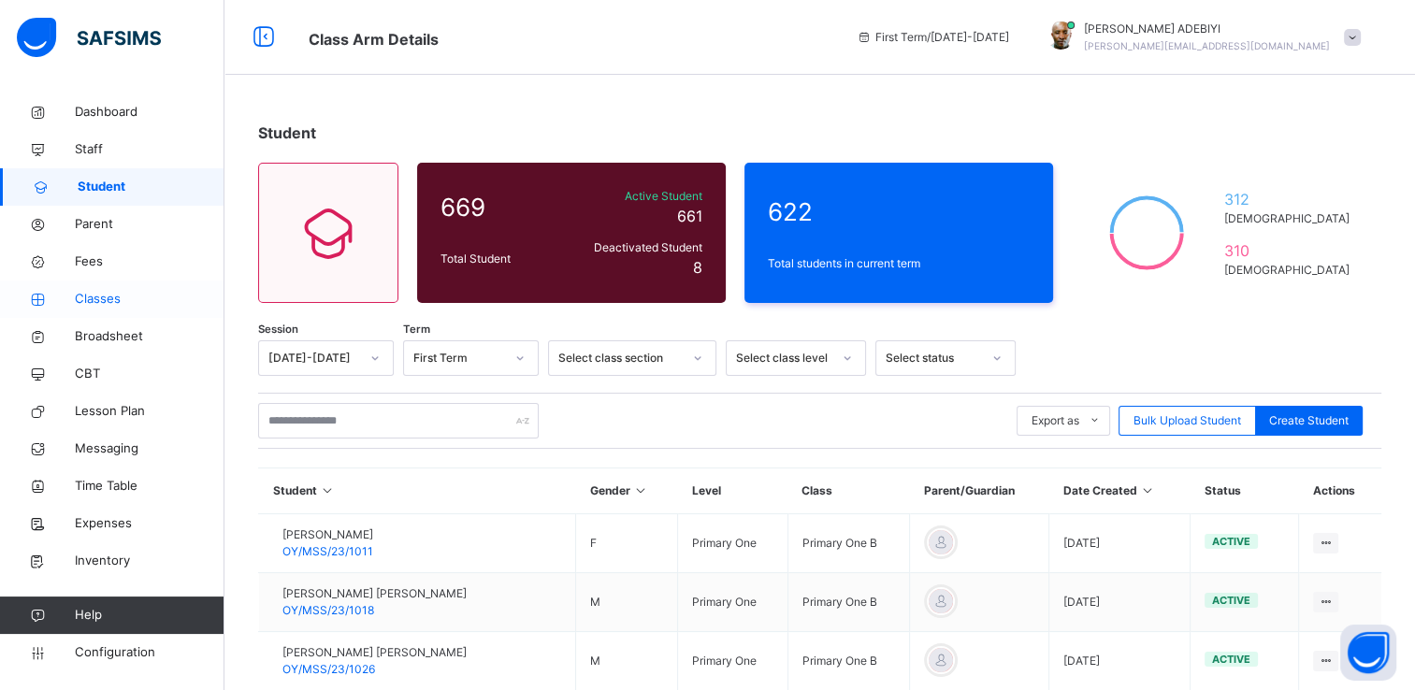
click at [101, 302] on span "Classes" at bounding box center [150, 299] width 150 height 19
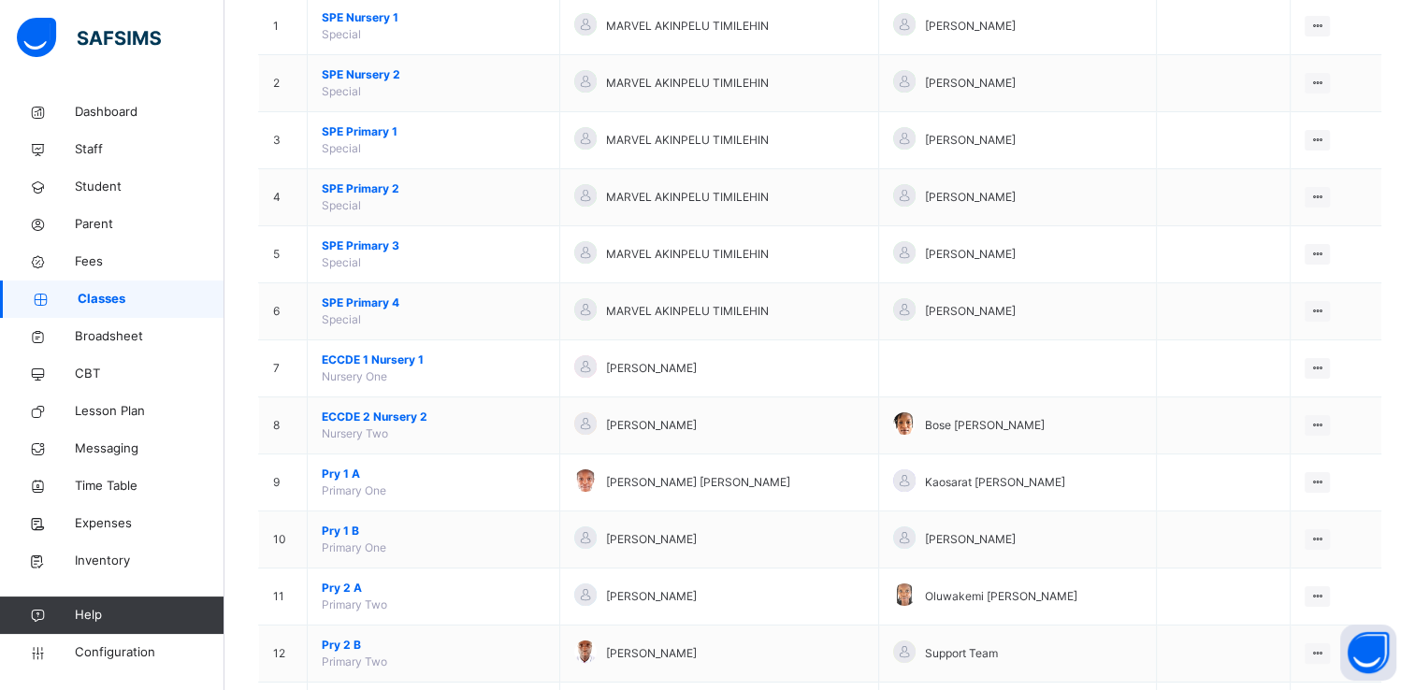
scroll to position [219, 0]
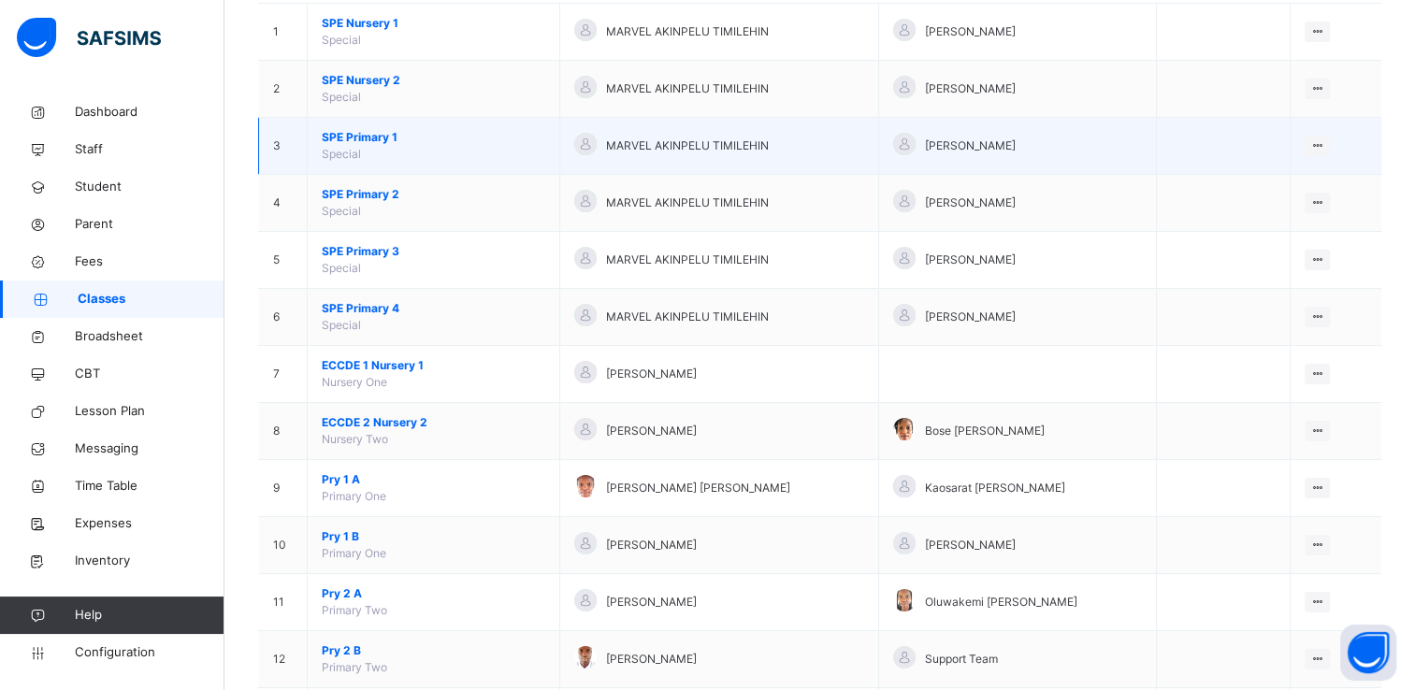
click at [364, 132] on span "SPE Primary 1" at bounding box center [434, 137] width 224 height 17
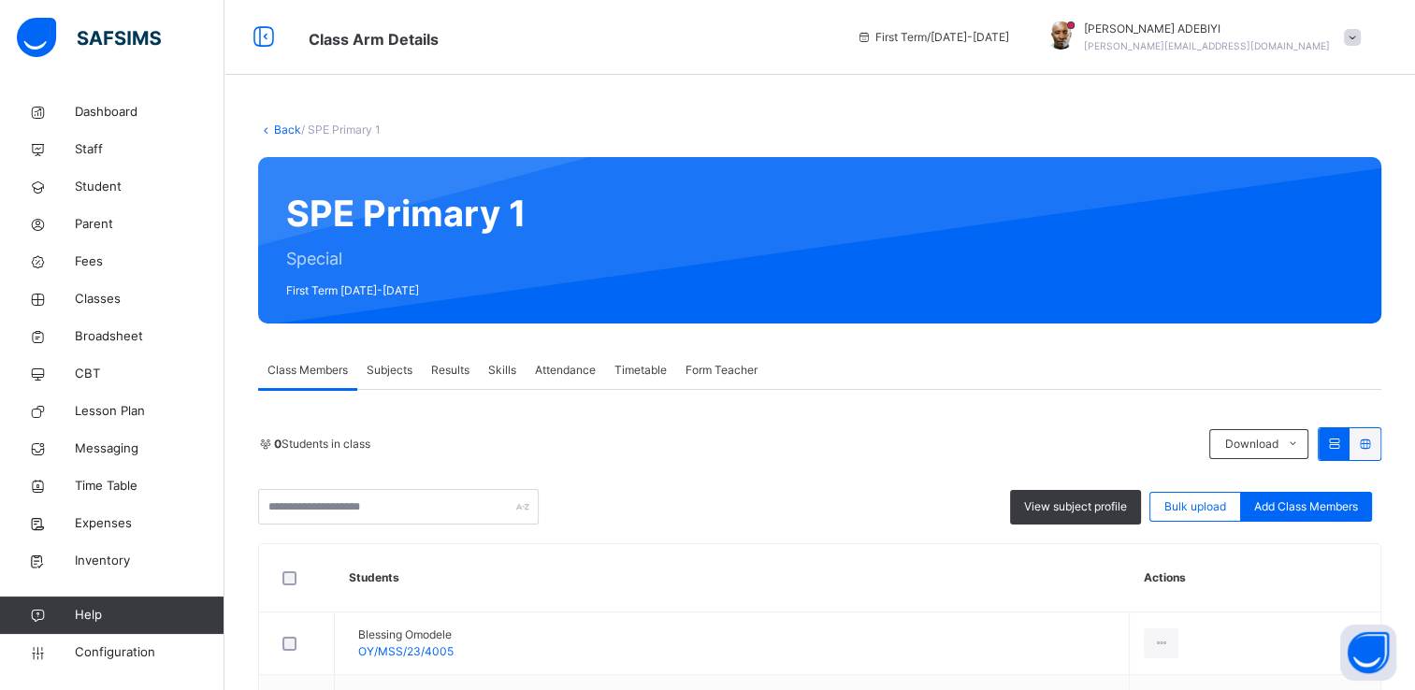
click at [868, 413] on div "0 Students in class Download Pdf Report Excel Report View subject profile Bulk …" at bounding box center [819, 654] width 1123 height 529
click at [863, 417] on div "0 Students in class Download Pdf Report Excel Report View subject profile Bulk …" at bounding box center [819, 654] width 1123 height 529
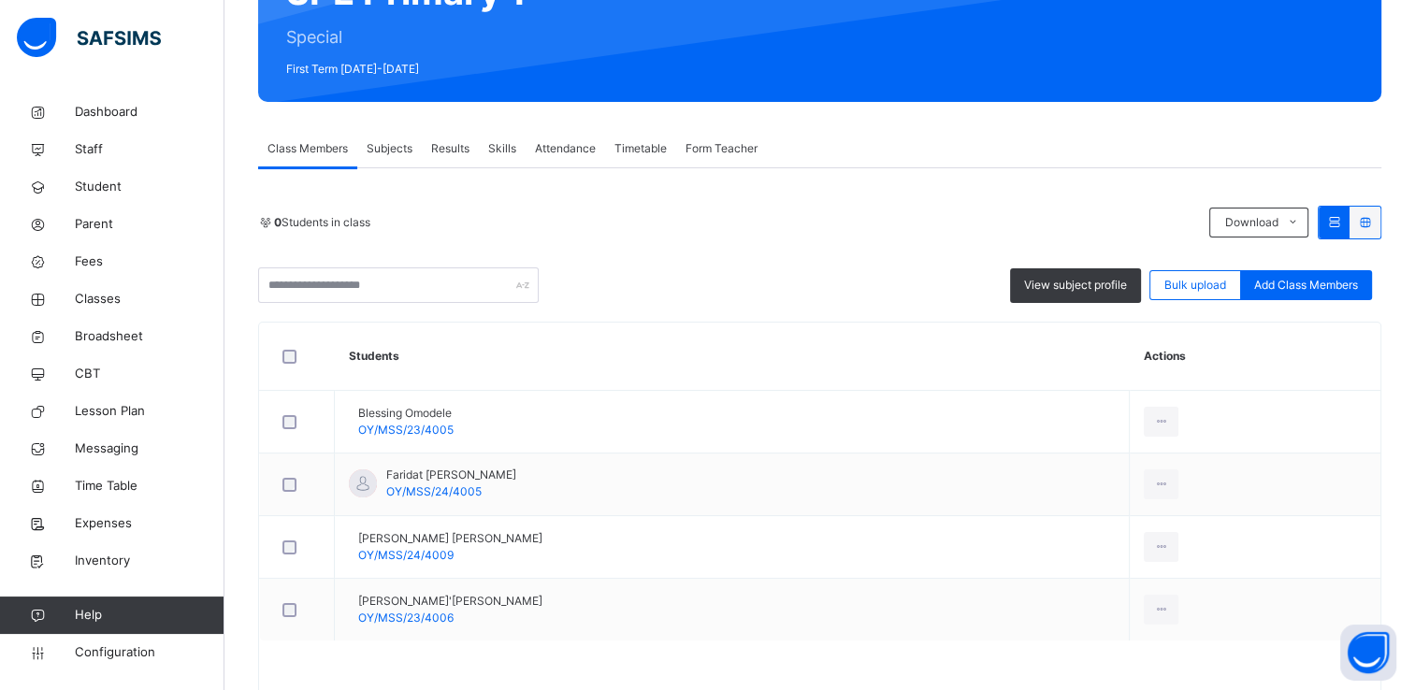
scroll to position [211, 0]
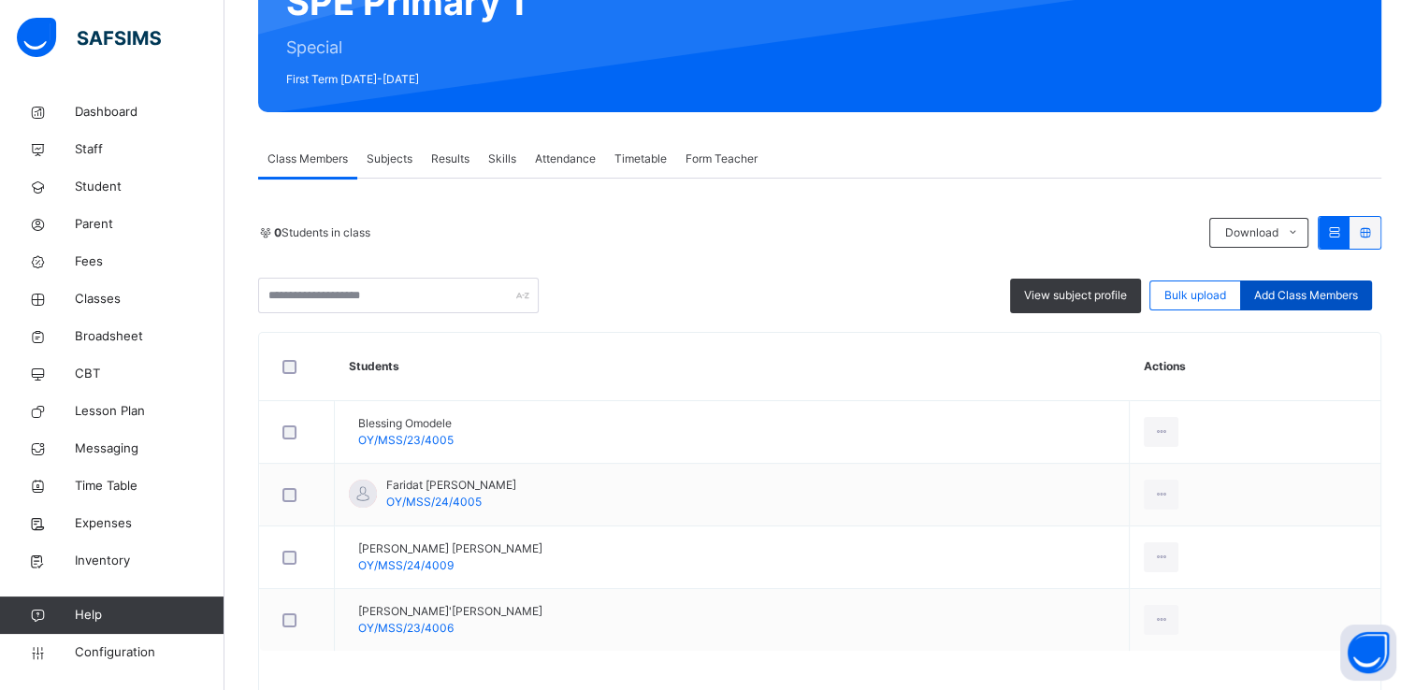
click at [1268, 294] on span "Add Class Members" at bounding box center [1306, 295] width 104 height 17
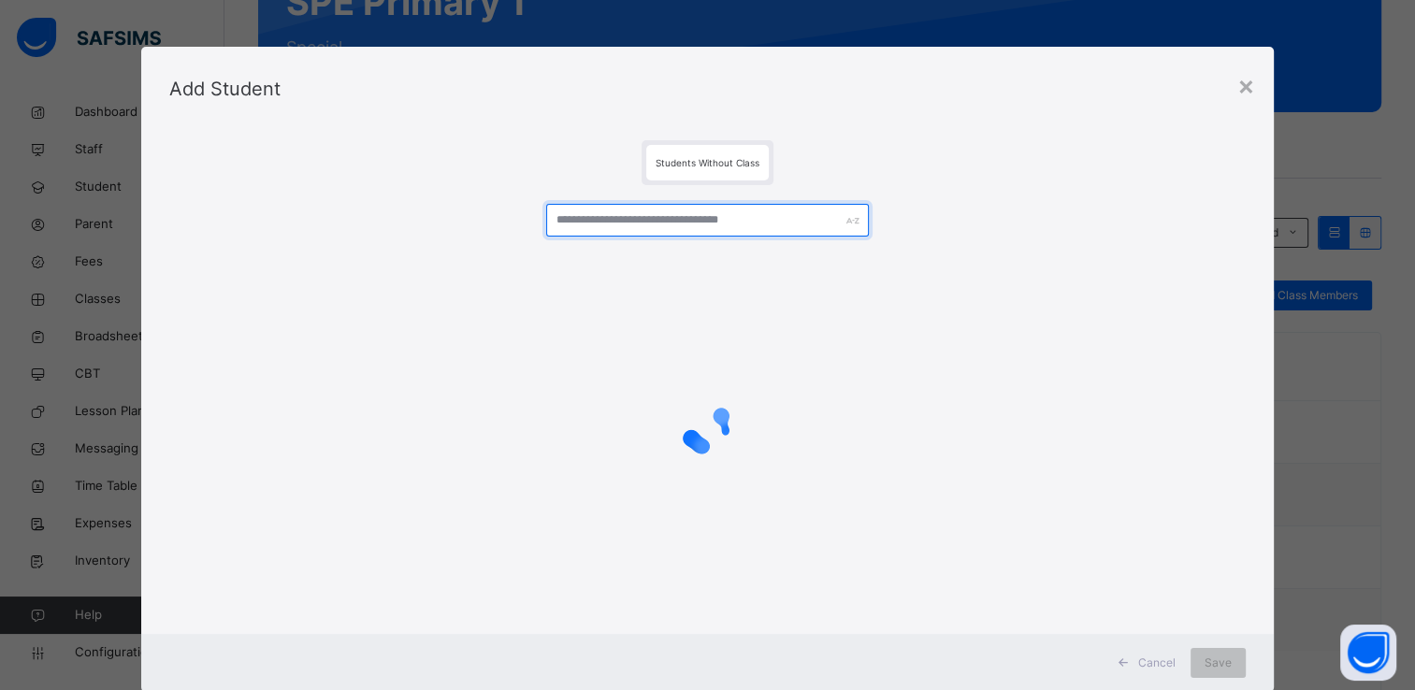
click at [678, 223] on input "text" at bounding box center [707, 220] width 323 height 33
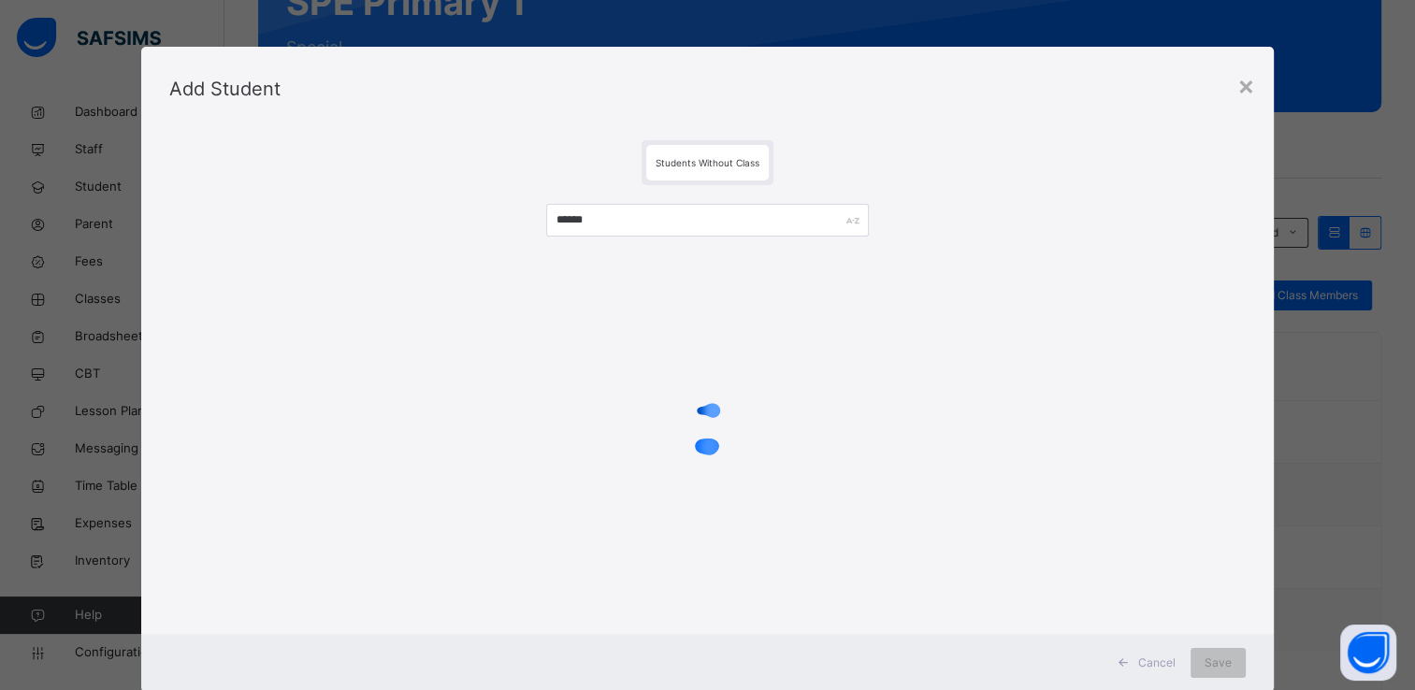
click at [498, 332] on div at bounding box center [707, 428] width 1076 height 355
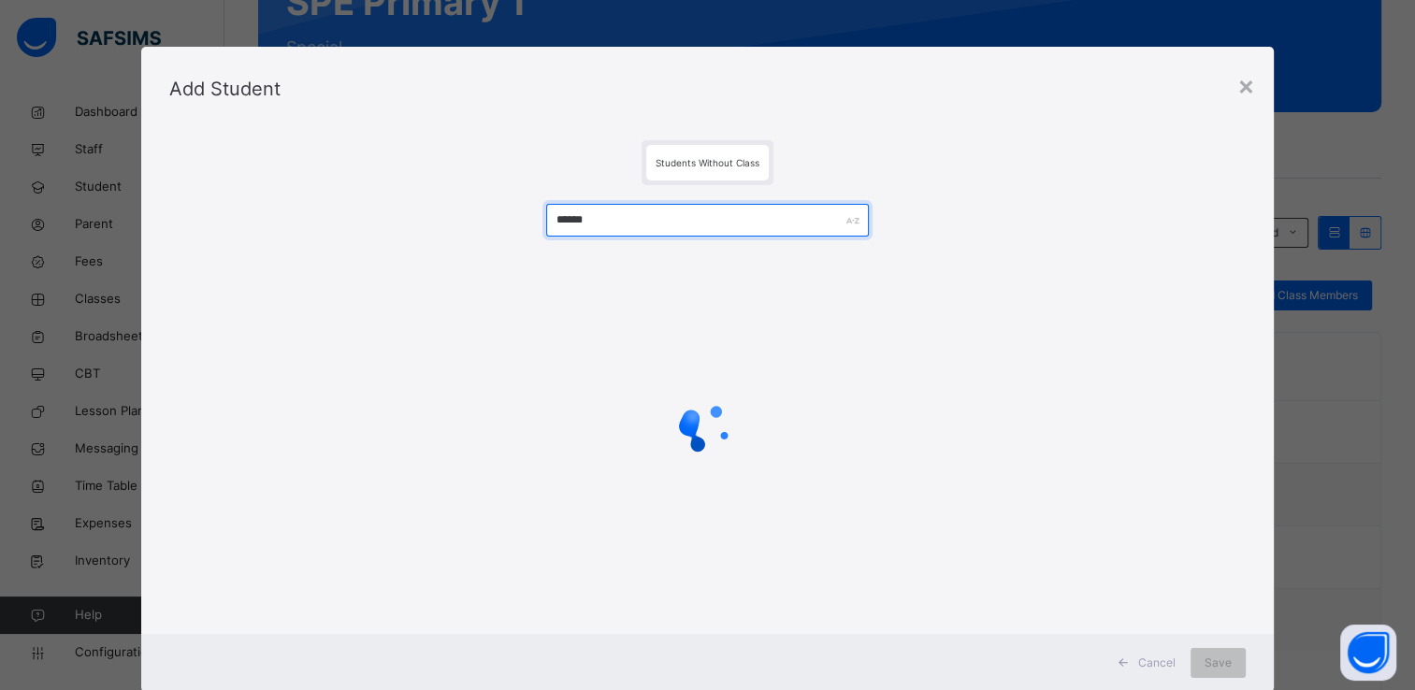
drag, startPoint x: 602, startPoint y: 225, endPoint x: 539, endPoint y: 229, distance: 63.8
click at [546, 229] on input "******" at bounding box center [707, 220] width 323 height 33
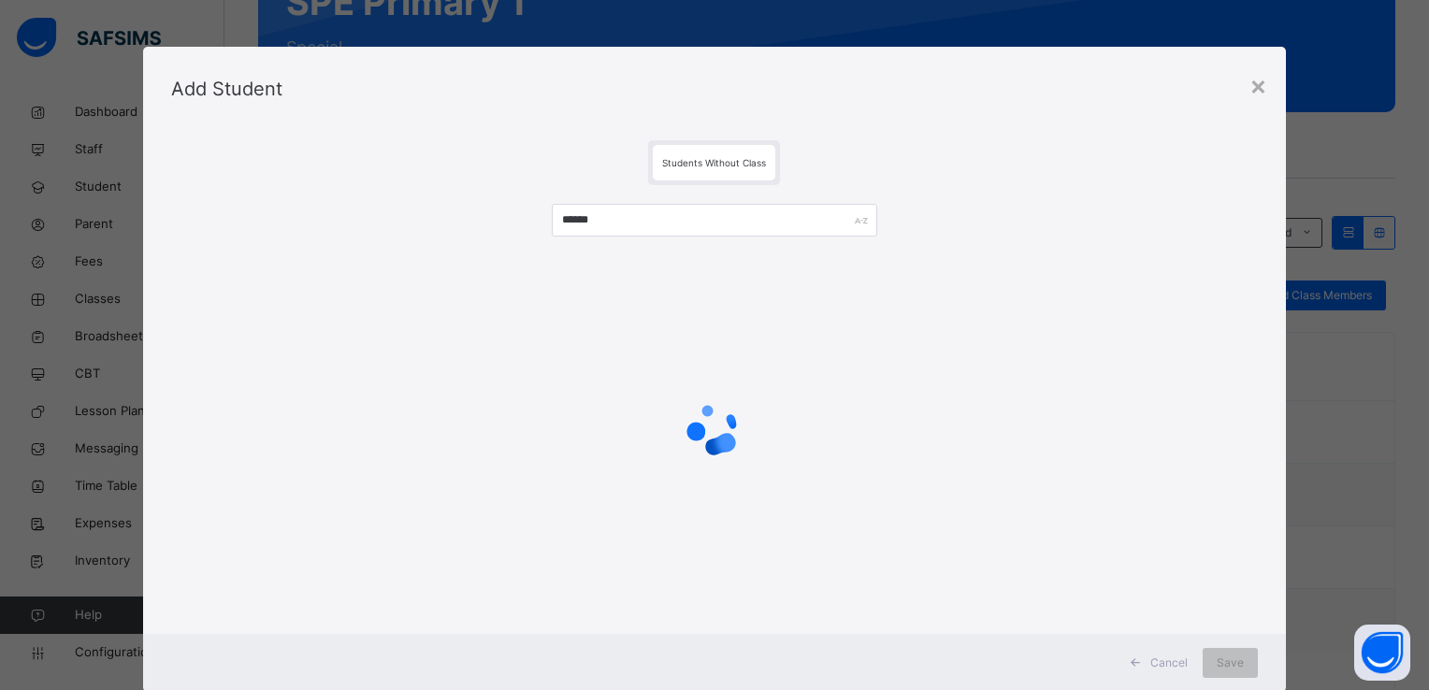
click at [907, 488] on div at bounding box center [714, 428] width 1087 height 355
click at [1250, 88] on div "×" at bounding box center [1259, 84] width 18 height 39
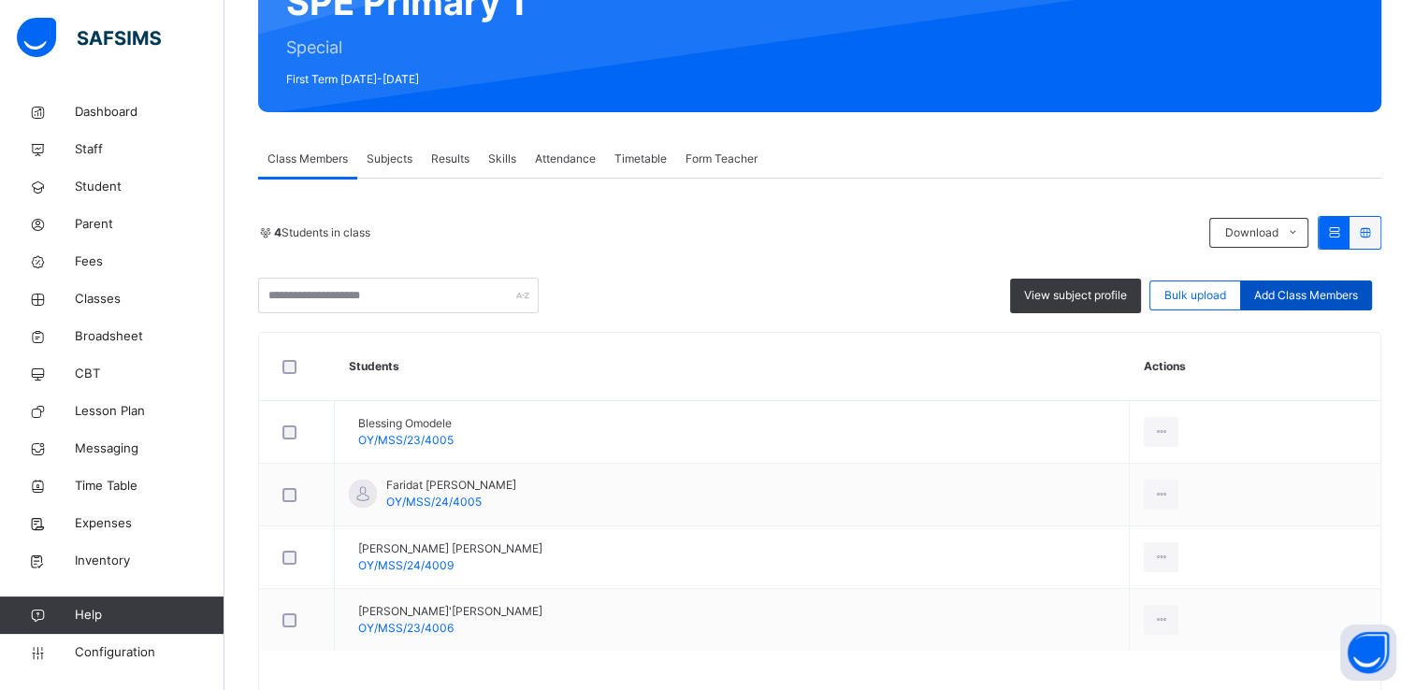
click at [1344, 291] on span "Add Class Members" at bounding box center [1306, 295] width 104 height 17
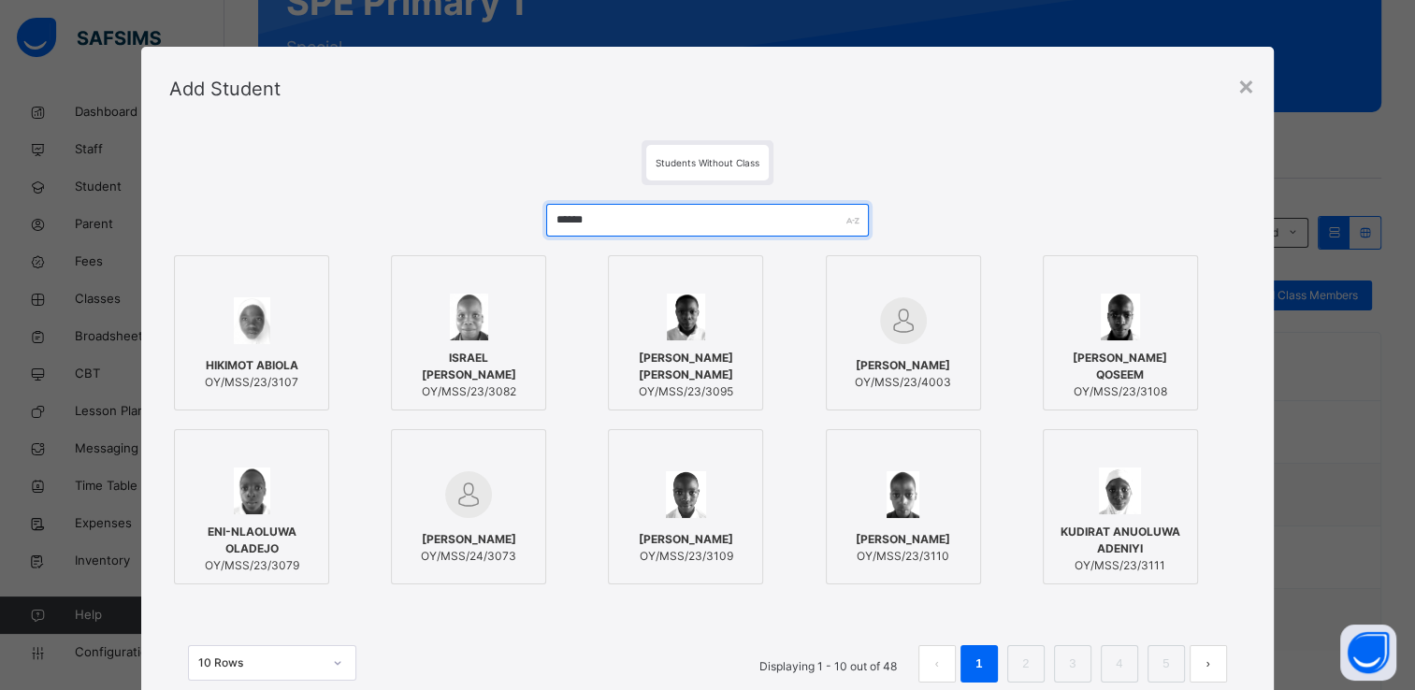
click at [599, 224] on input "******" at bounding box center [707, 220] width 323 height 33
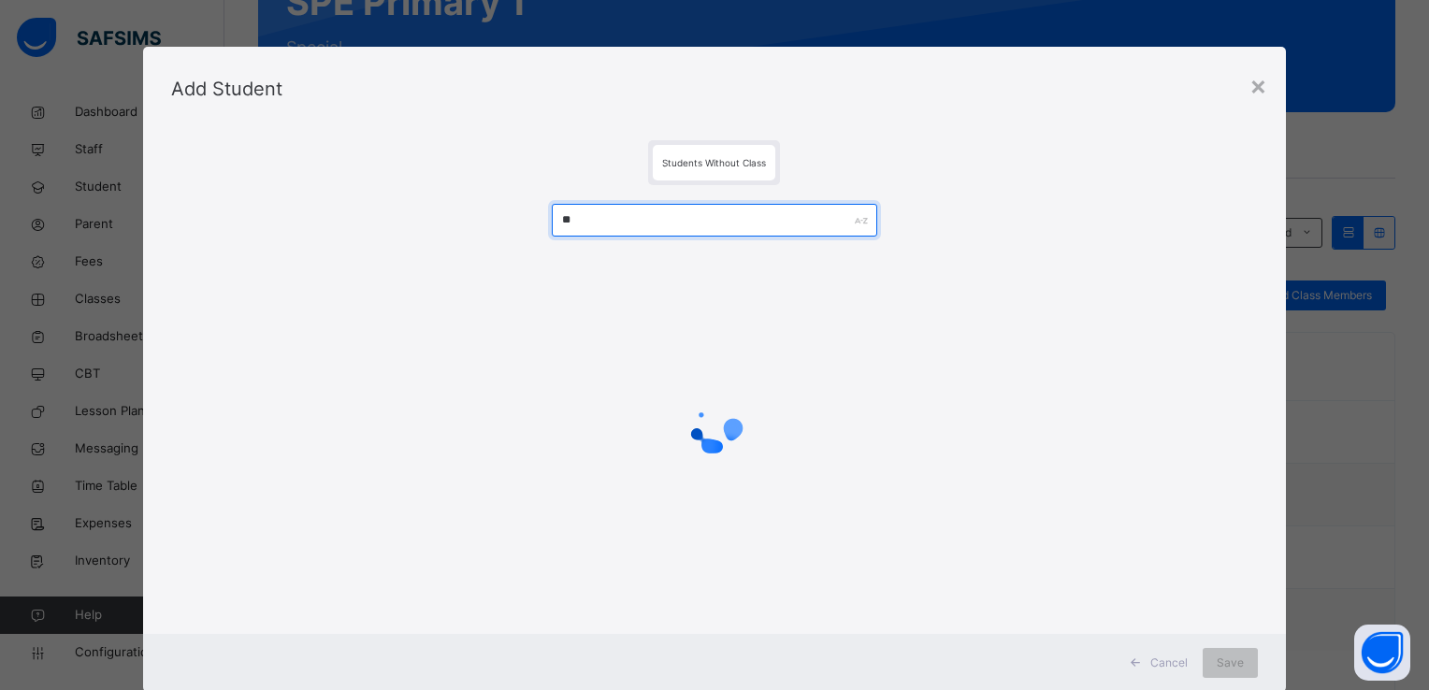
type input "*"
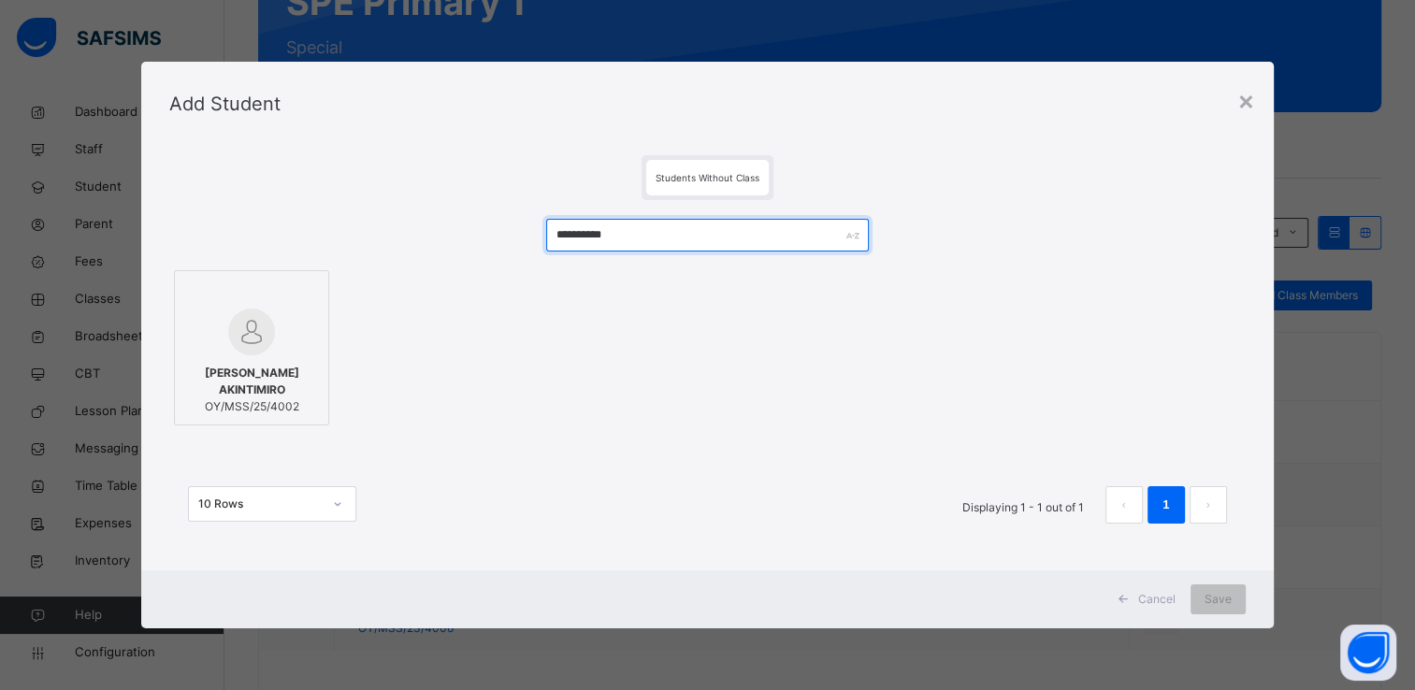
type input "**********"
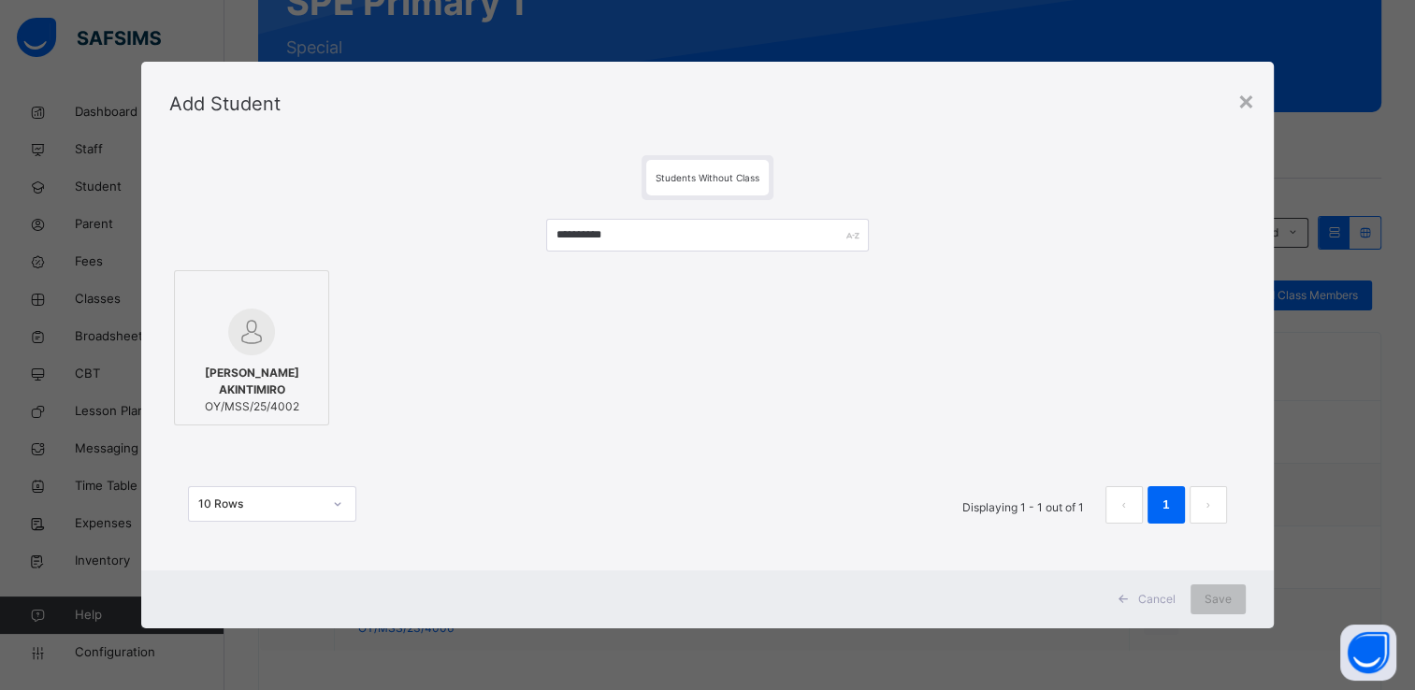
click at [246, 350] on img at bounding box center [251, 332] width 47 height 47
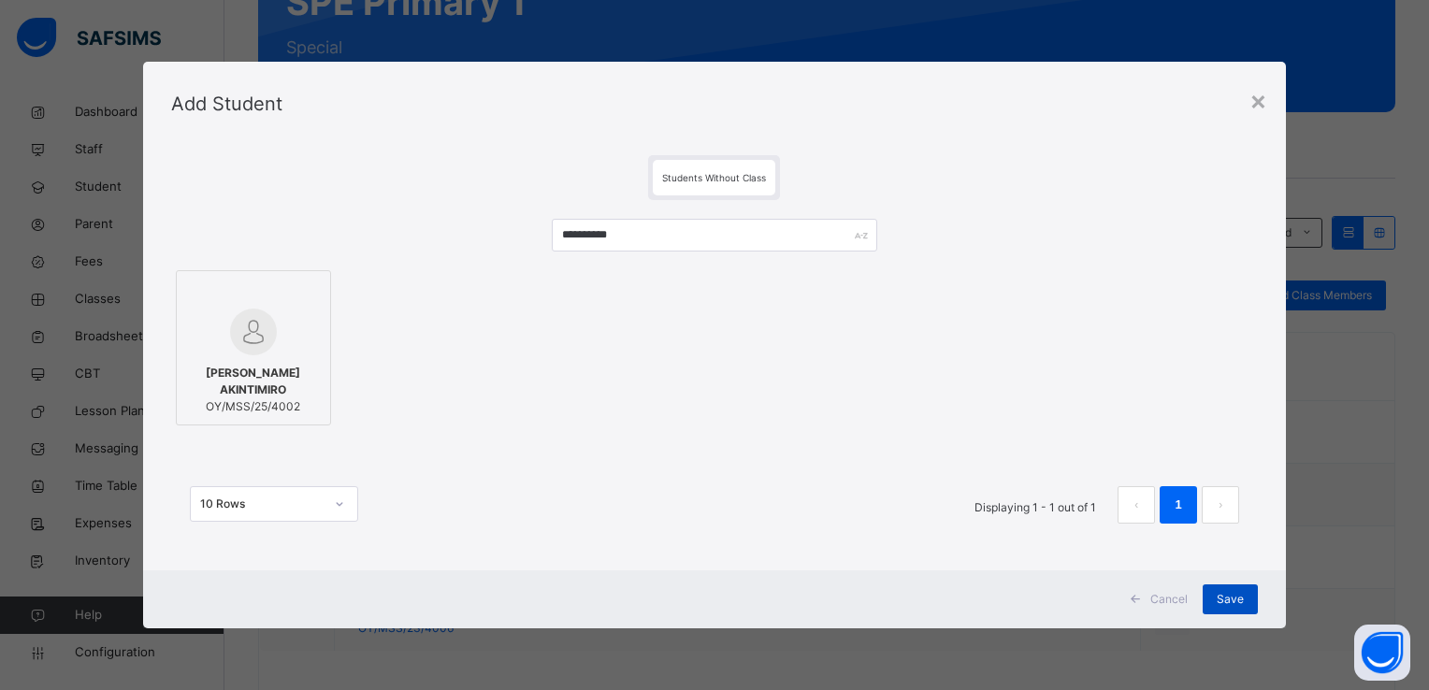
click at [1214, 601] on div "Save" at bounding box center [1230, 600] width 55 height 30
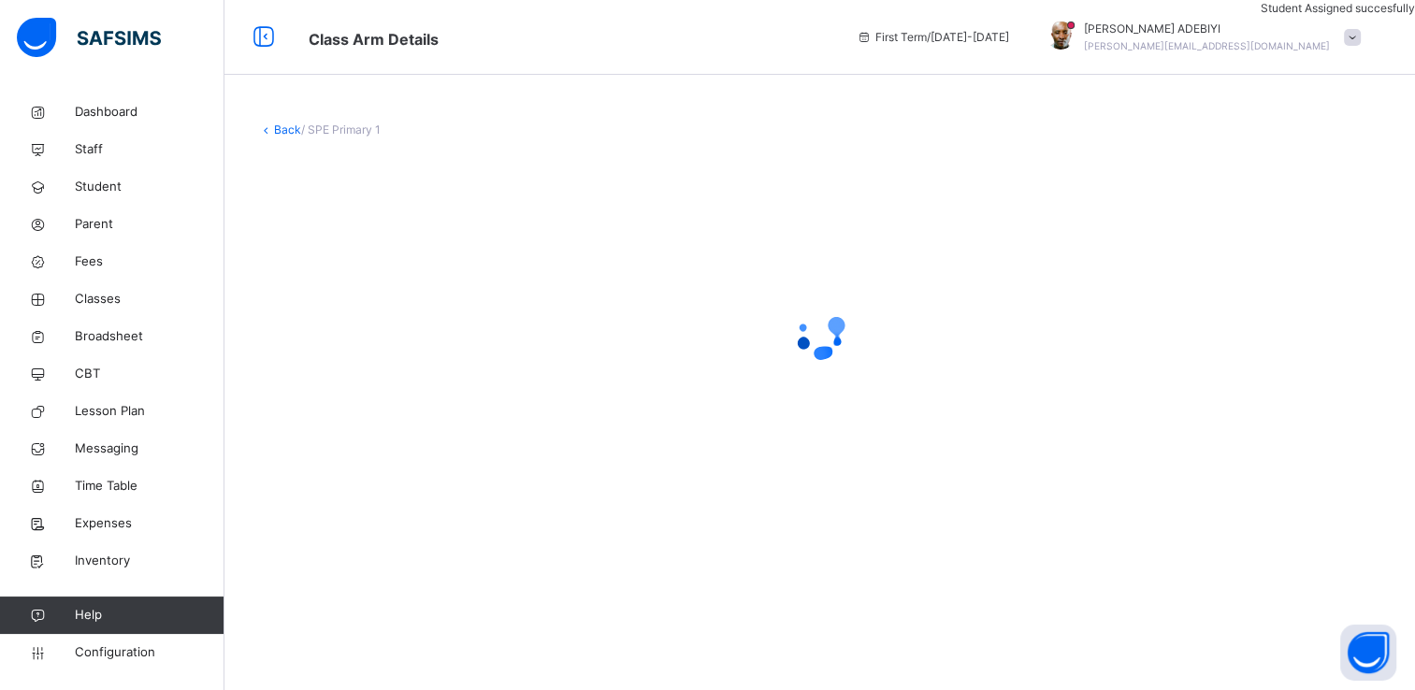
scroll to position [0, 0]
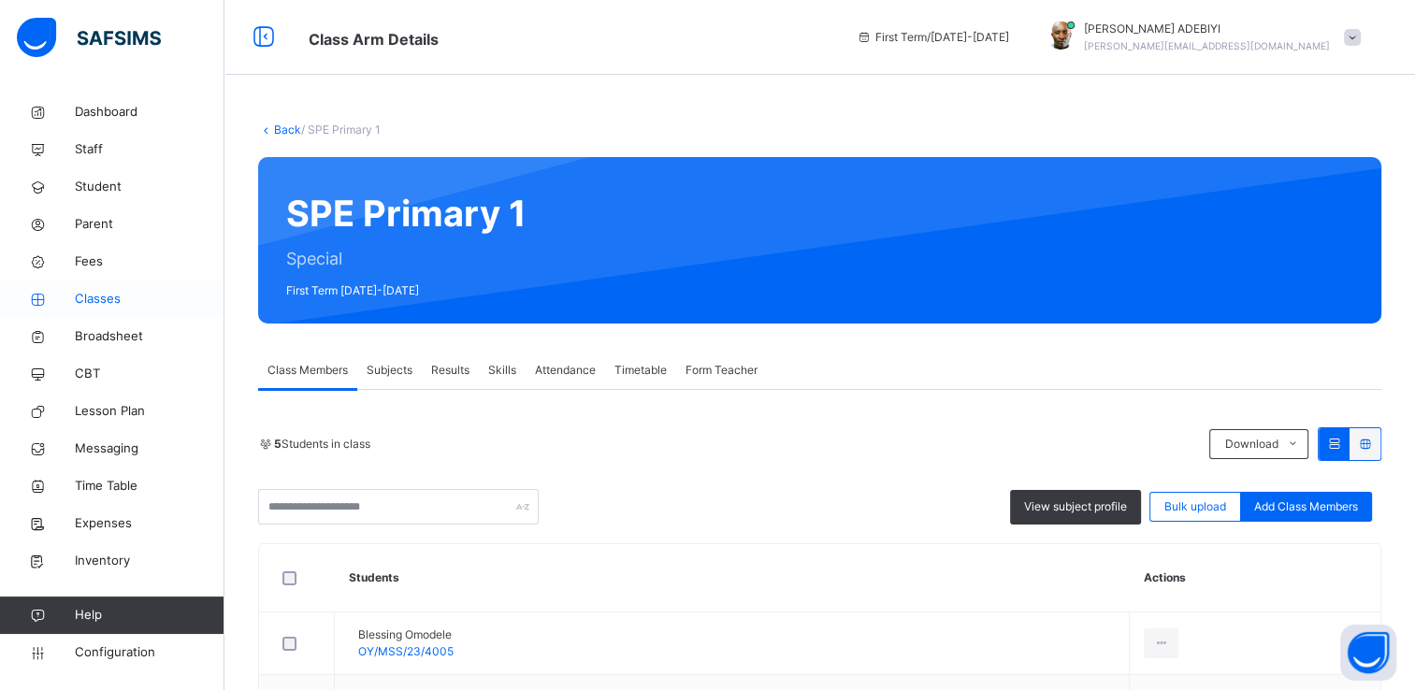
click at [83, 301] on span "Classes" at bounding box center [150, 299] width 150 height 19
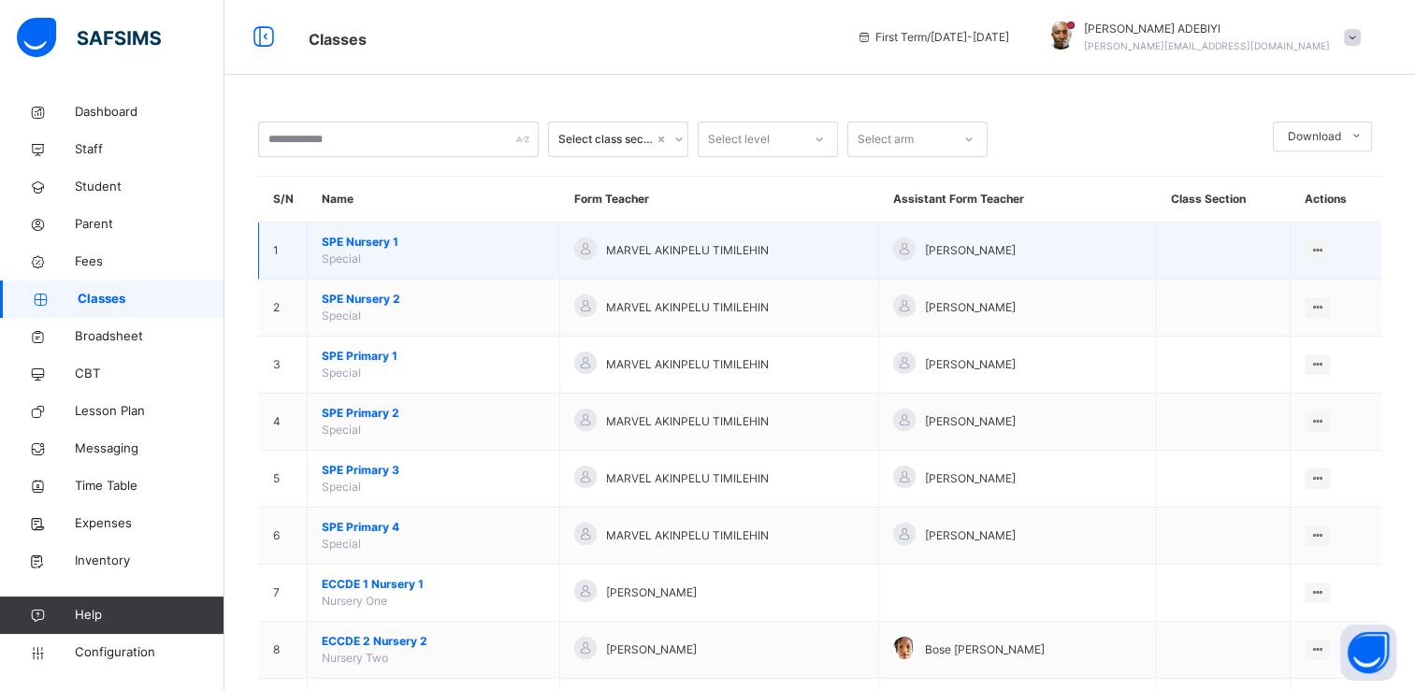
click at [369, 243] on span "SPE Nursery 1" at bounding box center [434, 242] width 224 height 17
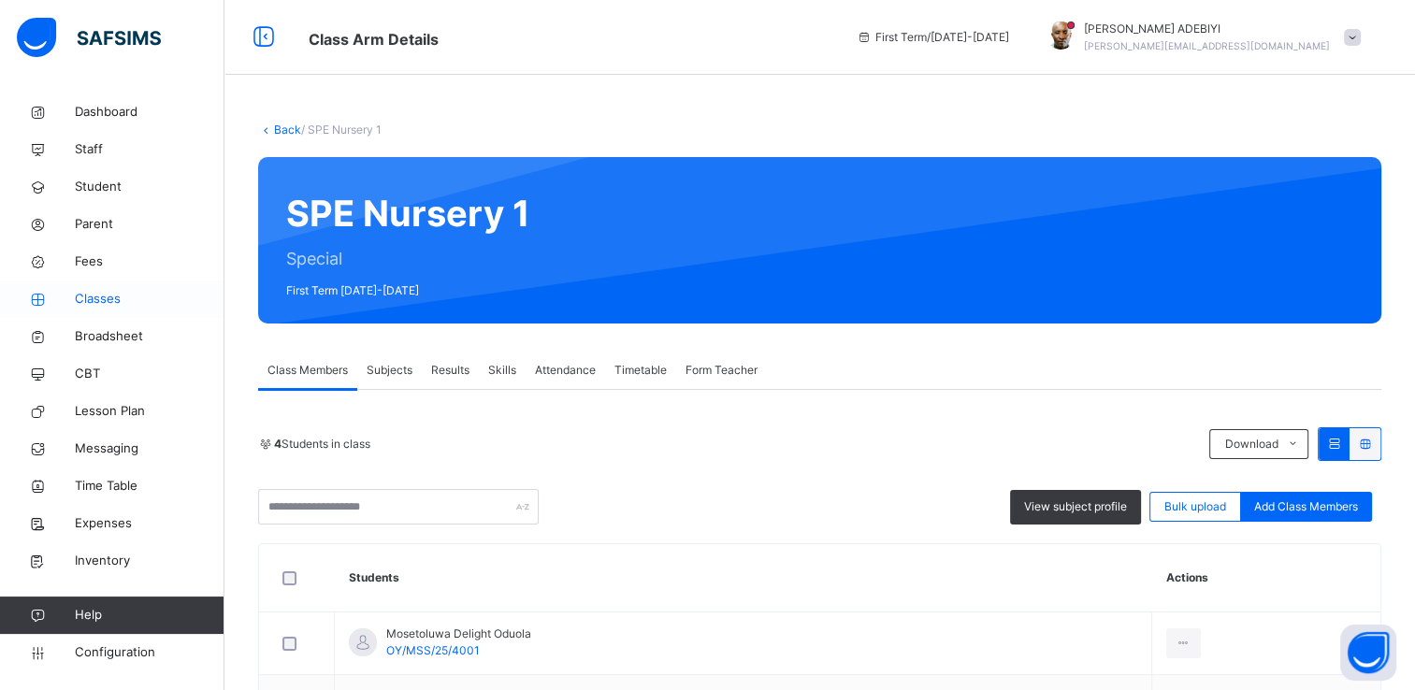
click at [107, 305] on span "Classes" at bounding box center [150, 299] width 150 height 19
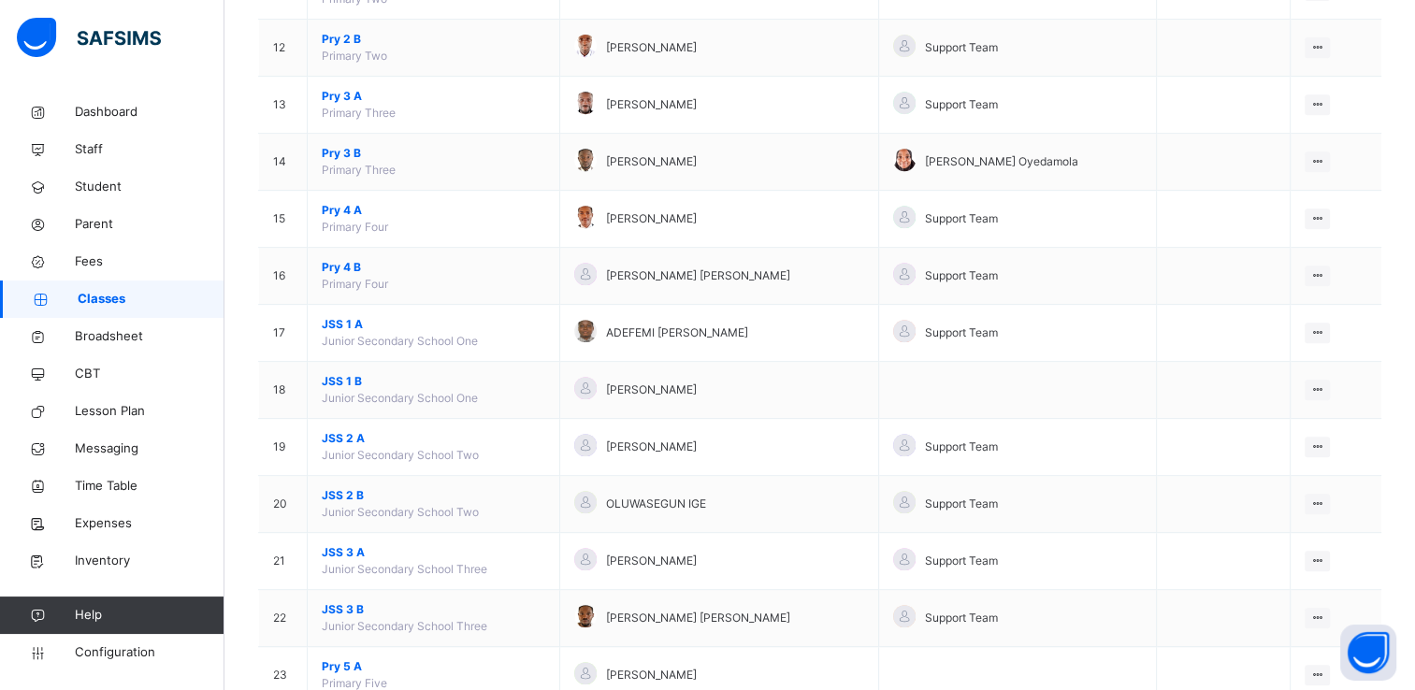
scroll to position [886, 0]
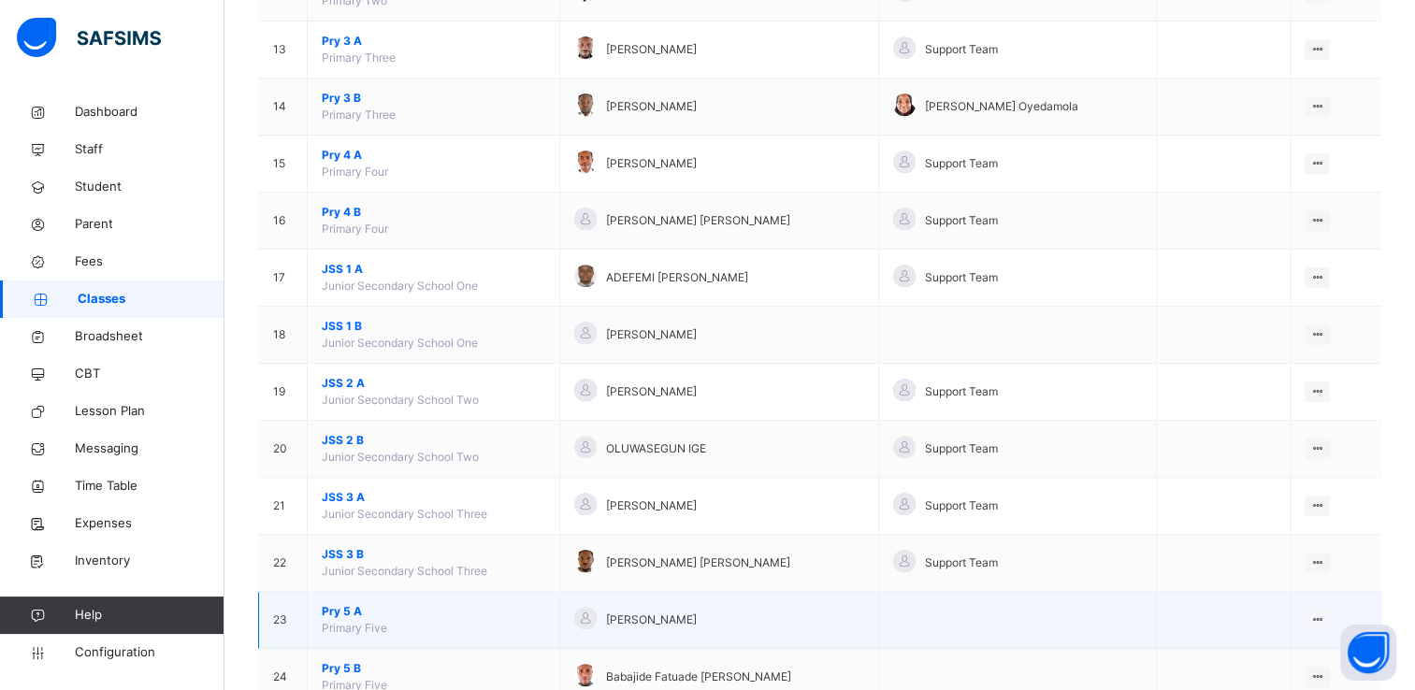
click at [346, 608] on span "Pry 5 A" at bounding box center [434, 611] width 224 height 17
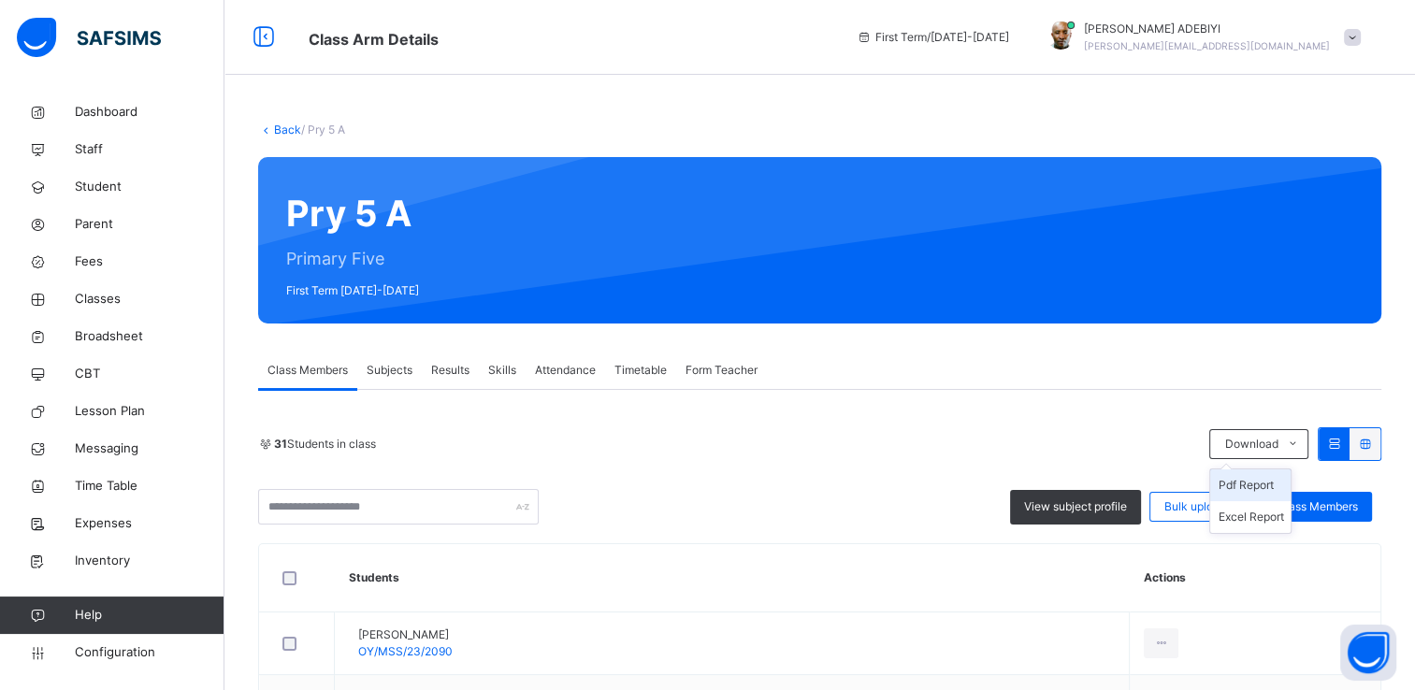
click at [1263, 484] on li "Pdf Report" at bounding box center [1250, 486] width 80 height 32
click at [89, 300] on span "Classes" at bounding box center [150, 299] width 150 height 19
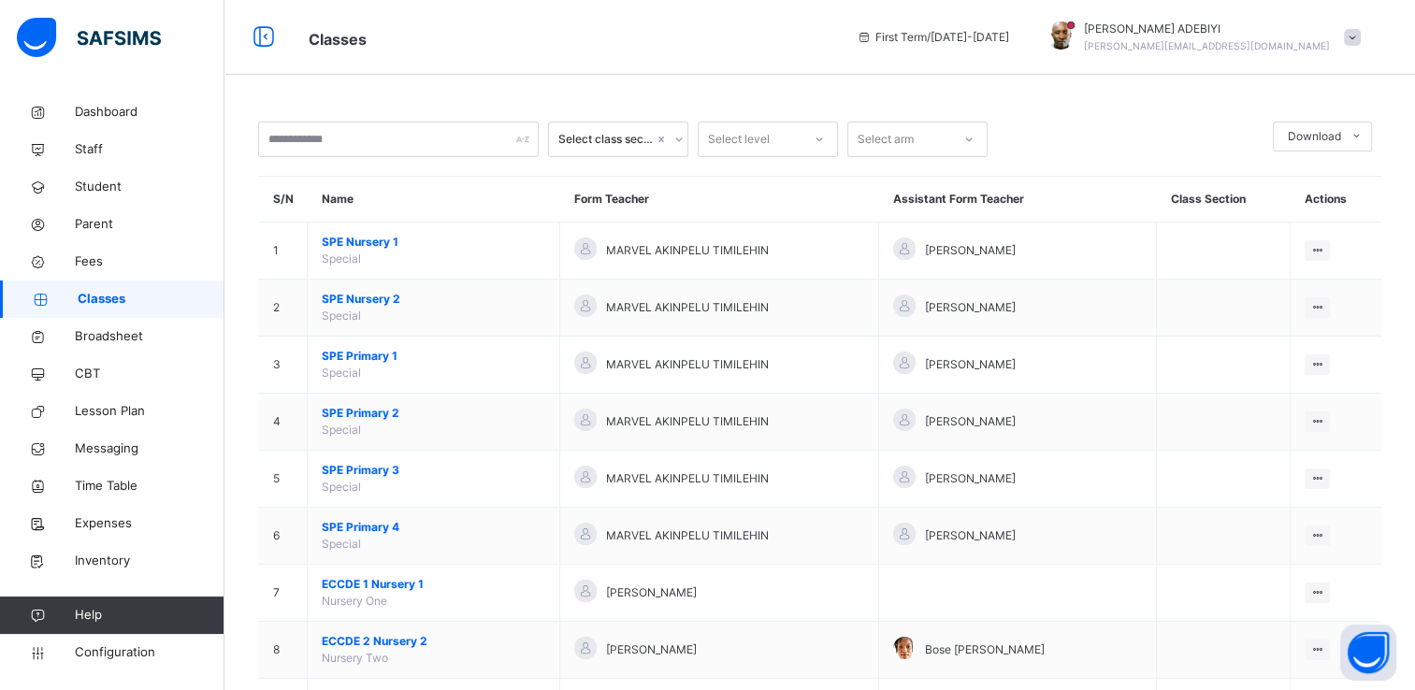
scroll to position [943, 0]
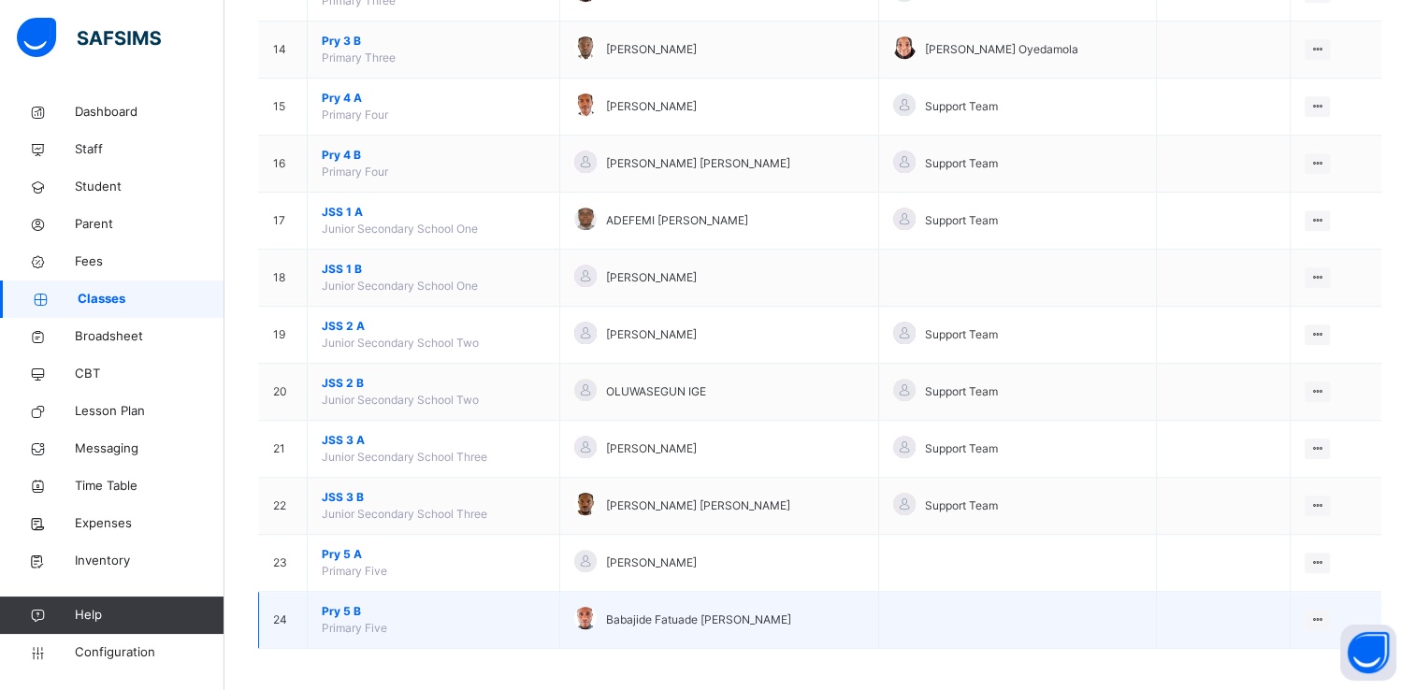
click at [350, 605] on span "Pry 5 B" at bounding box center [434, 611] width 224 height 17
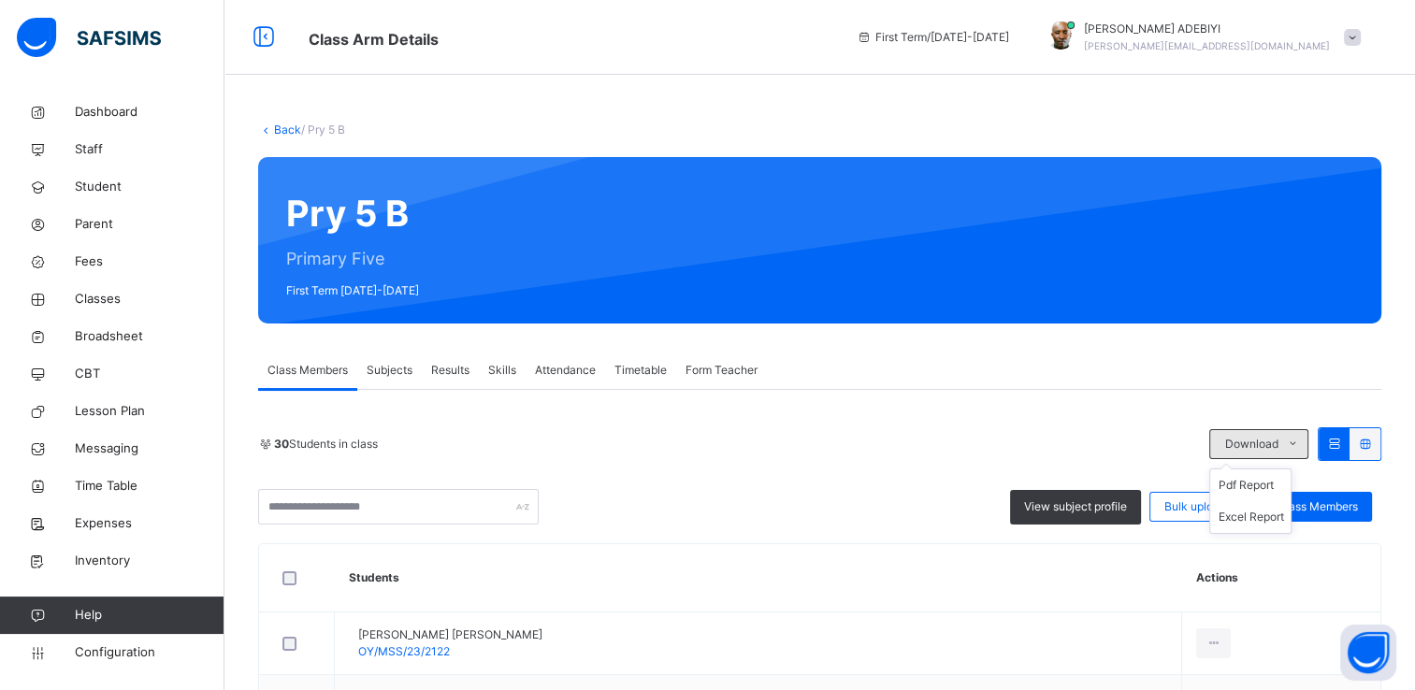
click at [1300, 445] on icon at bounding box center [1293, 444] width 14 height 15
click at [1278, 483] on li "Pdf Report" at bounding box center [1250, 486] width 80 height 32
click at [101, 301] on span "Classes" at bounding box center [150, 299] width 150 height 19
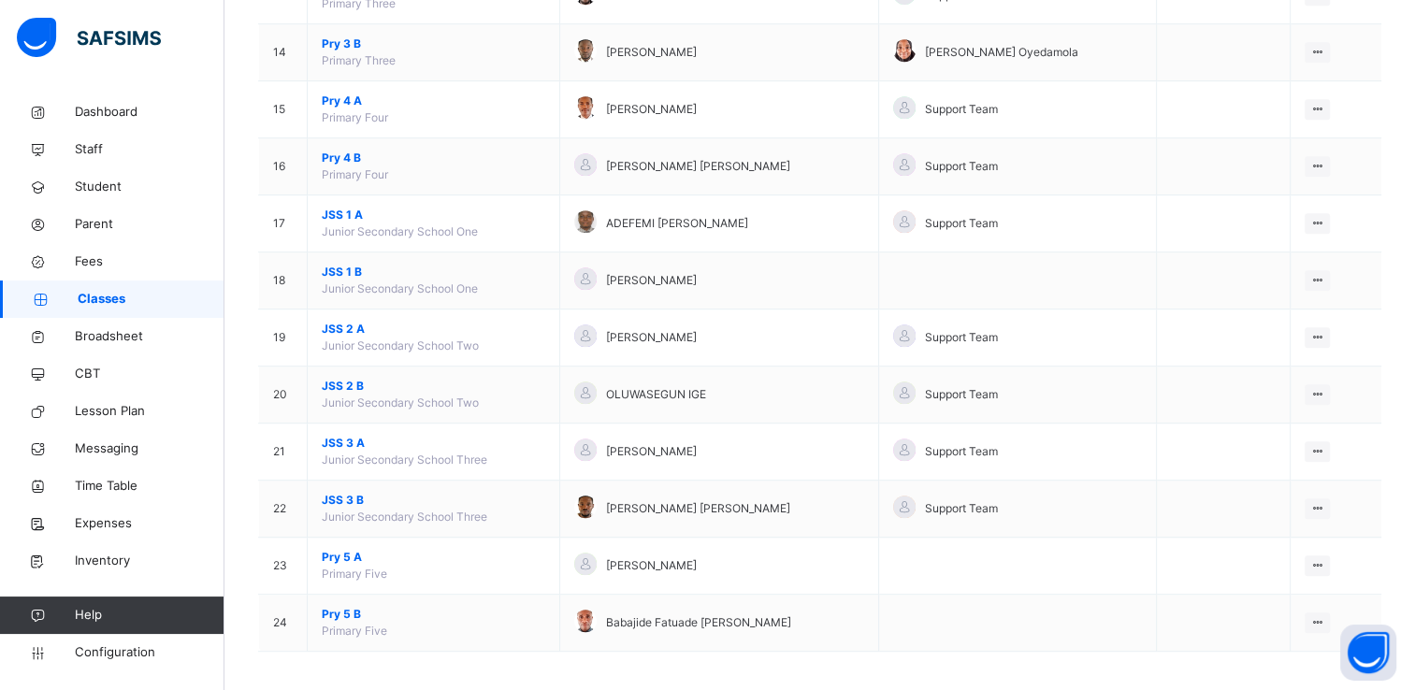
scroll to position [943, 0]
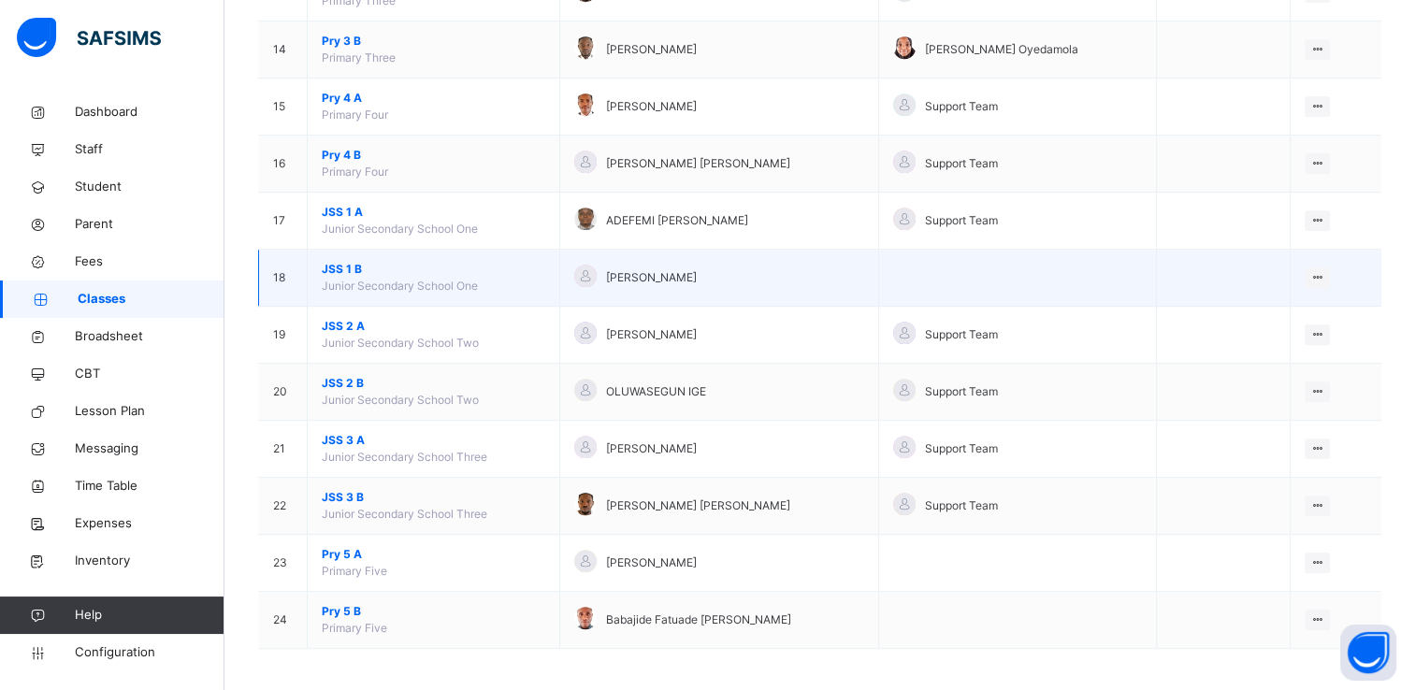
click at [333, 264] on span "JSS 1 B" at bounding box center [434, 269] width 224 height 17
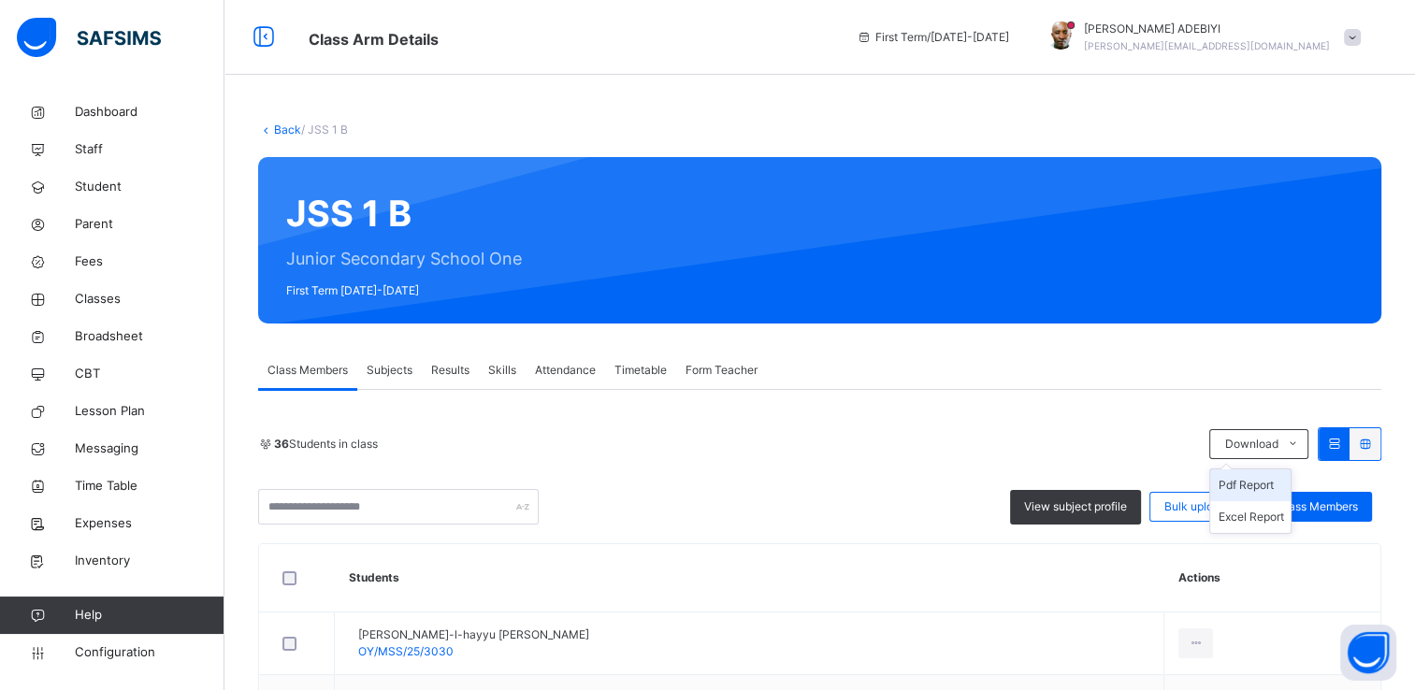
click at [1260, 485] on li "Pdf Report" at bounding box center [1250, 486] width 80 height 32
click at [104, 303] on span "Classes" at bounding box center [150, 299] width 150 height 19
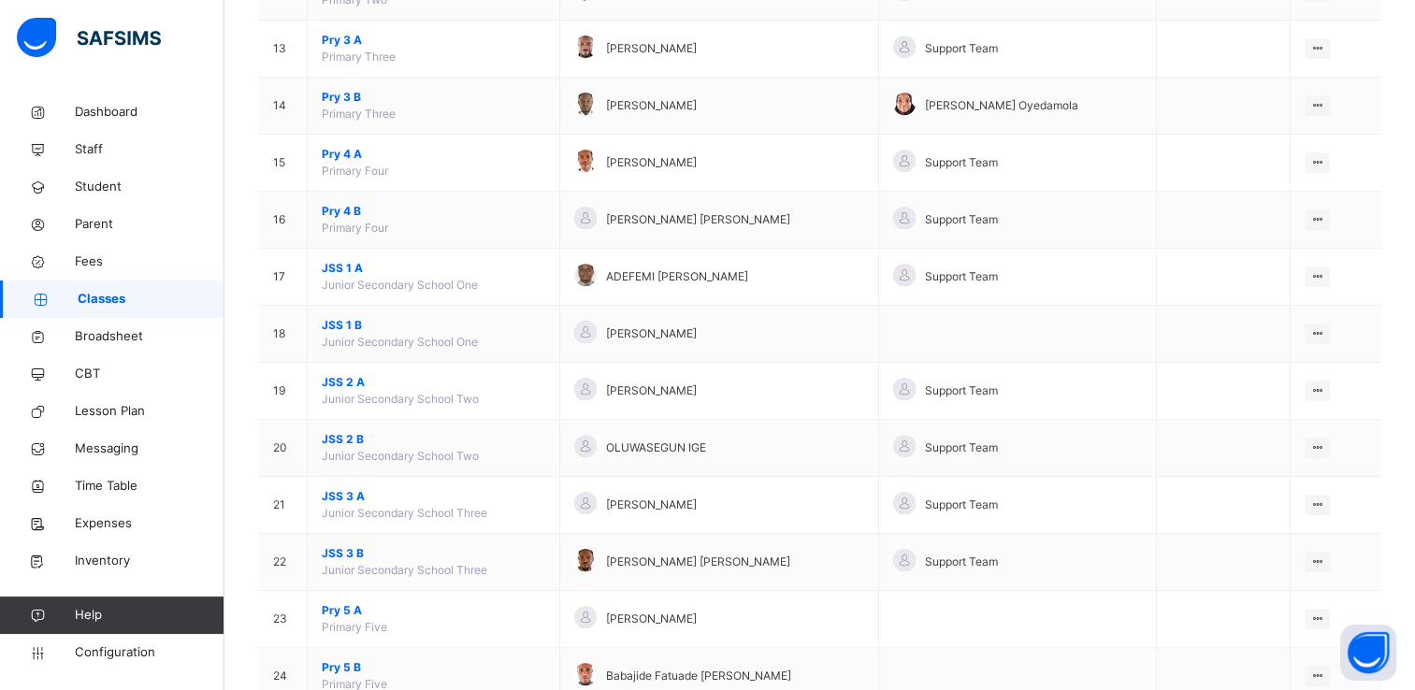
scroll to position [929, 0]
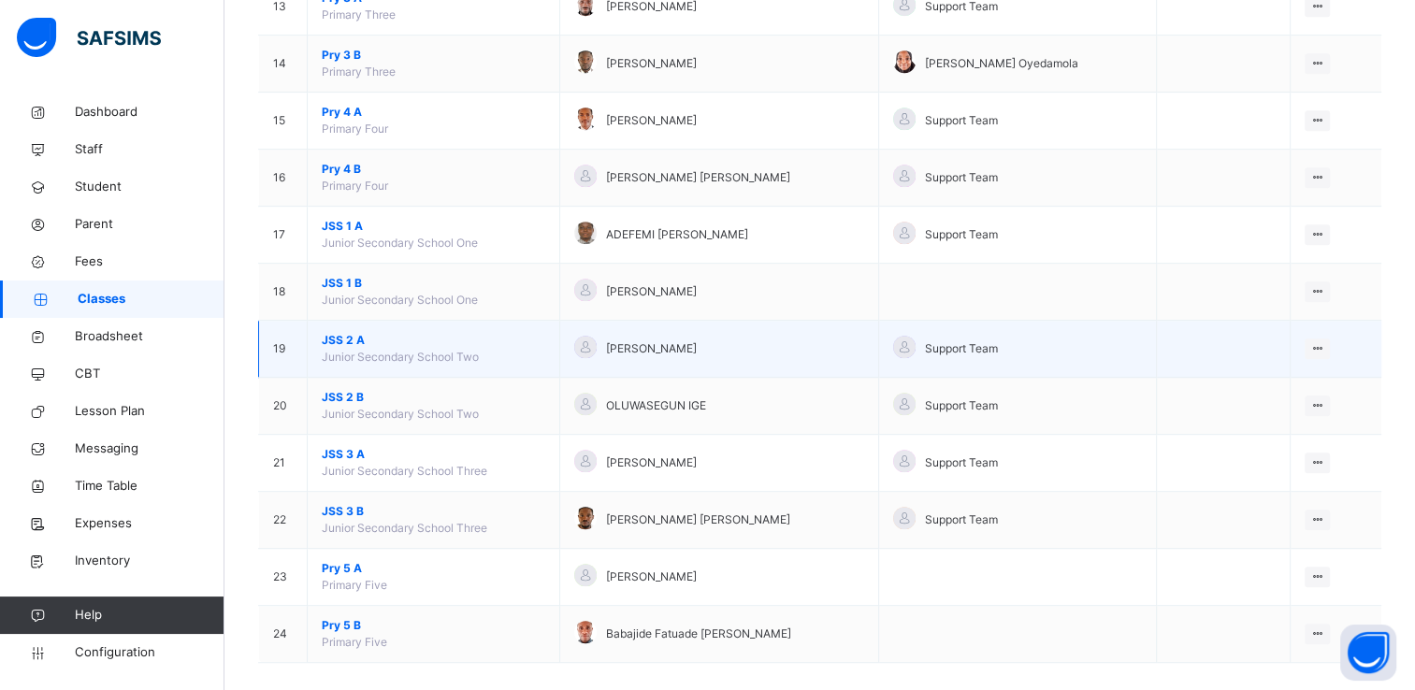
click at [340, 337] on span "JSS 2 A" at bounding box center [434, 340] width 224 height 17
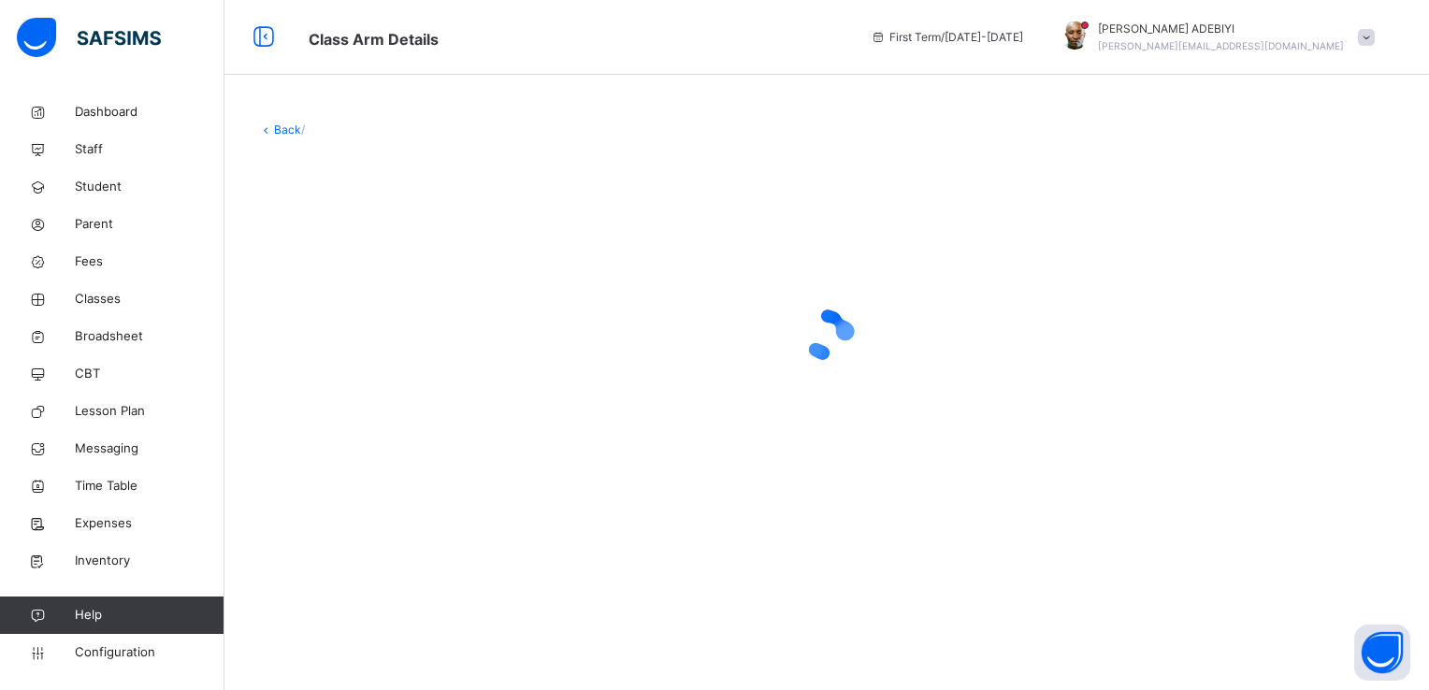
click at [1167, 417] on div at bounding box center [826, 334] width 1137 height 355
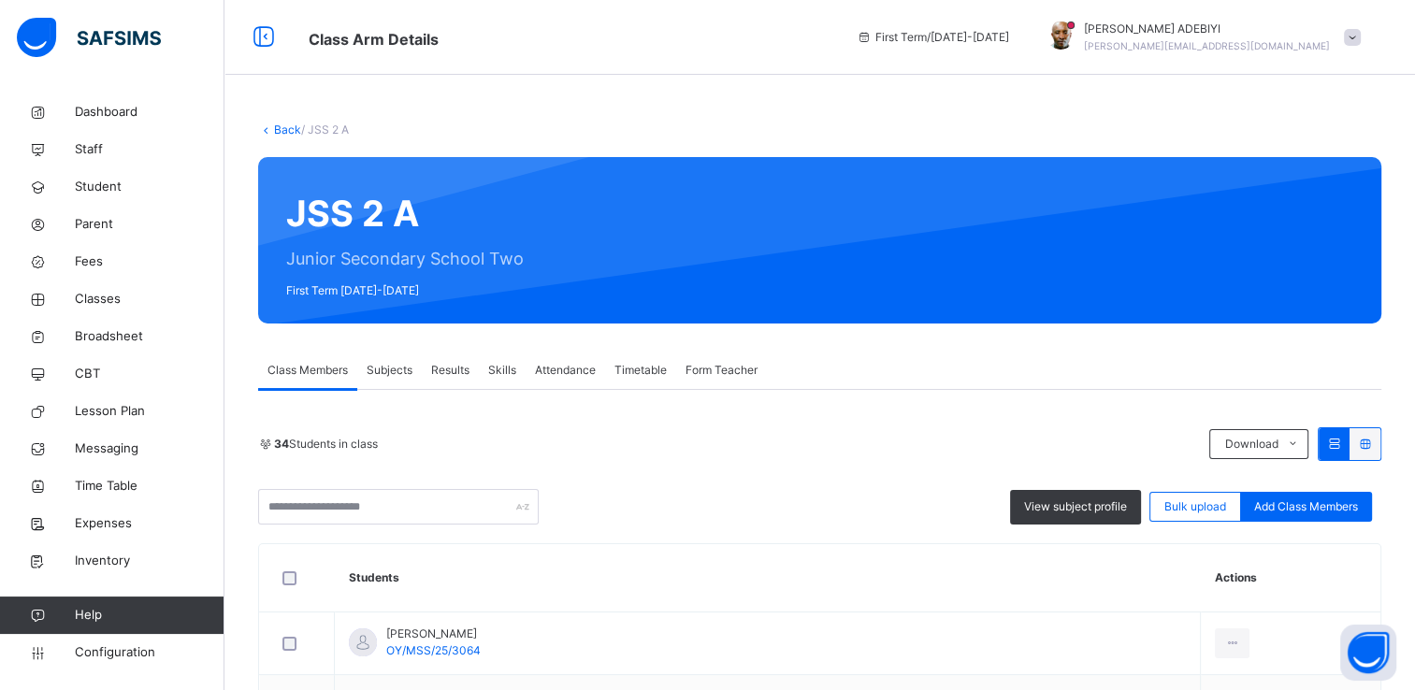
click at [1271, 488] on li "Pdf Report" at bounding box center [1250, 486] width 80 height 32
click at [108, 297] on span "Classes" at bounding box center [150, 299] width 150 height 19
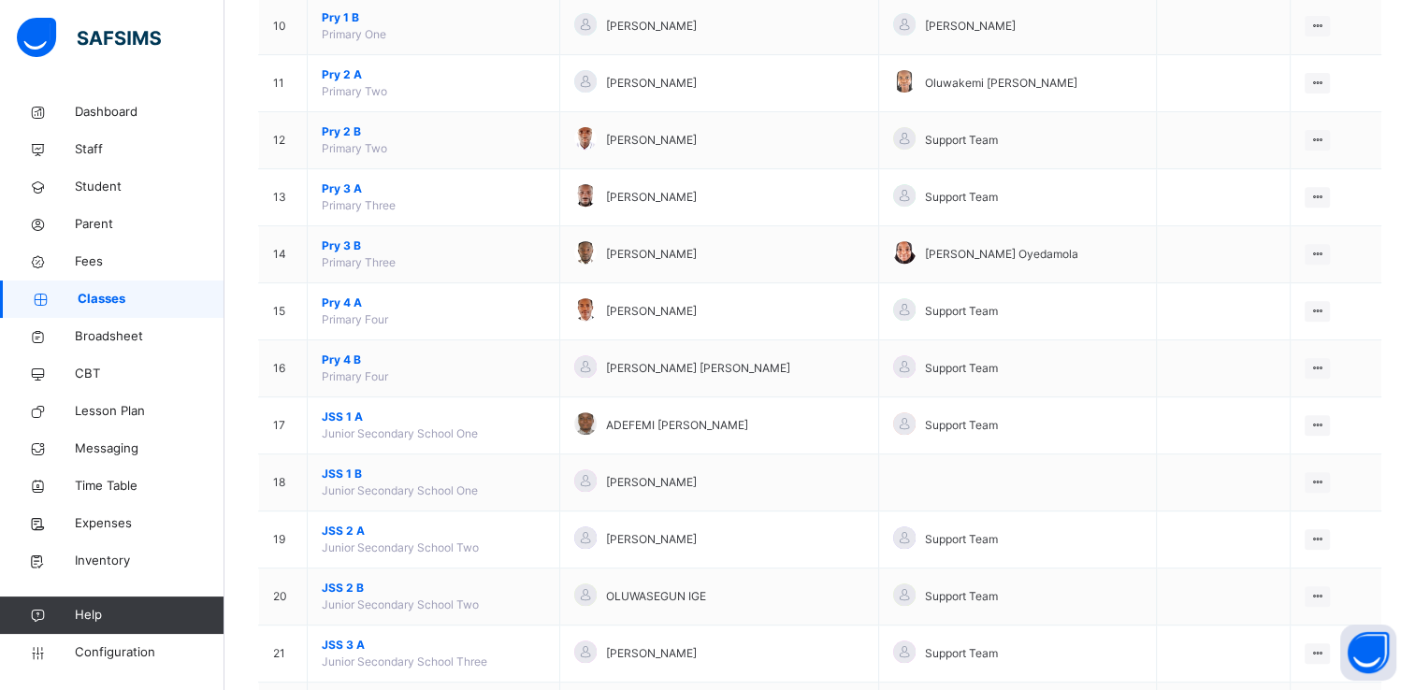
scroll to position [736, 0]
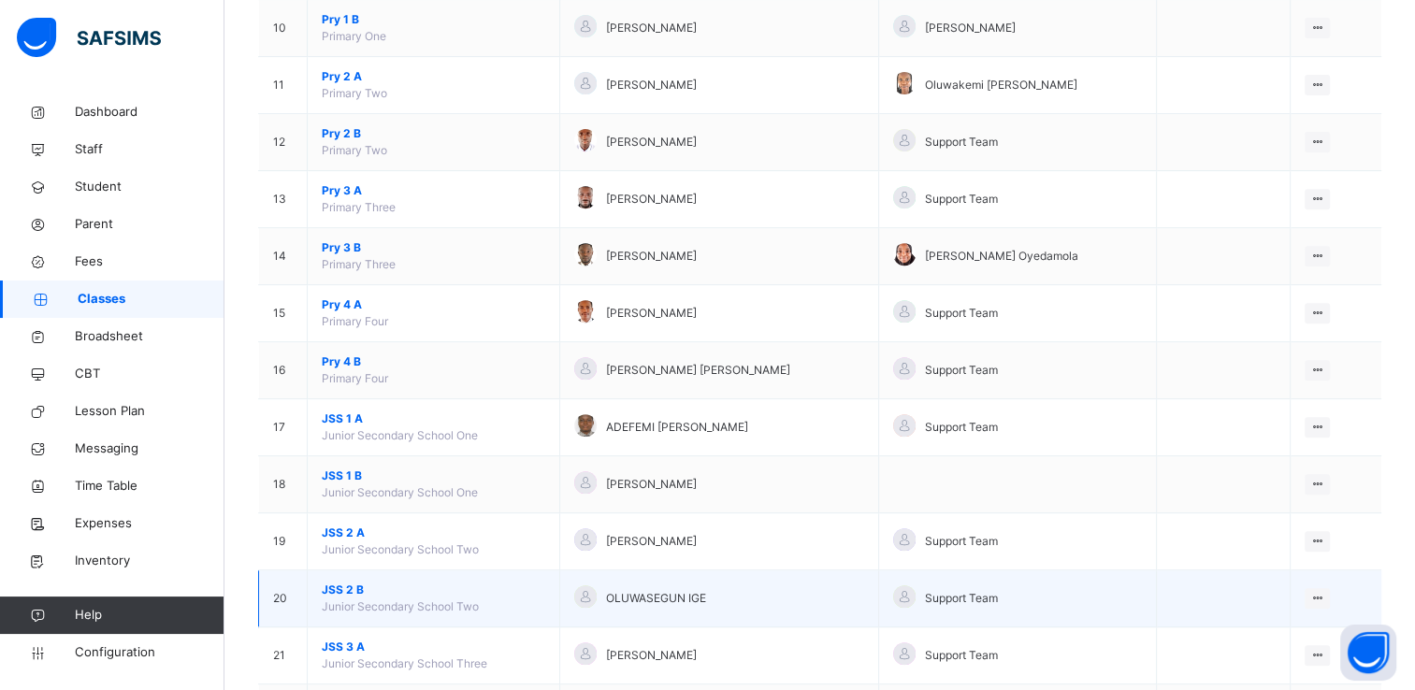
click at [348, 582] on span "JSS 2 B" at bounding box center [434, 590] width 224 height 17
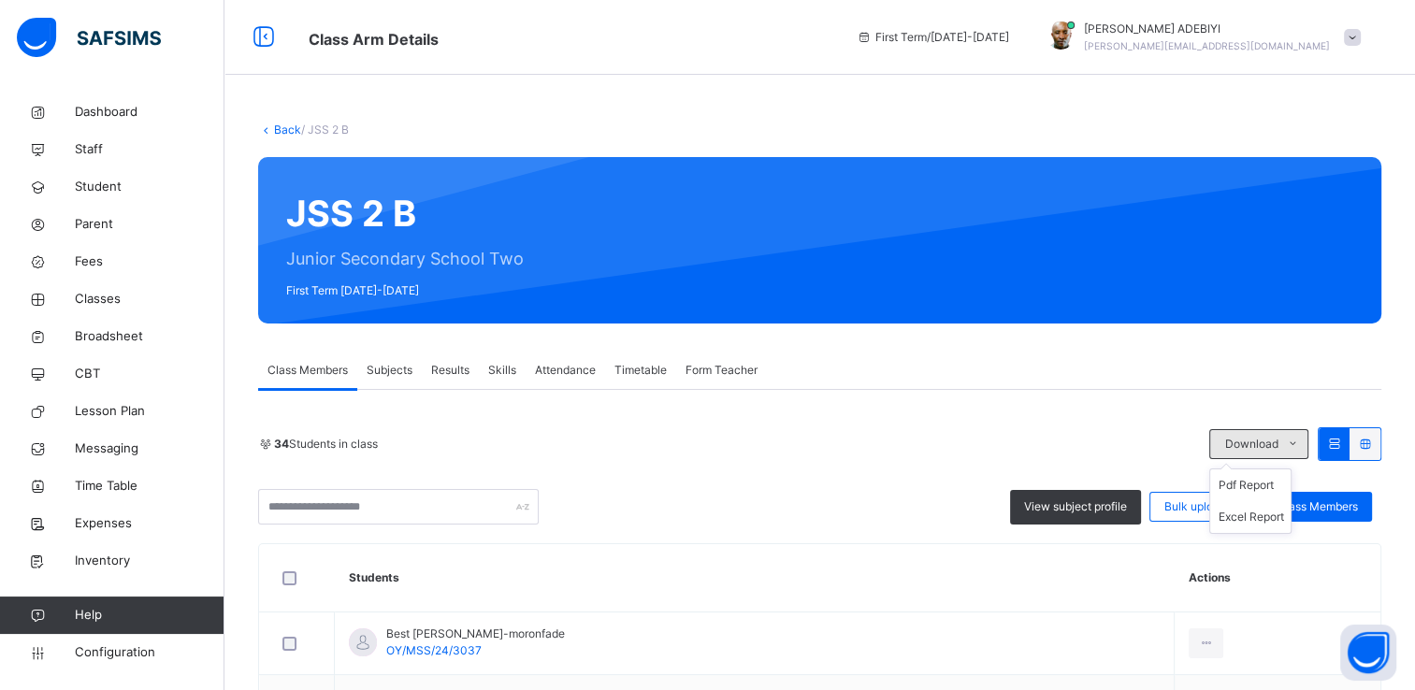
scroll to position [228, 0]
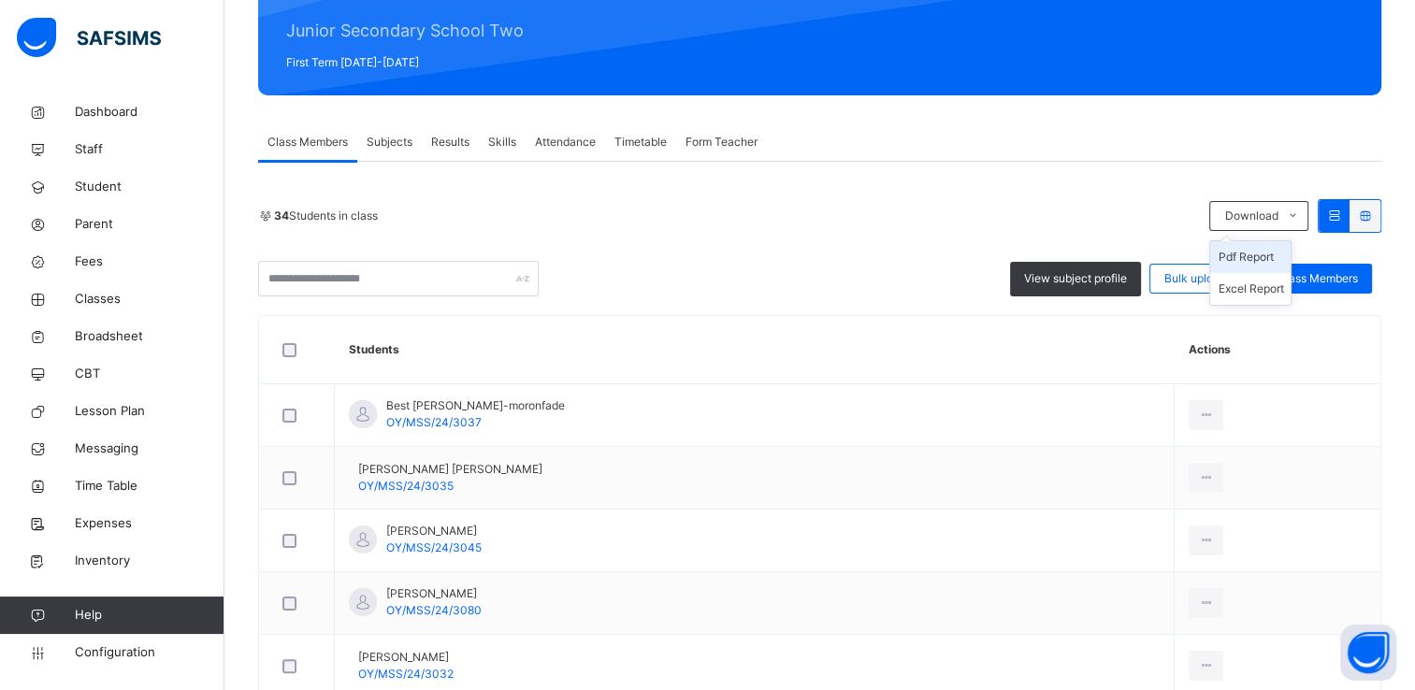
click at [1280, 257] on li "Pdf Report" at bounding box center [1250, 257] width 80 height 32
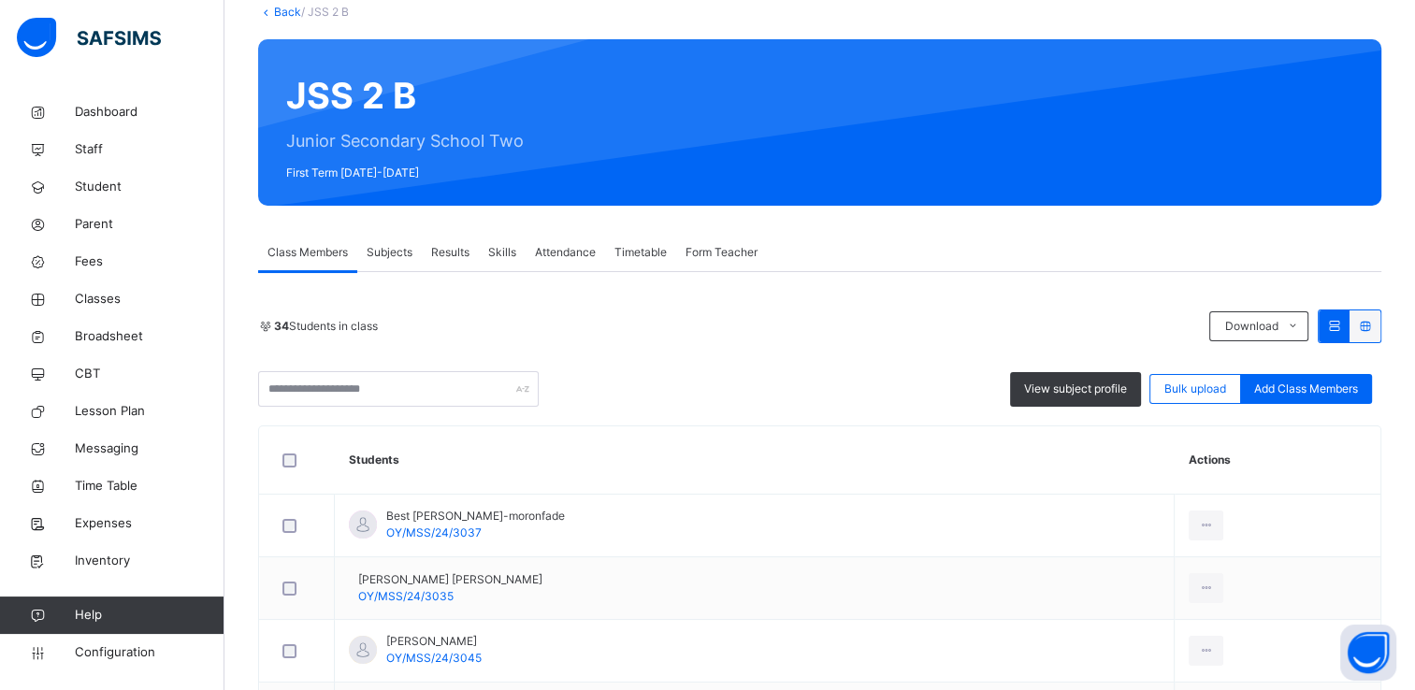
scroll to position [0, 0]
